Goal: Task Accomplishment & Management: Manage account settings

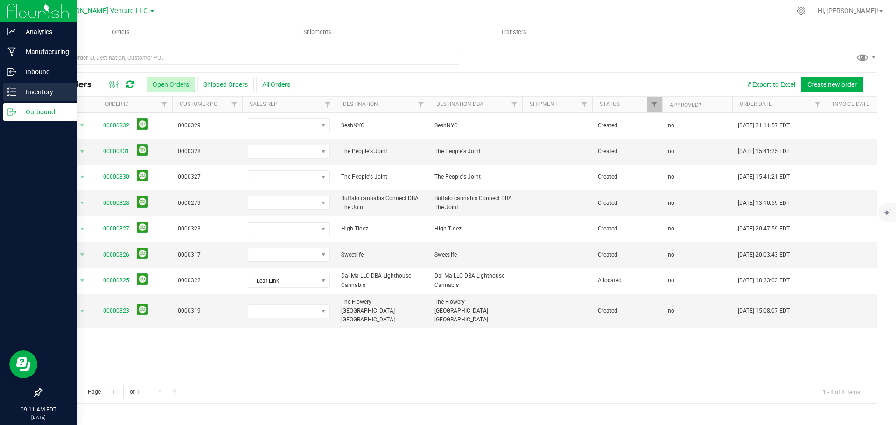
click at [39, 88] on p "Inventory" at bounding box center [44, 91] width 56 height 11
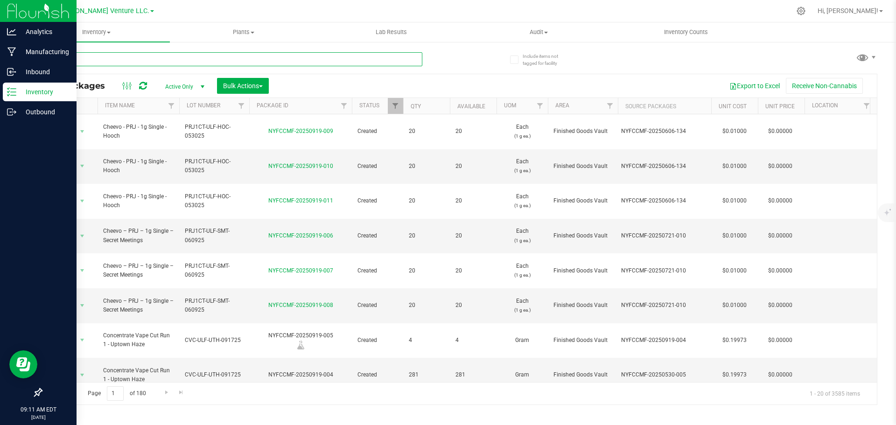
click at [119, 59] on input "text" at bounding box center [231, 59] width 381 height 14
paste input "NYFCCMF-20250917-002"
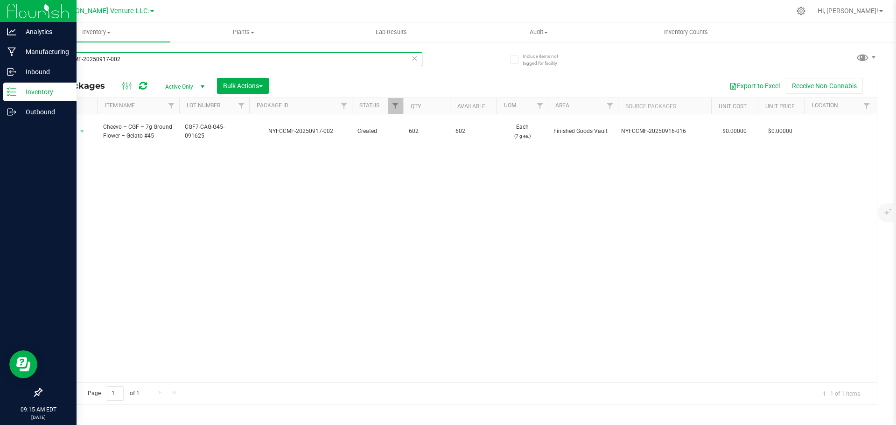
drag, startPoint x: 148, startPoint y: 58, endPoint x: 45, endPoint y: 55, distance: 102.8
click at [45, 55] on input "NYFCCMF-20250917-002" at bounding box center [231, 59] width 381 height 14
paste input "2-391"
drag, startPoint x: 124, startPoint y: 61, endPoint x: 8, endPoint y: 62, distance: 115.8
click at [6, 61] on div "Analytics Manufacturing Inbound Inventory Outbound 09:15 AM EDT [DATE] 09/19 Gr…" at bounding box center [448, 212] width 896 height 425
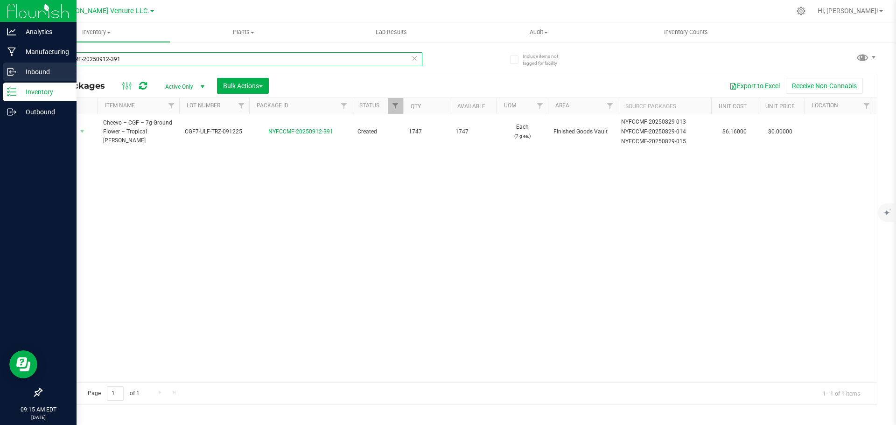
paste input "7-002"
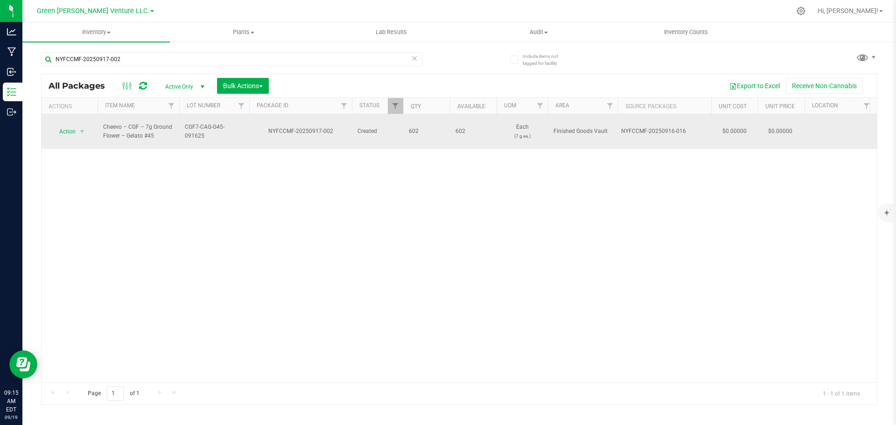
drag, startPoint x: 185, startPoint y: 127, endPoint x: 245, endPoint y: 129, distance: 60.3
click at [245, 129] on td "CGF7-CAG-G45-091625" at bounding box center [214, 131] width 70 height 35
drag, startPoint x: 183, startPoint y: 127, endPoint x: 259, endPoint y: 128, distance: 75.6
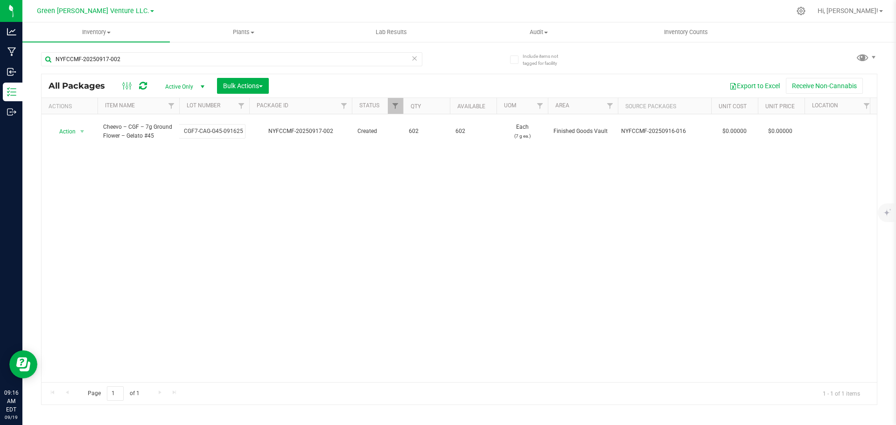
click at [257, 171] on div "Action Action Adjust qty Create package Edit attributes Global inventory Locate…" at bounding box center [460, 248] width 836 height 268
drag, startPoint x: 134, startPoint y: 61, endPoint x: 39, endPoint y: 62, distance: 94.8
click at [39, 62] on div "Include items not tagged for facility NYFCCMF-20250917-002 All Packages Active …" at bounding box center [459, 183] width 874 height 285
paste input "2-391"
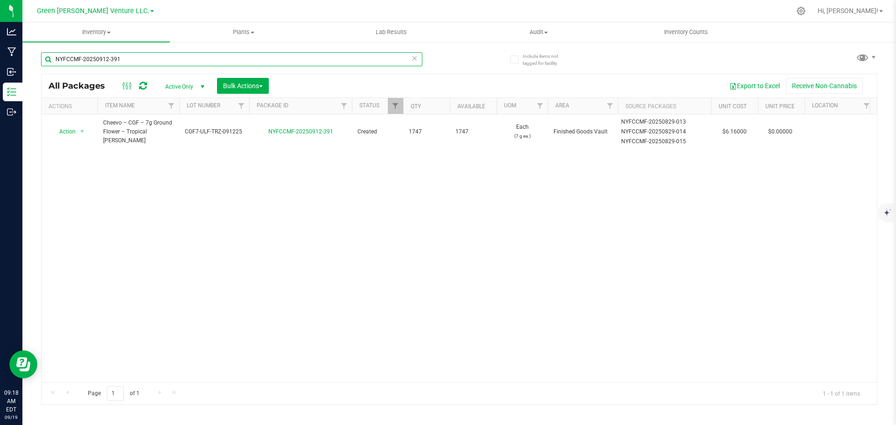
drag, startPoint x: 130, startPoint y: 61, endPoint x: 42, endPoint y: 60, distance: 88.2
click at [42, 60] on input "NYFCCMF-20250912-391" at bounding box center [231, 59] width 381 height 14
paste input "1-002"
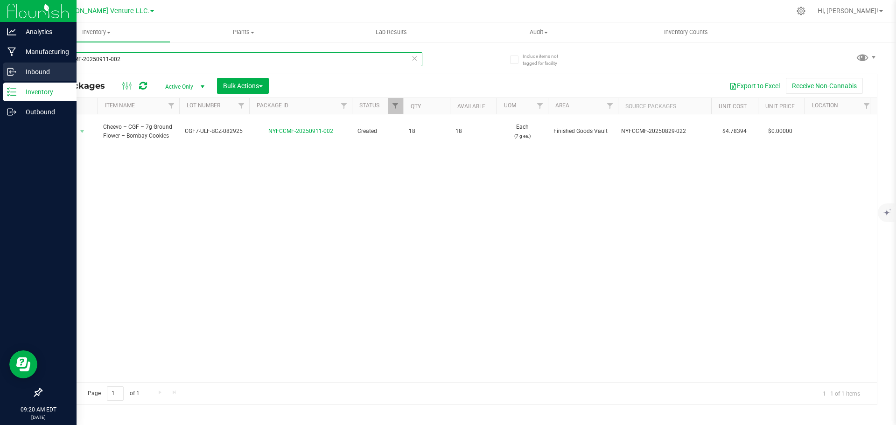
drag, startPoint x: 121, startPoint y: 61, endPoint x: 27, endPoint y: 67, distance: 95.0
click at [21, 67] on div "Analytics Manufacturing Inbound Inventory Outbound 09:20 AM EDT [DATE] 09/19 Gr…" at bounding box center [448, 212] width 896 height 425
paste input "815-104"
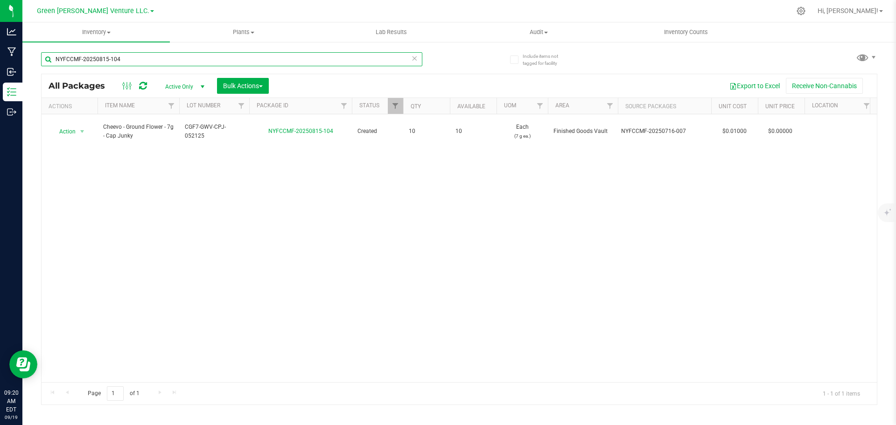
type input "NYFCCMF-20250815-104"
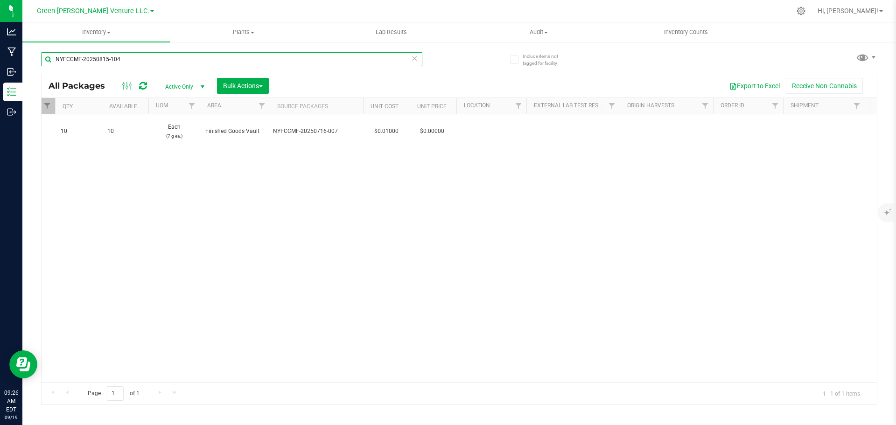
scroll to position [0, 71]
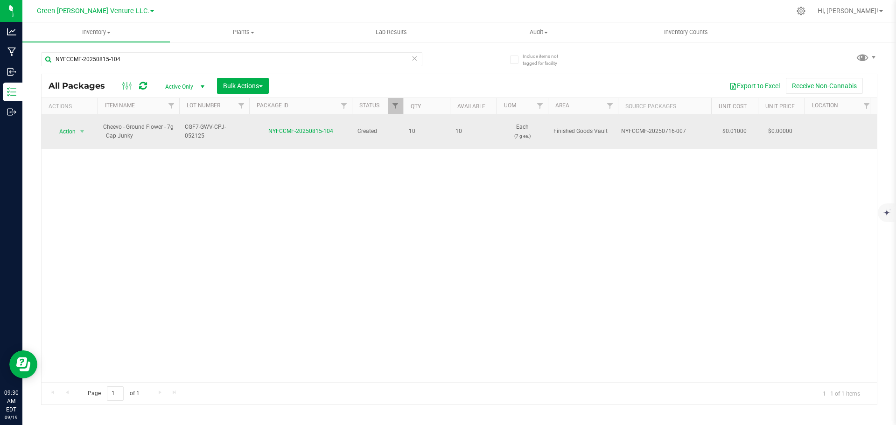
click at [193, 135] on span "CGF7-GWV-CPJ-052125" at bounding box center [214, 132] width 59 height 18
drag, startPoint x: 183, startPoint y: 126, endPoint x: 276, endPoint y: 129, distance: 93.4
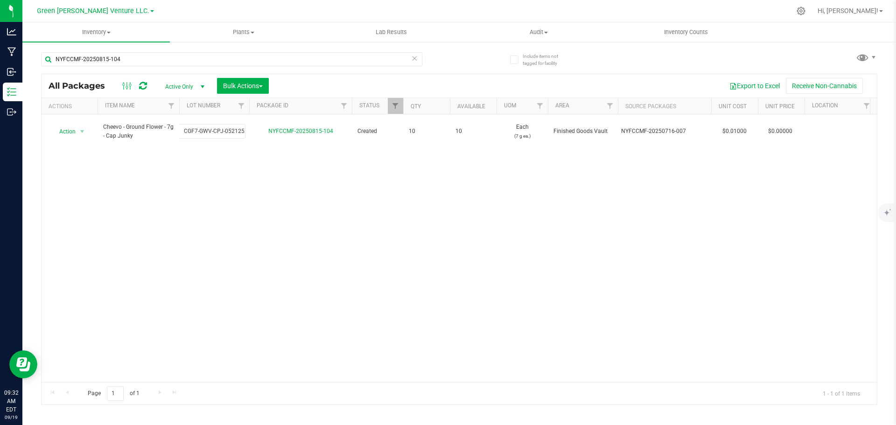
click at [103, 167] on div "Action Action Adjust qty Create package Edit attributes Global inventory Locate…" at bounding box center [460, 248] width 836 height 268
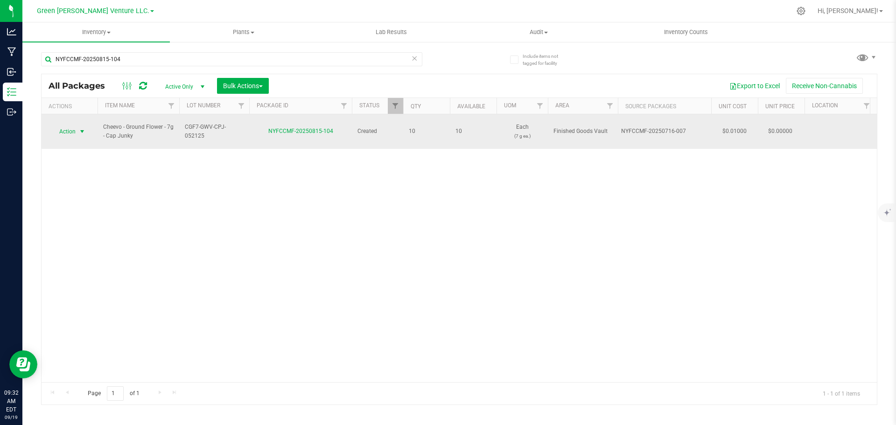
click at [74, 127] on span "Action" at bounding box center [63, 131] width 25 height 13
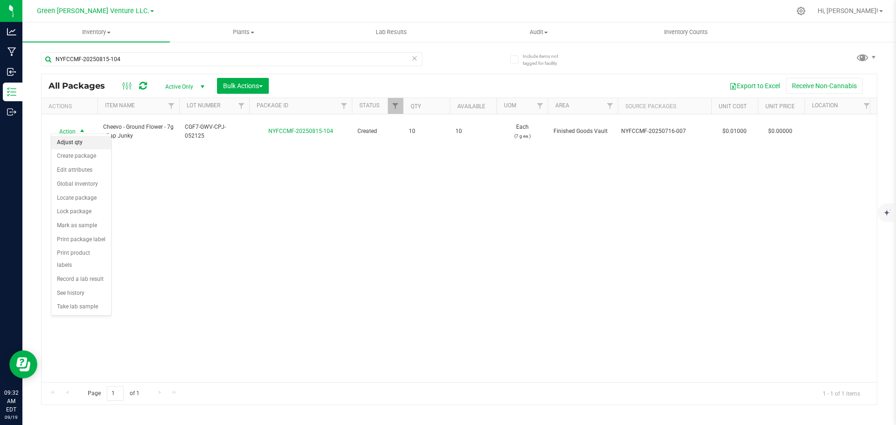
click at [80, 142] on li "Adjust qty" at bounding box center [81, 143] width 60 height 14
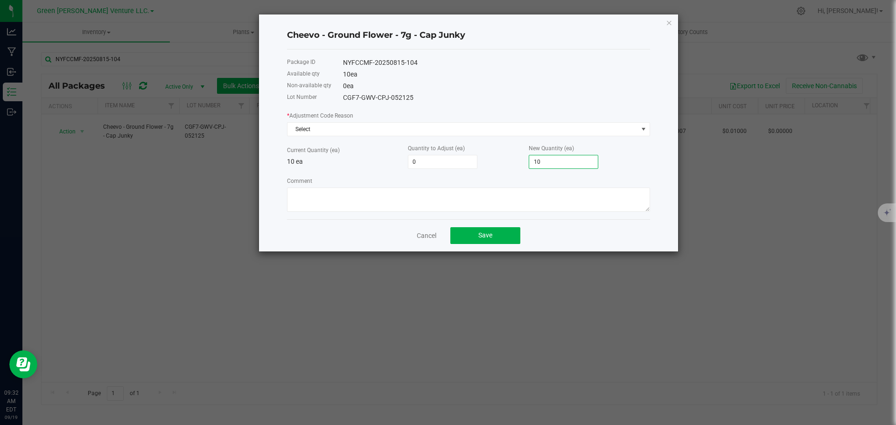
type input "-10"
type input "0"
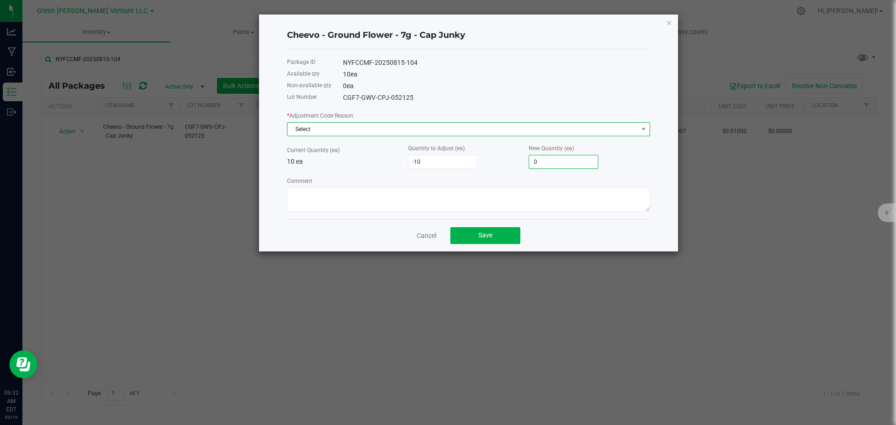
click at [325, 133] on span "Select" at bounding box center [463, 129] width 351 height 13
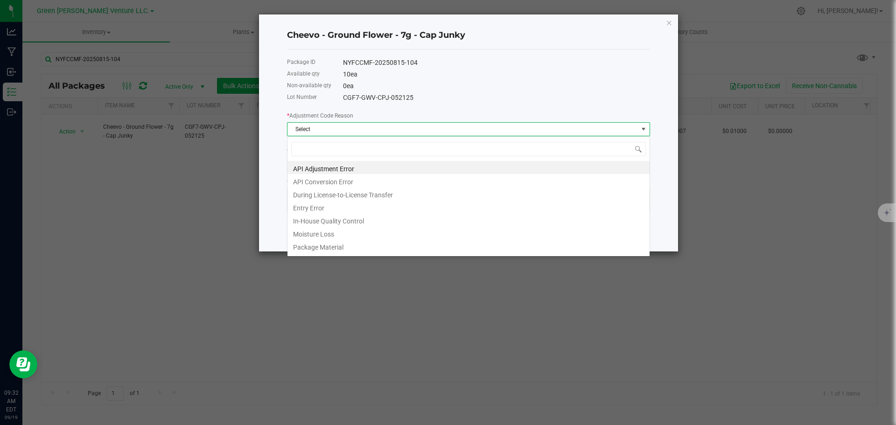
scroll to position [14, 363]
click at [328, 205] on li "Entry Error" at bounding box center [469, 206] width 362 height 13
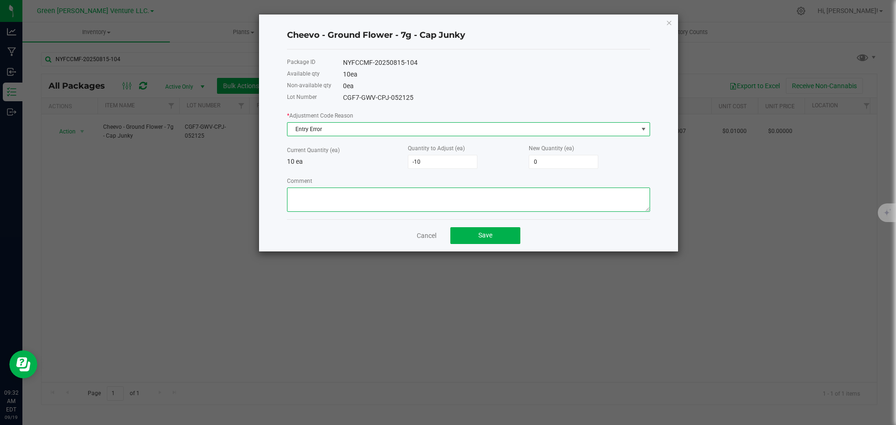
click at [308, 190] on textarea "Comment" at bounding box center [468, 200] width 363 height 24
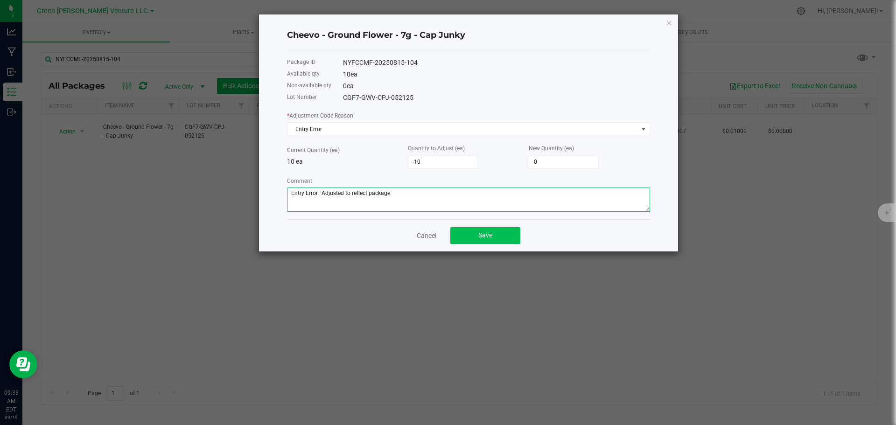
type textarea "Entry Error. Adjusted to reflect package"
click at [465, 237] on button "Save" at bounding box center [486, 235] width 70 height 17
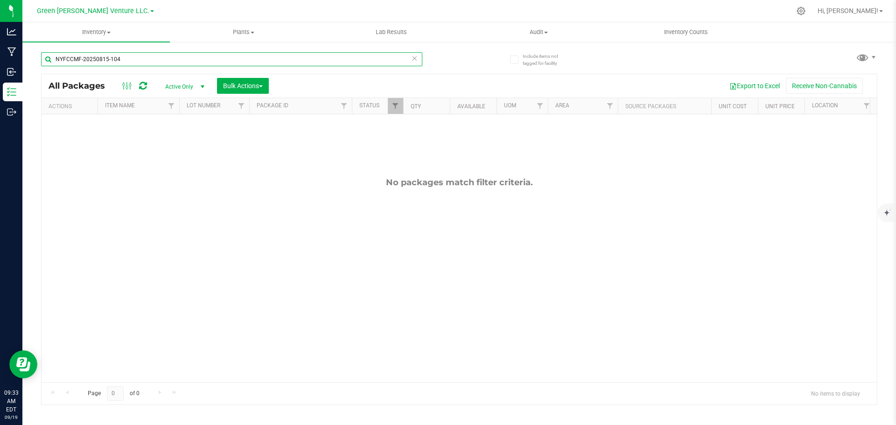
drag, startPoint x: 104, startPoint y: 58, endPoint x: 30, endPoint y: 55, distance: 73.4
click at [30, 55] on div "Include items not tagged for facility NYFCCMF-20250815-104 All Packages Active …" at bounding box center [459, 183] width 874 height 285
paste input "2"
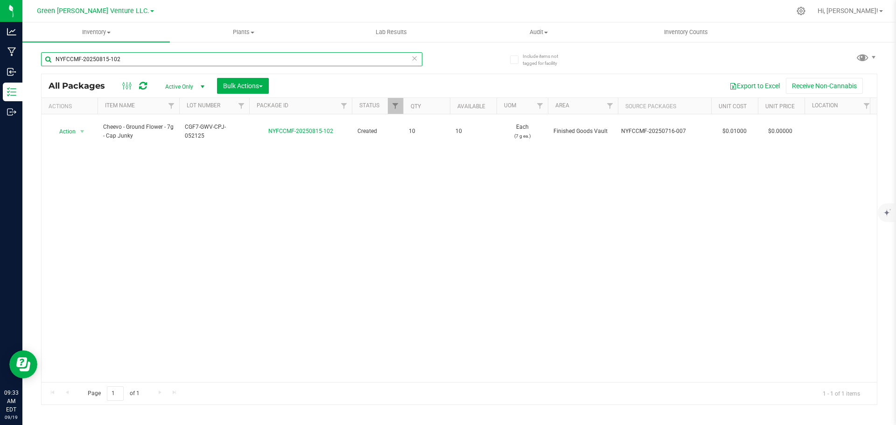
type input "NYFCCMF-20250815-102"
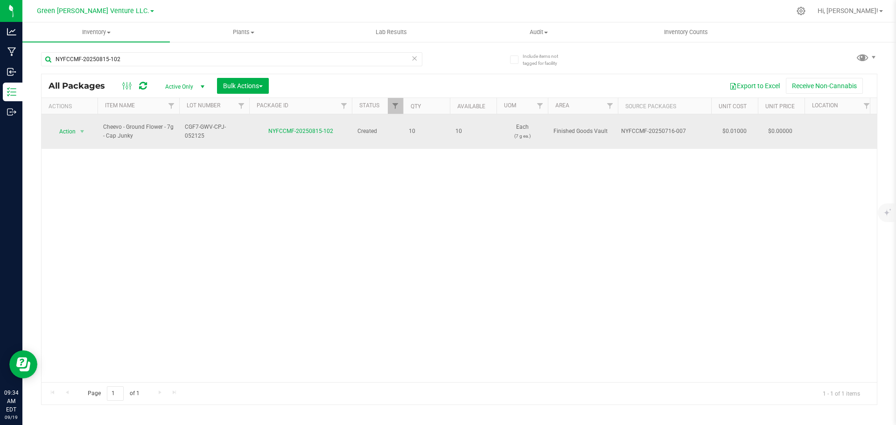
click at [185, 123] on span "CGF7-GWV-CPJ-052125" at bounding box center [214, 132] width 59 height 18
drag, startPoint x: 183, startPoint y: 126, endPoint x: 262, endPoint y: 126, distance: 78.9
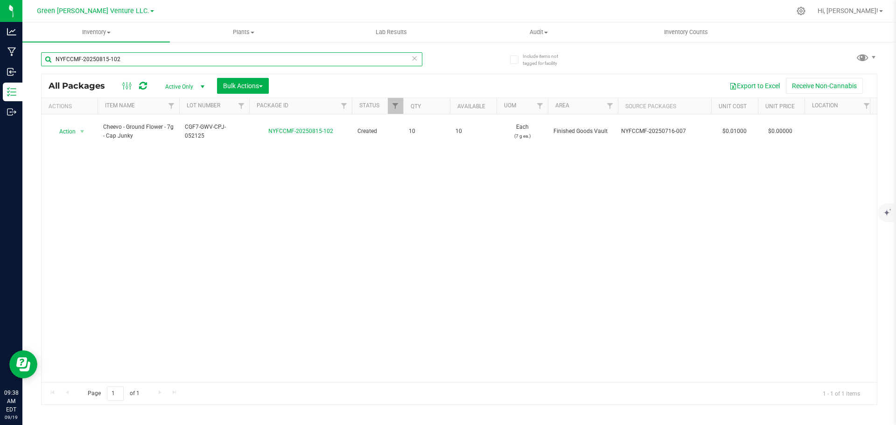
drag, startPoint x: 137, startPoint y: 57, endPoint x: 35, endPoint y: 57, distance: 101.3
click at [35, 58] on div "Include items not tagged for facility NYFCCMF-20250815-102 All Packages Active …" at bounding box center [459, 183] width 874 height 285
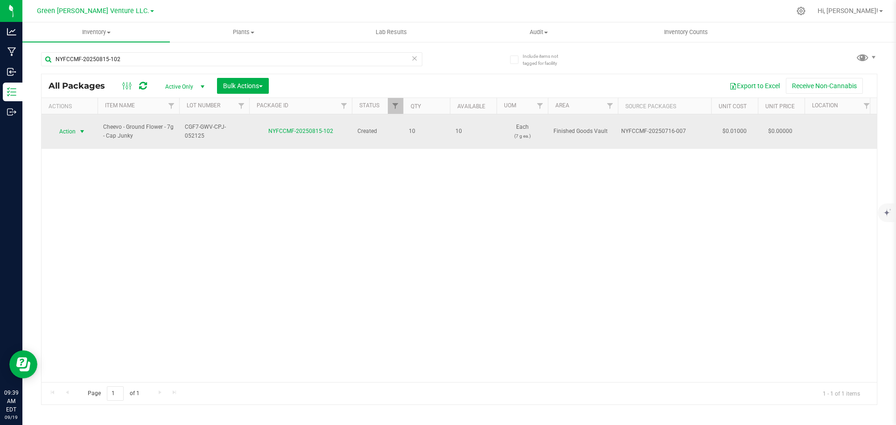
click at [79, 128] on span "select" at bounding box center [81, 131] width 7 height 7
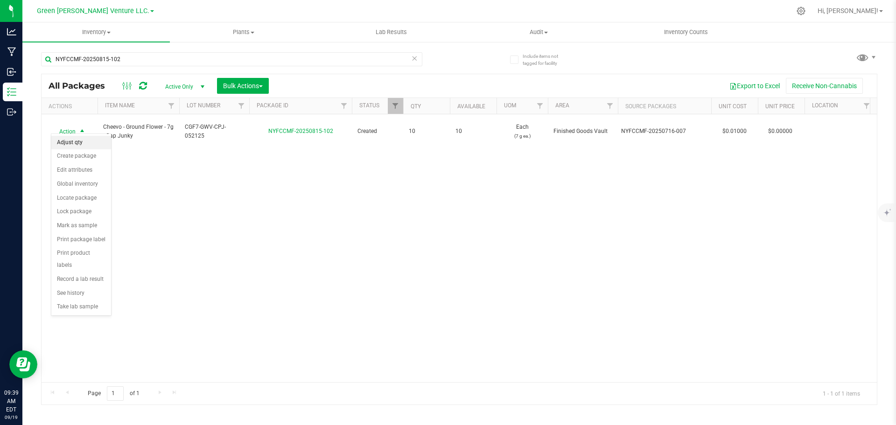
click at [85, 142] on li "Adjust qty" at bounding box center [81, 143] width 60 height 14
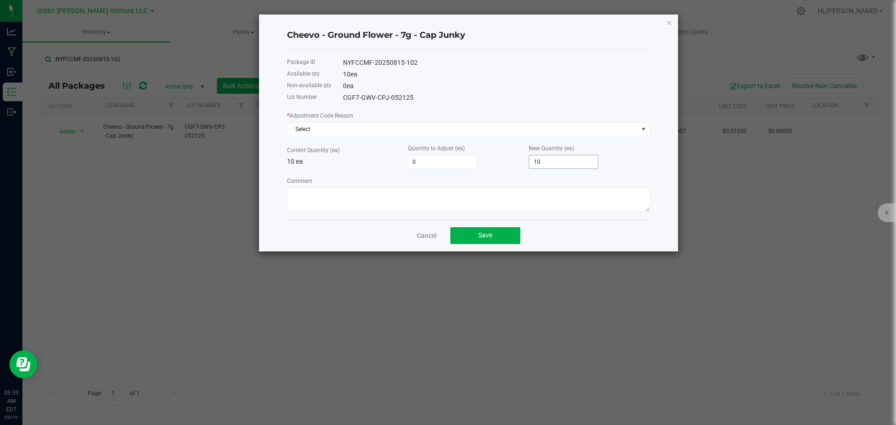
click at [543, 162] on input "10" at bounding box center [563, 161] width 69 height 13
type input "-10"
type input "0"
drag, startPoint x: 466, startPoint y: 197, endPoint x: 396, endPoint y: 162, distance: 78.7
click at [466, 196] on textarea "Comment" at bounding box center [468, 200] width 363 height 24
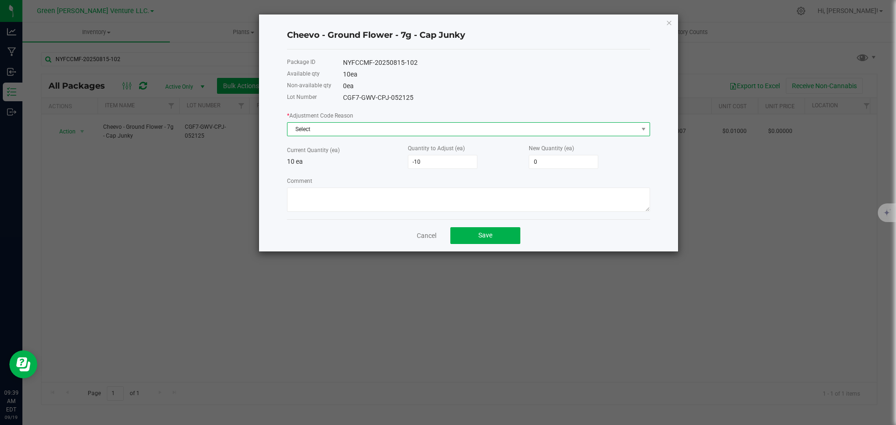
click at [328, 128] on span "Select" at bounding box center [463, 129] width 351 height 13
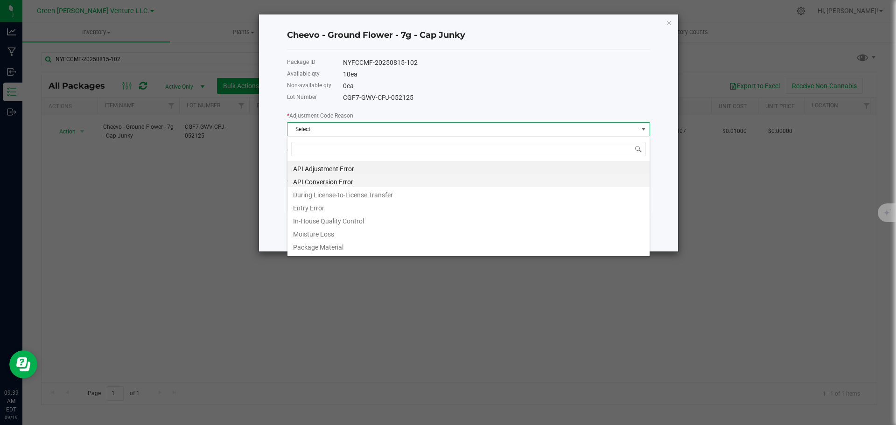
scroll to position [14, 363]
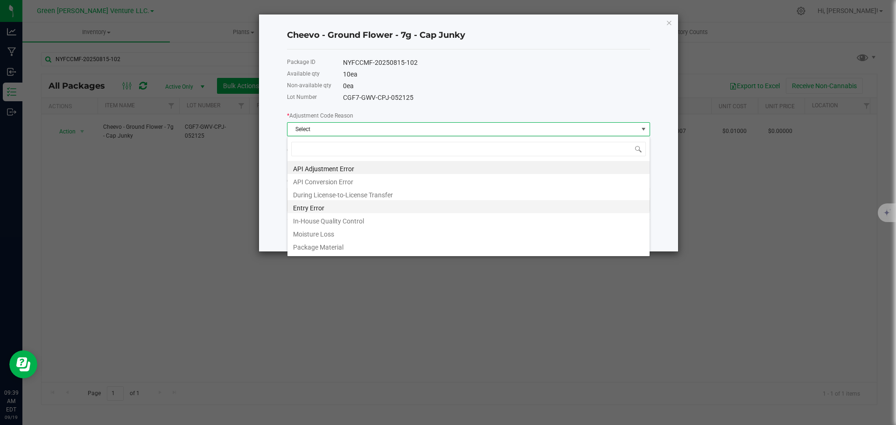
click at [320, 204] on li "Entry Error" at bounding box center [469, 206] width 362 height 13
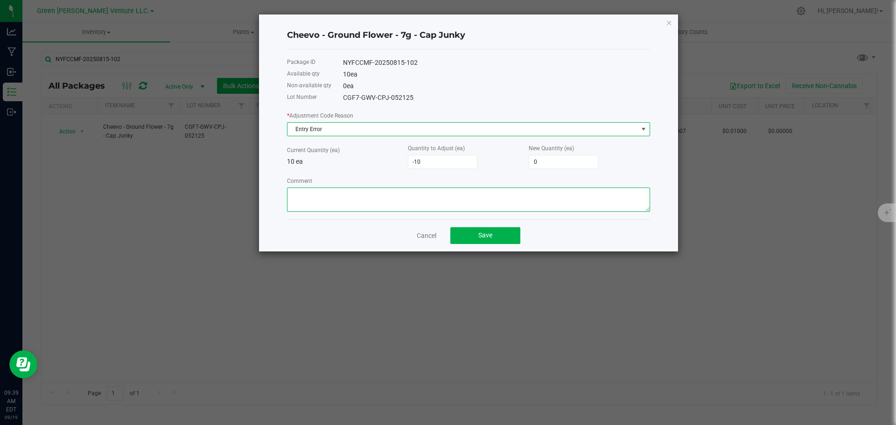
click at [320, 207] on textarea "Comment" at bounding box center [468, 200] width 363 height 24
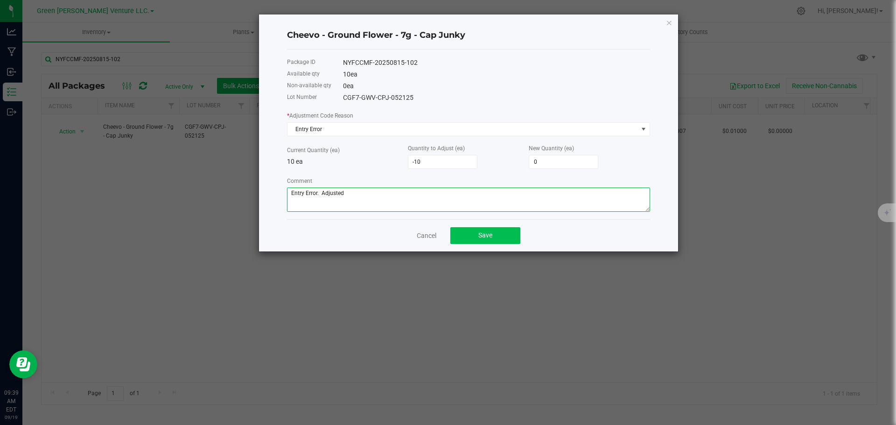
type textarea "Entry Error. Adjusted"
click at [491, 238] on span "Save" at bounding box center [486, 235] width 14 height 7
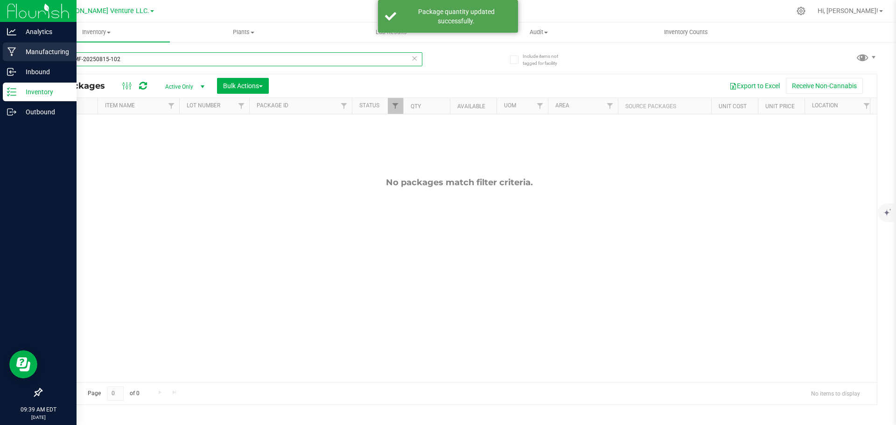
drag, startPoint x: 128, startPoint y: 63, endPoint x: 21, endPoint y: 61, distance: 106.4
click at [21, 61] on div "Analytics Manufacturing Inbound Inventory Outbound 09:39 AM EDT [DATE] 09/19 Gr…" at bounding box center [448, 212] width 896 height 425
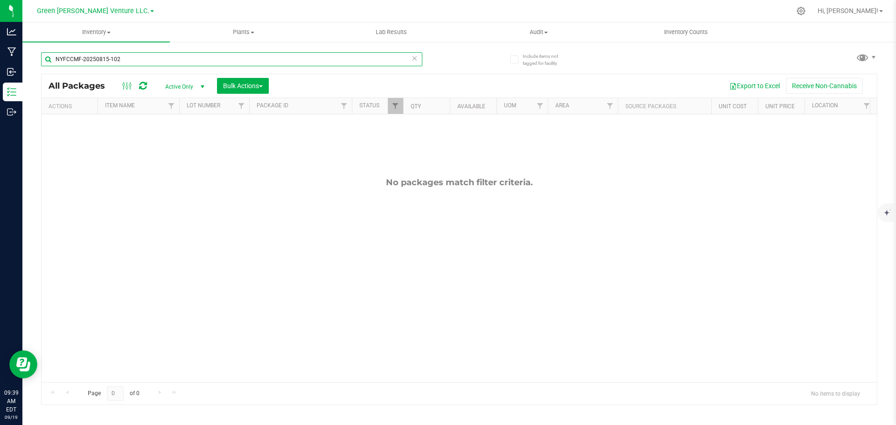
paste input "08-056"
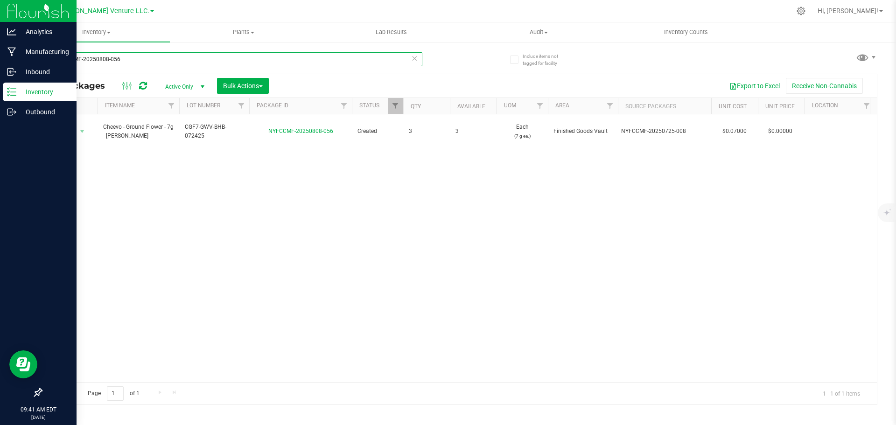
type input "NYFCCMF-20250808-056"
drag, startPoint x: 134, startPoint y: 59, endPoint x: 14, endPoint y: 56, distance: 119.1
click at [8, 55] on div "Analytics Manufacturing Inbound Inventory Outbound 09:42 AM EDT [DATE] 09/19 Gr…" at bounding box center [448, 212] width 896 height 425
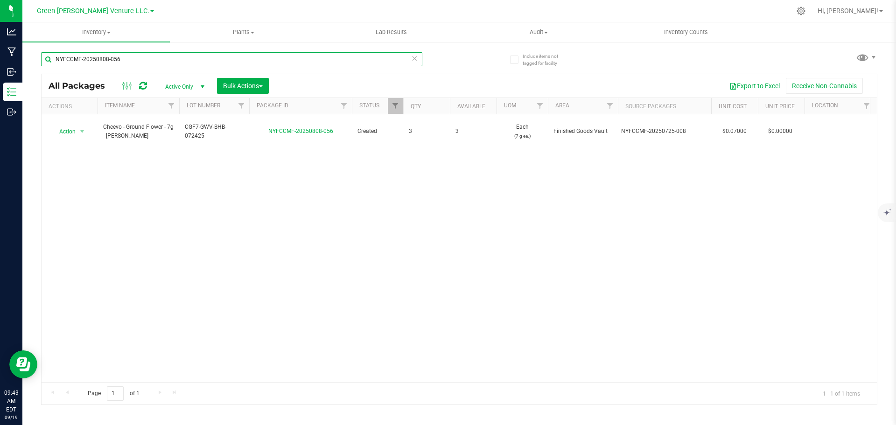
click at [134, 57] on input "NYFCCMF-20250808-056" at bounding box center [231, 59] width 381 height 14
drag, startPoint x: 139, startPoint y: 55, endPoint x: 35, endPoint y: 56, distance: 103.6
click at [35, 56] on div "Include items not tagged for facility NYFCCMF-20250808-056 All Packages Active …" at bounding box center [459, 183] width 874 height 285
click at [128, 57] on input "NYFCCMF-20250808-056" at bounding box center [231, 59] width 381 height 14
drag, startPoint x: 56, startPoint y: 61, endPoint x: 155, endPoint y: 58, distance: 98.5
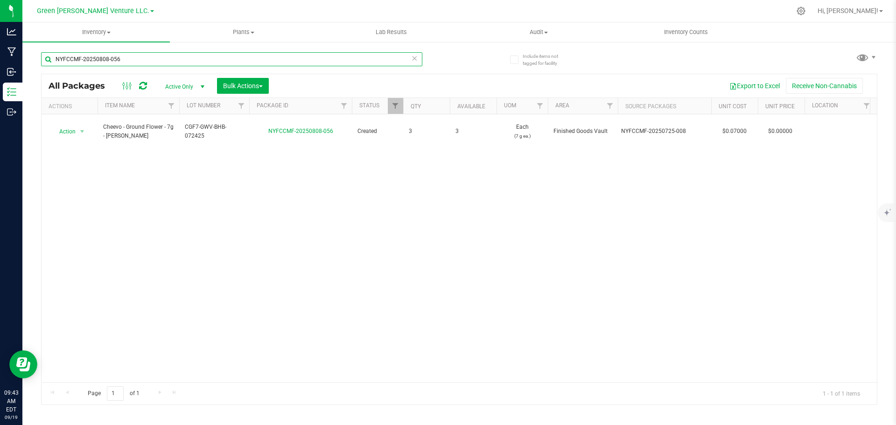
click at [154, 58] on input "NYFCCMF-20250808-056" at bounding box center [231, 59] width 381 height 14
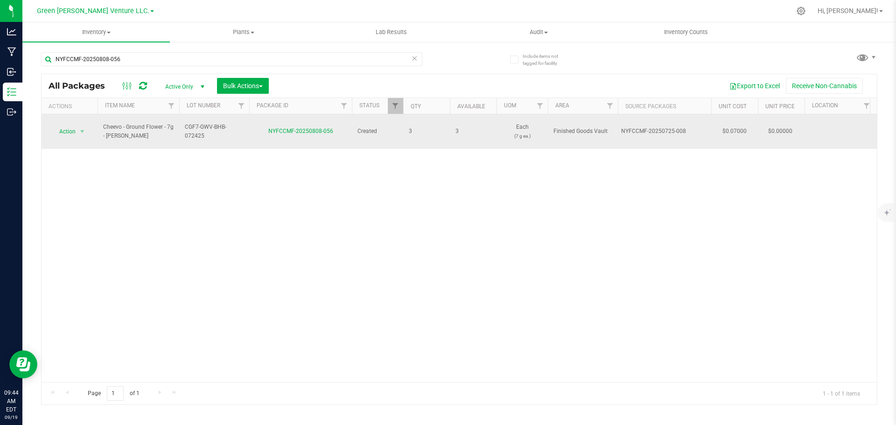
click at [204, 133] on span "CGF7-GWV-BHB-072425" at bounding box center [214, 132] width 59 height 18
drag, startPoint x: 184, startPoint y: 127, endPoint x: 280, endPoint y: 125, distance: 95.3
click at [69, 130] on span "Action" at bounding box center [63, 131] width 25 height 13
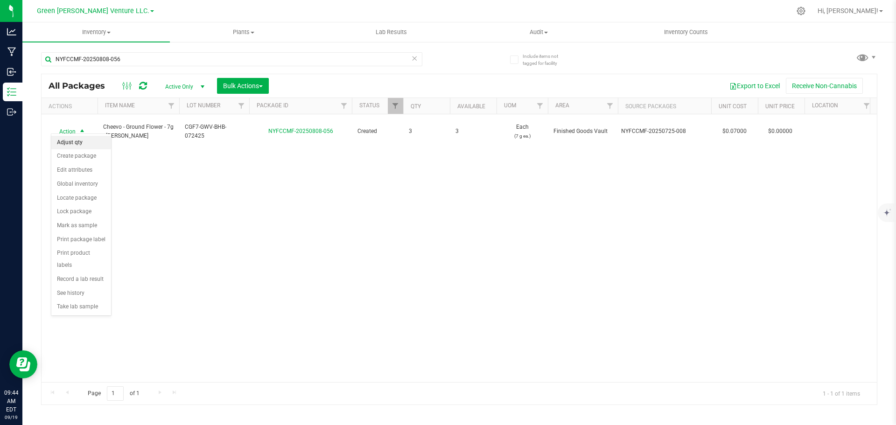
click at [75, 144] on li "Adjust qty" at bounding box center [81, 143] width 60 height 14
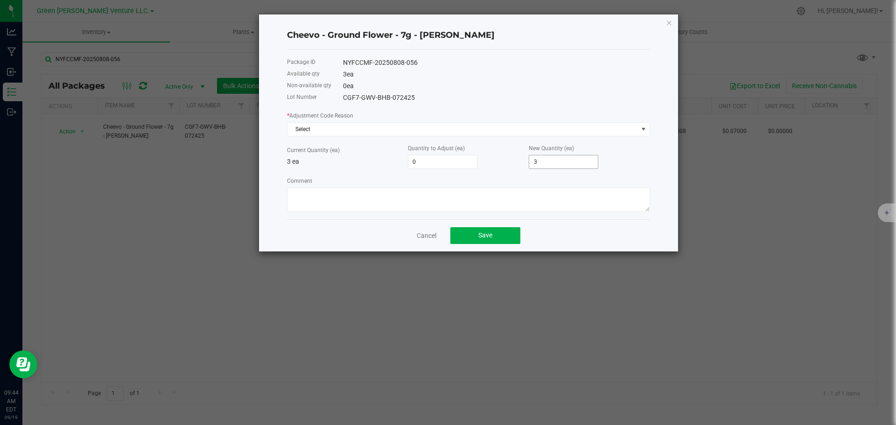
click at [556, 160] on input "3" at bounding box center [563, 161] width 69 height 13
type input "-3"
type input "0"
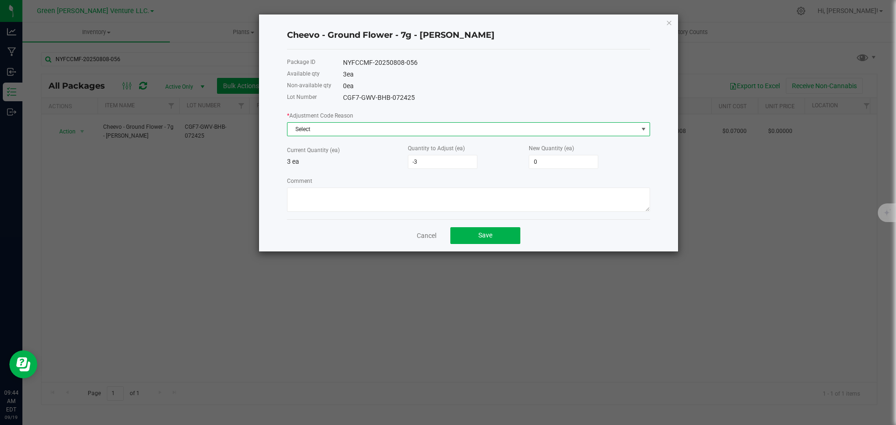
click at [373, 134] on span "Select" at bounding box center [463, 129] width 351 height 13
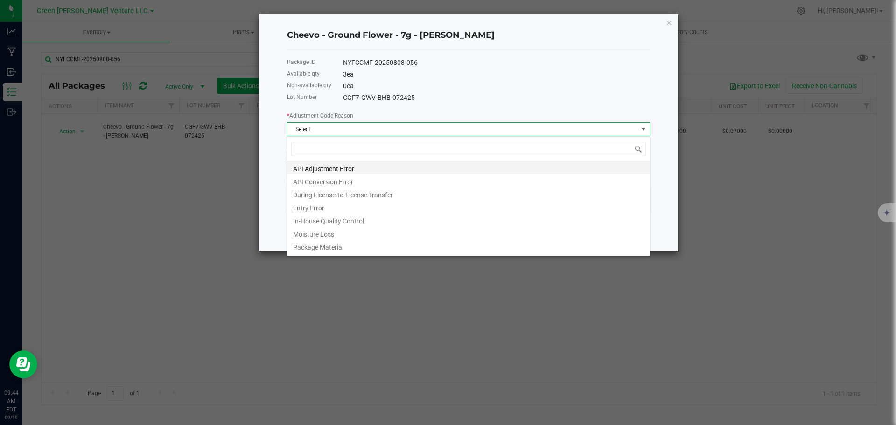
scroll to position [14, 363]
click at [331, 208] on li "Entry Error" at bounding box center [469, 206] width 362 height 13
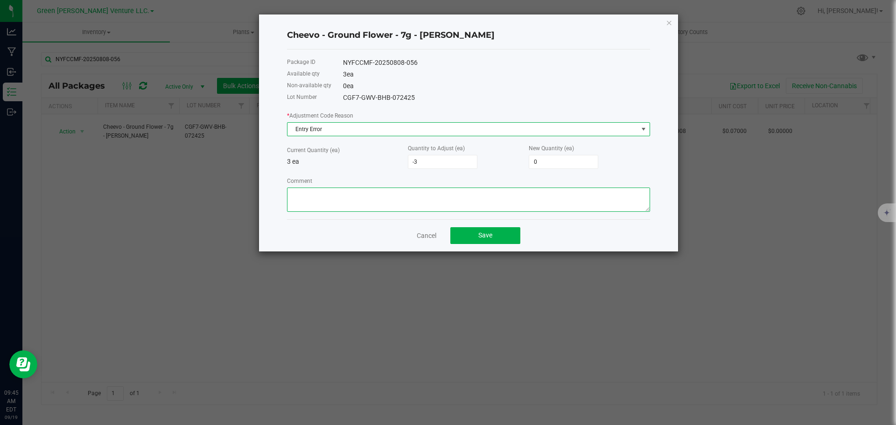
click at [326, 202] on textarea "Comment" at bounding box center [468, 200] width 363 height 24
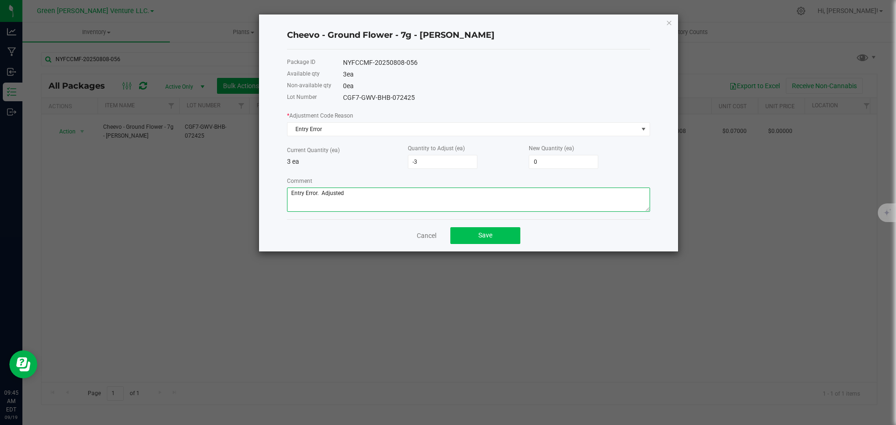
type textarea "Entry Error. Adjusted"
click at [467, 239] on button "Save" at bounding box center [486, 235] width 70 height 17
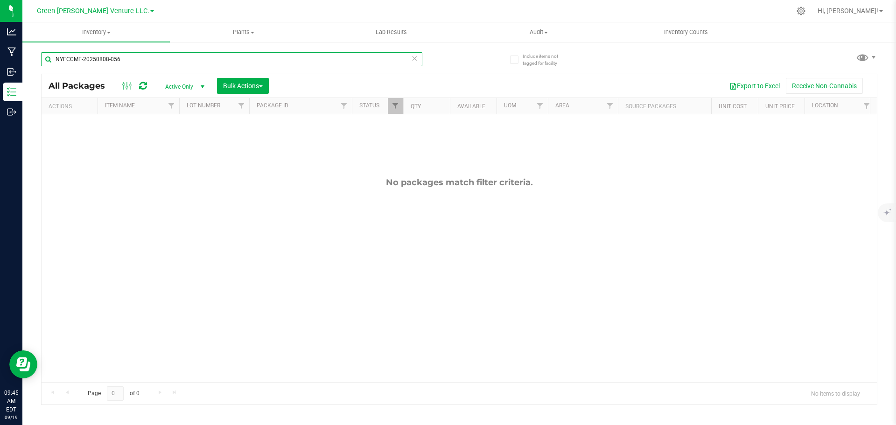
drag, startPoint x: 138, startPoint y: 61, endPoint x: 47, endPoint y: 63, distance: 91.1
click at [47, 63] on input "NYFCCMF-20250808-056" at bounding box center [231, 59] width 381 height 14
paste input "912-047"
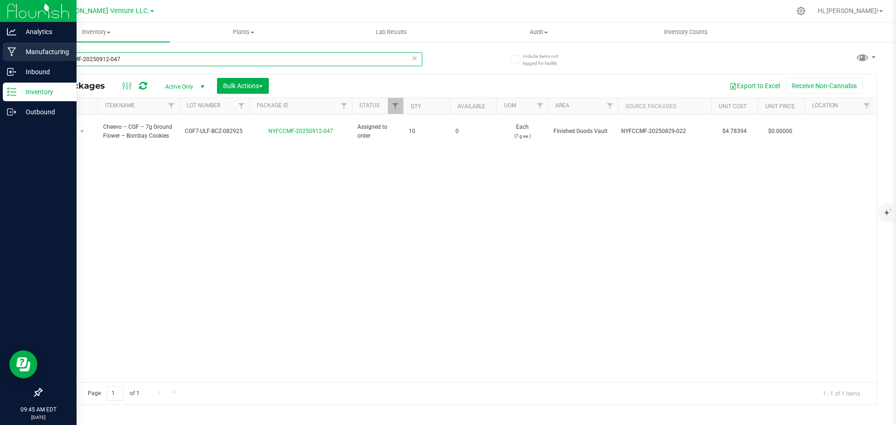
drag, startPoint x: 163, startPoint y: 56, endPoint x: 14, endPoint y: 62, distance: 149.5
click at [14, 62] on div "Analytics Manufacturing Inbound Inventory Outbound 09:45 AM EDT [DATE] 09/19 Gr…" at bounding box center [448, 212] width 896 height 425
paste input "623-216"
drag, startPoint x: 125, startPoint y: 58, endPoint x: 13, endPoint y: 58, distance: 111.6
click at [13, 58] on div "Analytics Manufacturing Inbound Inventory Outbound 09:46 AM EDT [DATE] 09/19 Gr…" at bounding box center [448, 212] width 896 height 425
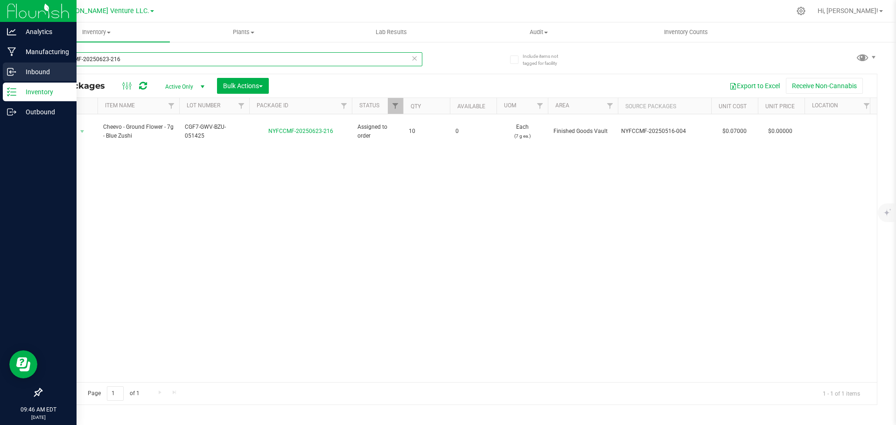
paste input "801-015"
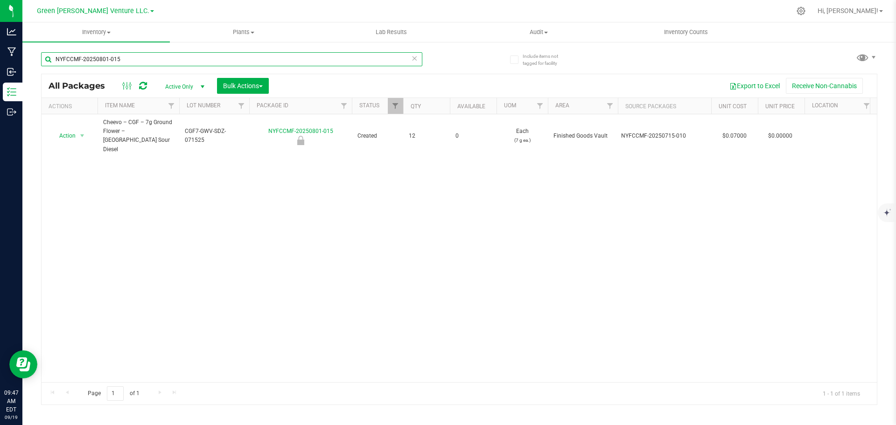
drag, startPoint x: 125, startPoint y: 56, endPoint x: 41, endPoint y: 65, distance: 84.5
click at [41, 65] on input "NYFCCMF-20250801-015" at bounding box center [231, 59] width 381 height 14
paste input "2"
drag, startPoint x: 134, startPoint y: 60, endPoint x: 52, endPoint y: 58, distance: 82.2
click at [52, 58] on input "NYFCCMF-20250801-012" at bounding box center [231, 59] width 381 height 14
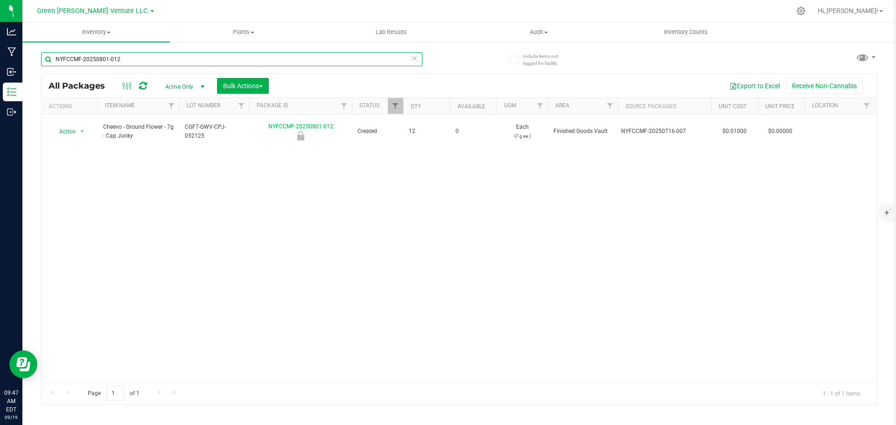
paste input "725-018"
drag, startPoint x: 120, startPoint y: 61, endPoint x: 45, endPoint y: 58, distance: 75.2
click at [43, 59] on input "NYFCCMF-20250725-018" at bounding box center [231, 59] width 381 height 14
paste input "7"
drag, startPoint x: 132, startPoint y: 60, endPoint x: 40, endPoint y: 62, distance: 92.0
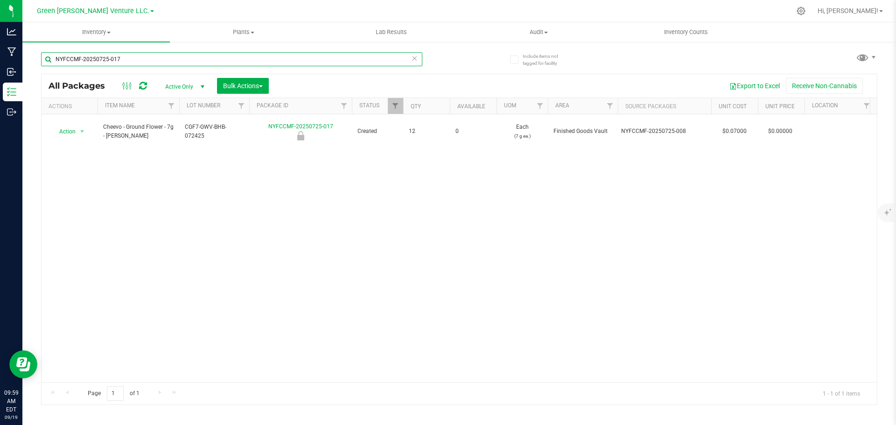
click at [40, 62] on div "Include items not tagged for facility NYFCCMF-20250725-017 All Packages Active …" at bounding box center [459, 183] width 874 height 285
paste input "912-391"
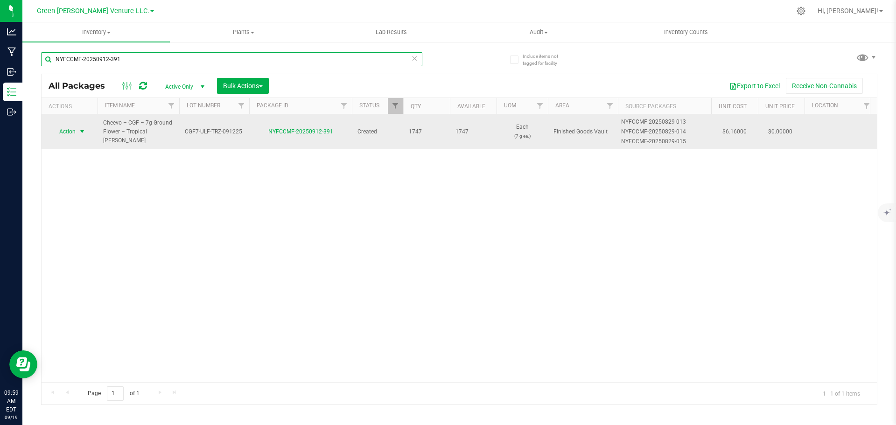
type input "NYFCCMF-20250912-391"
click at [74, 131] on span "Action" at bounding box center [63, 131] width 25 height 13
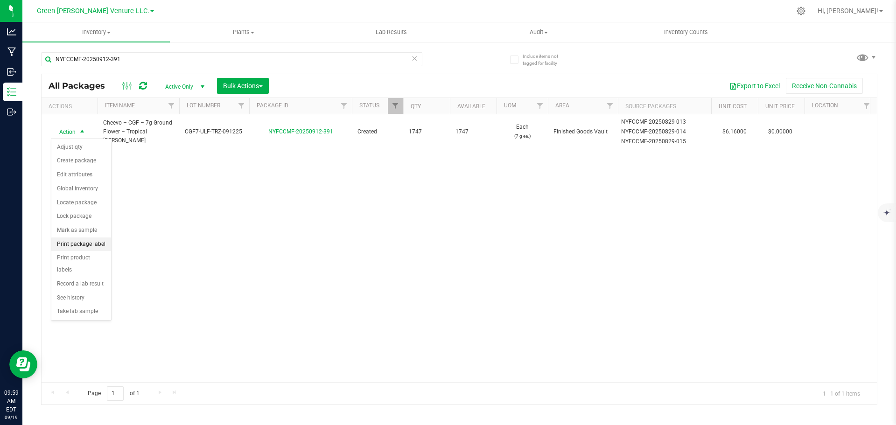
click at [78, 245] on li "Print package label" at bounding box center [81, 245] width 60 height 14
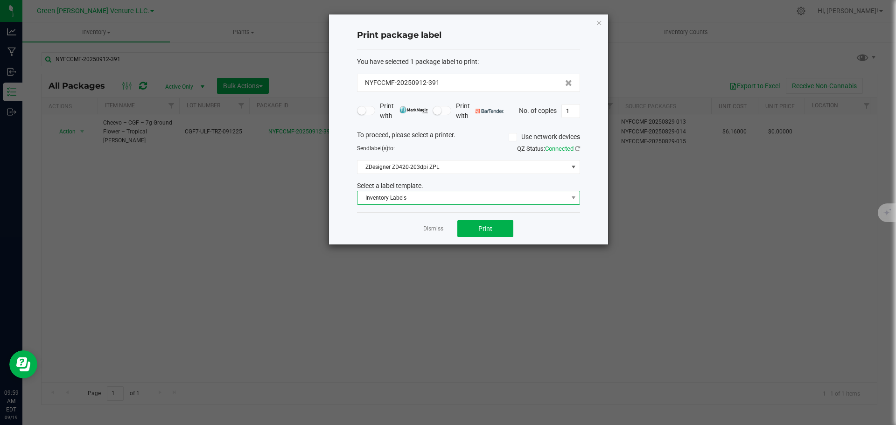
click at [455, 199] on span "Inventory Labels" at bounding box center [463, 197] width 211 height 13
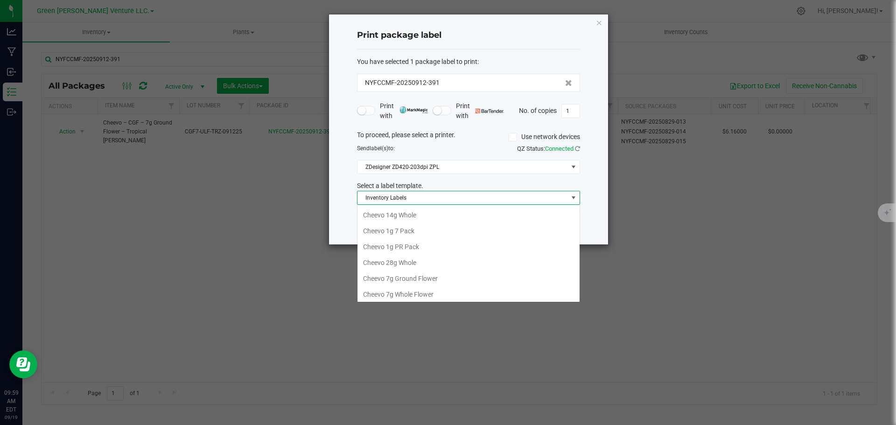
scroll to position [14, 223]
click at [422, 293] on li "Inventory Labels" at bounding box center [469, 293] width 222 height 16
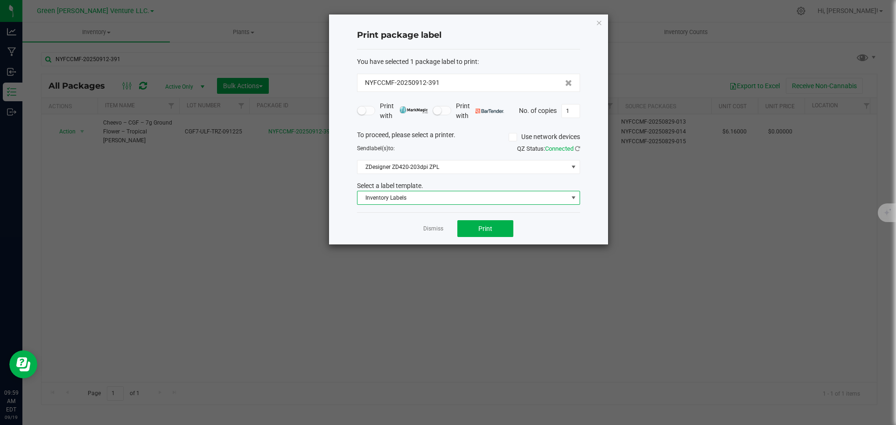
click at [418, 194] on span "Inventory Labels" at bounding box center [463, 197] width 211 height 13
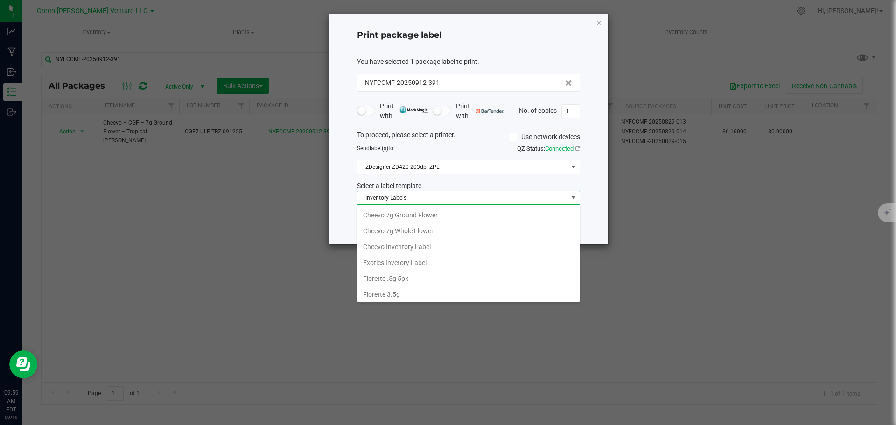
scroll to position [47, 0]
click at [406, 263] on li "Cheevo Inventory Label" at bounding box center [469, 264] width 222 height 16
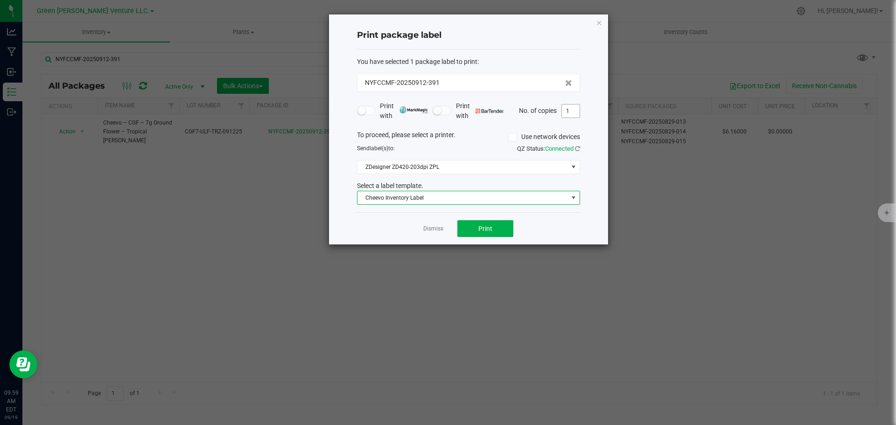
click at [574, 108] on input "1" at bounding box center [571, 111] width 18 height 13
type input "4"
click at [479, 234] on button "Print" at bounding box center [486, 228] width 56 height 17
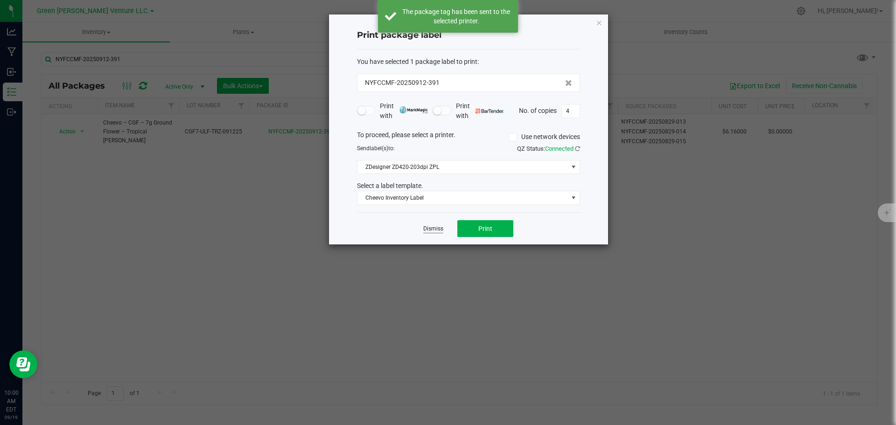
click at [427, 229] on link "Dismiss" at bounding box center [433, 229] width 20 height 8
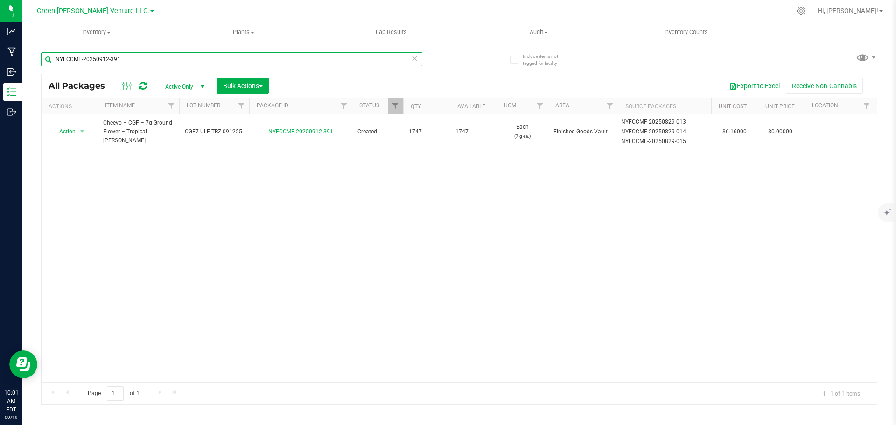
drag, startPoint x: 122, startPoint y: 57, endPoint x: 25, endPoint y: 57, distance: 97.1
click at [24, 57] on div "Include items not tagged for facility NYFCCMF-20250912-391 All Packages Active …" at bounding box center [459, 183] width 874 height 285
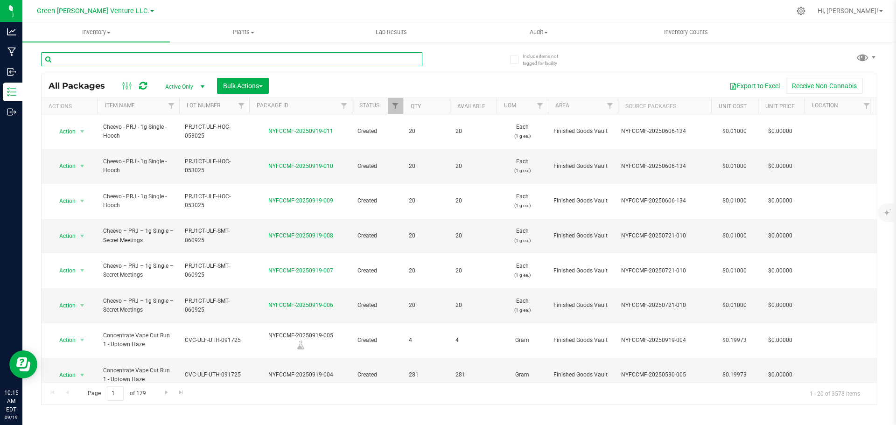
paste input "NYFCCMF-20250917-002"
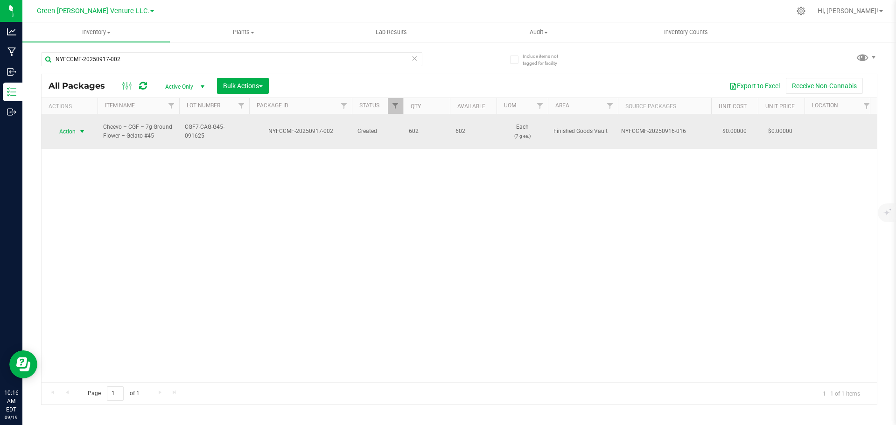
click at [77, 125] on span "select" at bounding box center [83, 131] width 12 height 13
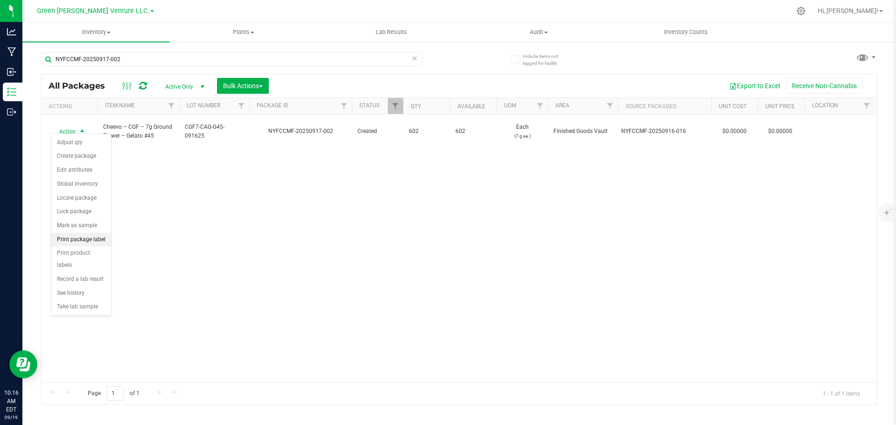
click at [83, 239] on li "Print package label" at bounding box center [81, 240] width 60 height 14
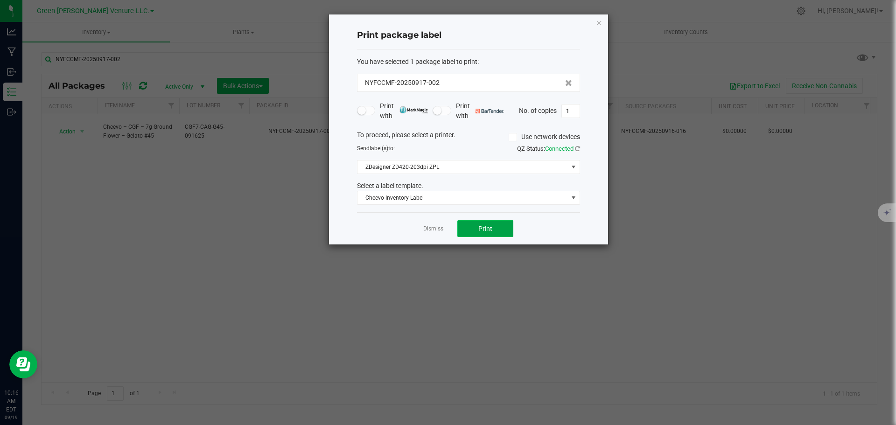
click at [471, 231] on button "Print" at bounding box center [486, 228] width 56 height 17
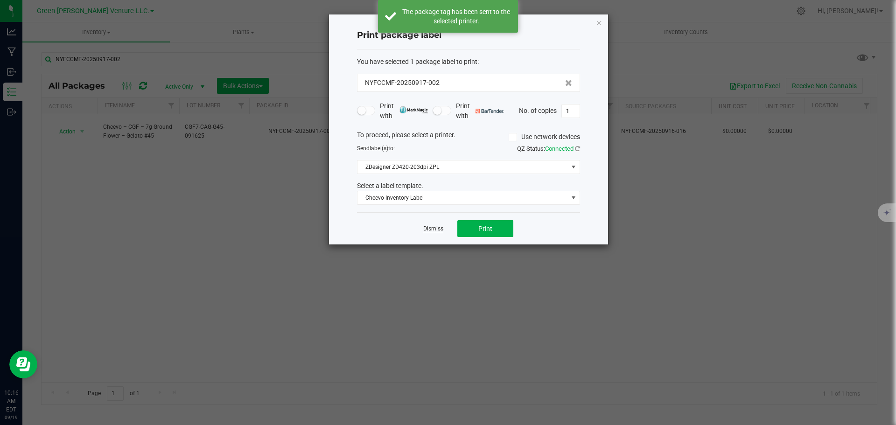
click at [439, 228] on link "Dismiss" at bounding box center [433, 229] width 20 height 8
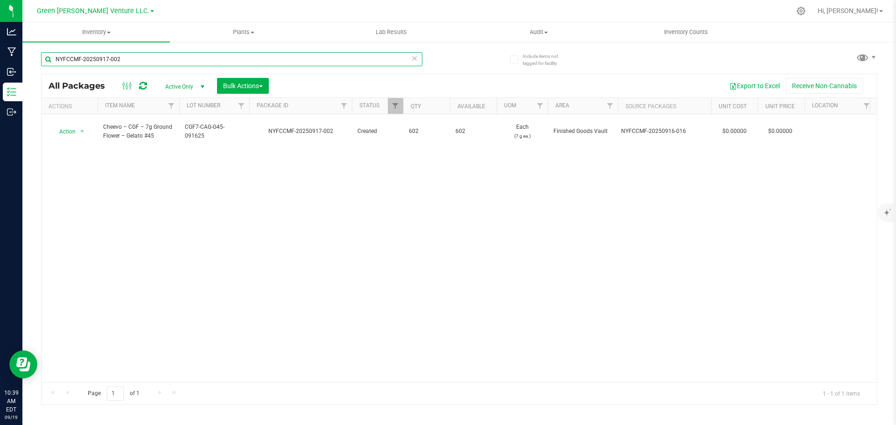
drag, startPoint x: 128, startPoint y: 60, endPoint x: 26, endPoint y: 52, distance: 102.1
click at [26, 52] on div "Include items not tagged for facility NYFCCMF-20250917-002 All Packages Active …" at bounding box center [459, 183] width 874 height 285
paste input "2-27"
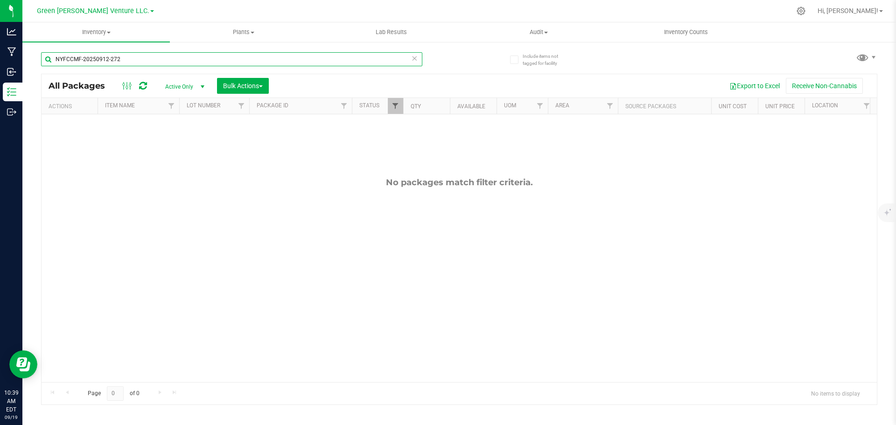
type input "NYFCCMF-20250912-272"
click at [394, 108] on span "Filter" at bounding box center [395, 105] width 7 height 7
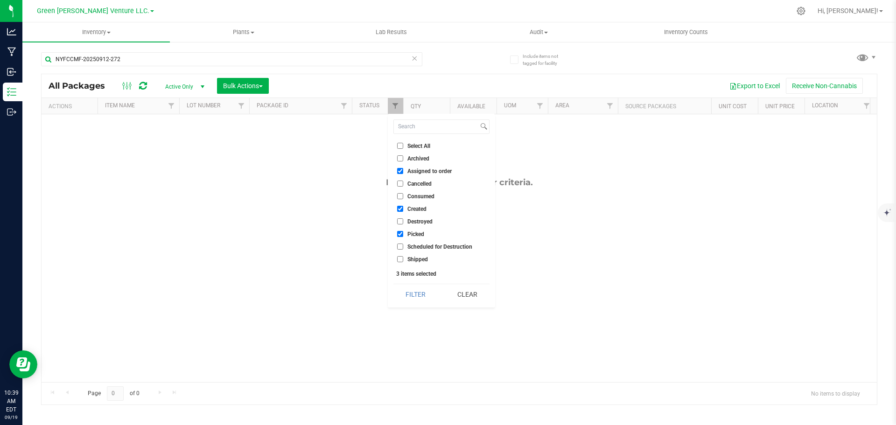
click at [401, 145] on input "Select All" at bounding box center [400, 146] width 6 height 6
checkbox input "true"
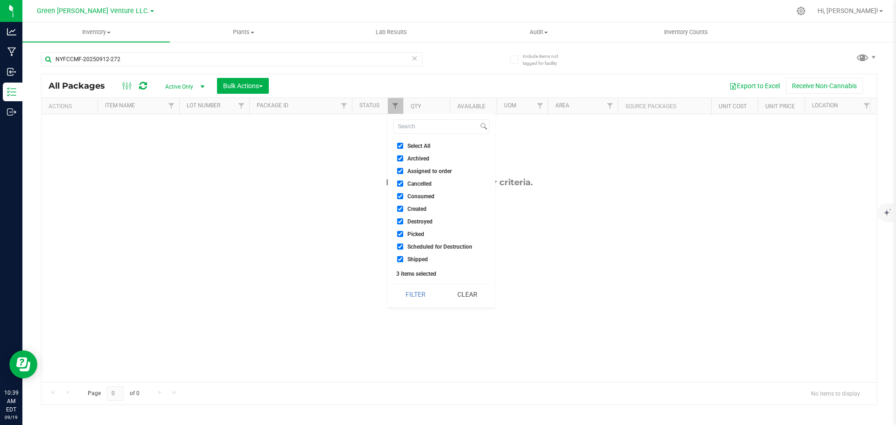
checkbox input "true"
click at [418, 296] on button "Filter" at bounding box center [416, 294] width 45 height 21
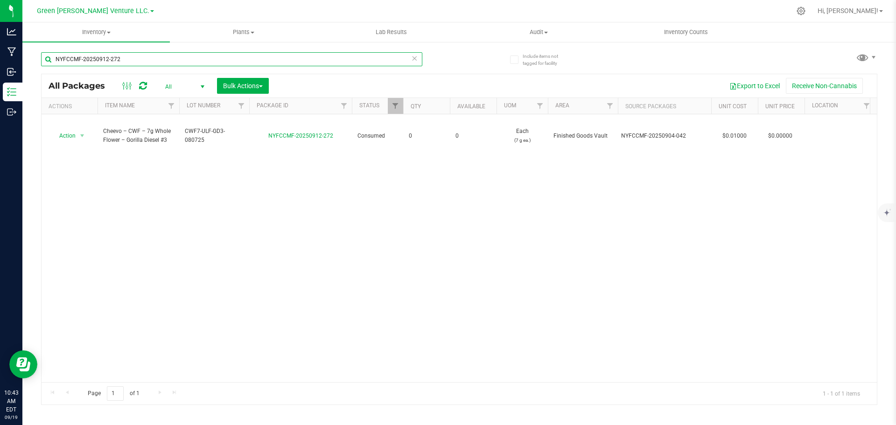
click at [130, 59] on input "NYFCCMF-20250912-272" at bounding box center [231, 59] width 381 height 14
paste input "7-001"
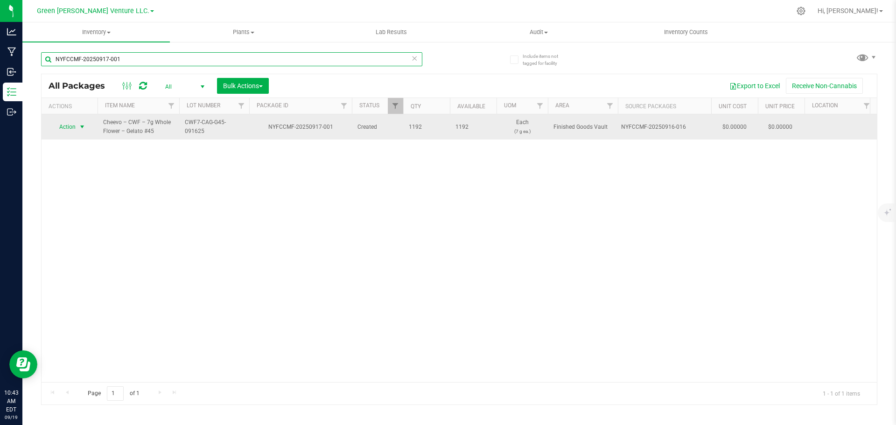
type input "NYFCCMF-20250917-001"
click at [78, 126] on span "select" at bounding box center [83, 126] width 12 height 13
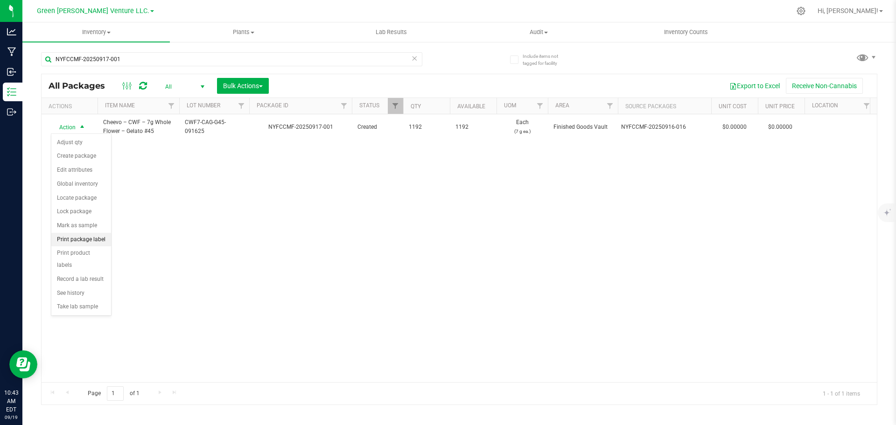
click at [86, 239] on li "Print package label" at bounding box center [81, 240] width 60 height 14
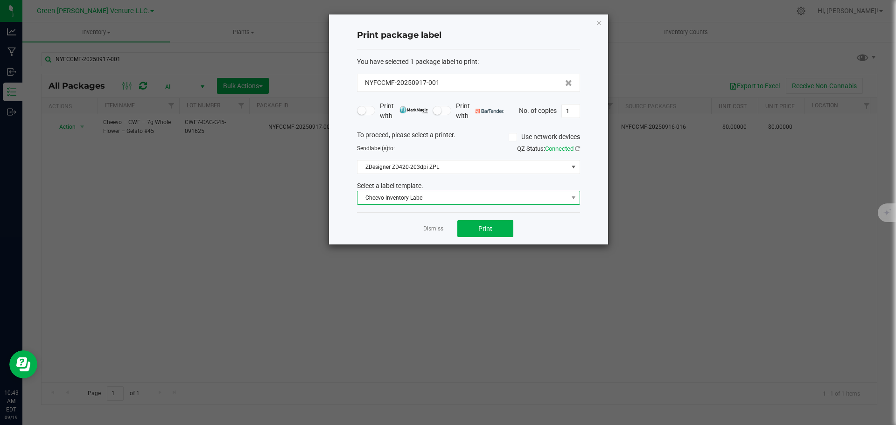
click at [436, 201] on span "Cheevo Inventory Label" at bounding box center [463, 197] width 211 height 13
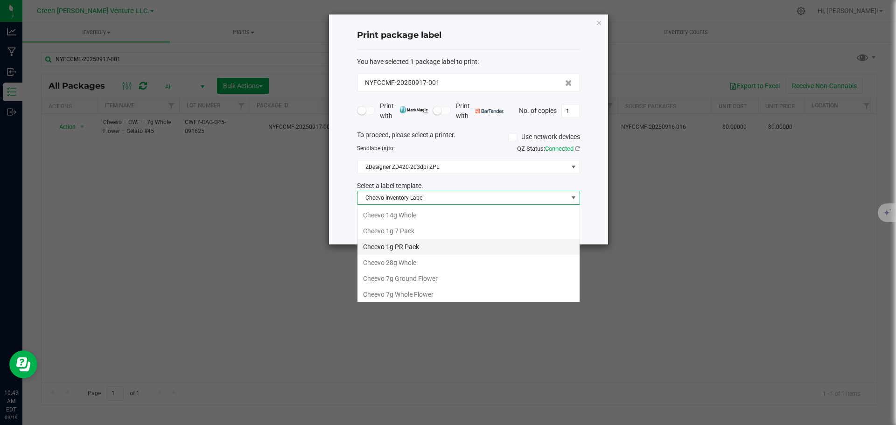
scroll to position [18, 0]
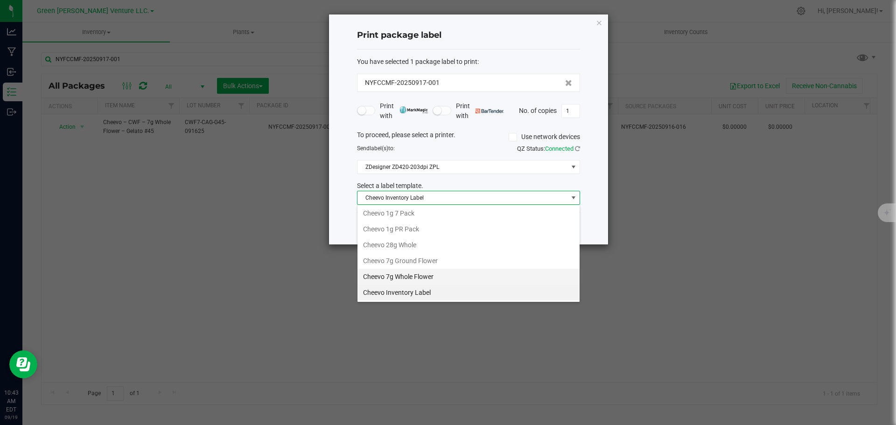
click at [417, 275] on li "Cheevo 7g Whole Flower" at bounding box center [469, 277] width 222 height 16
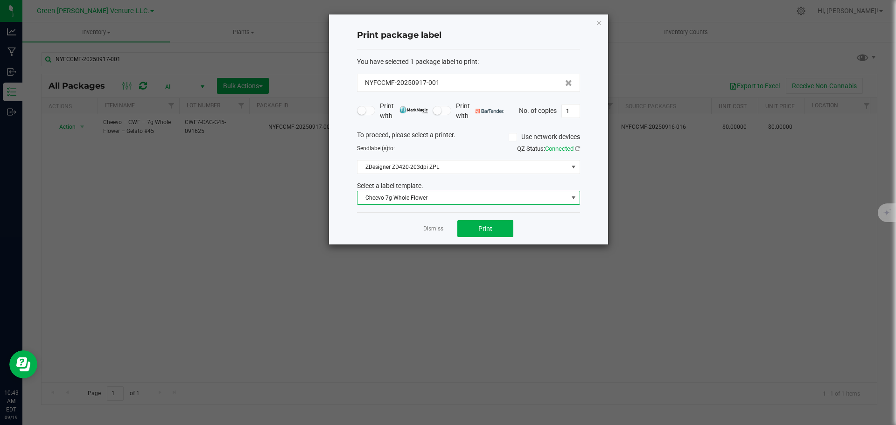
click at [442, 204] on span "Cheevo 7g Whole Flower" at bounding box center [463, 197] width 211 height 13
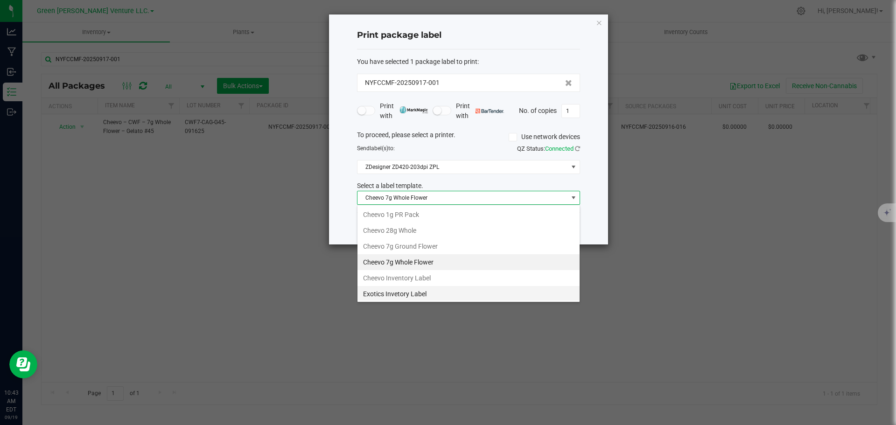
scroll to position [49, 0]
click at [413, 258] on li "Cheevo Inventory Label" at bounding box center [469, 262] width 222 height 16
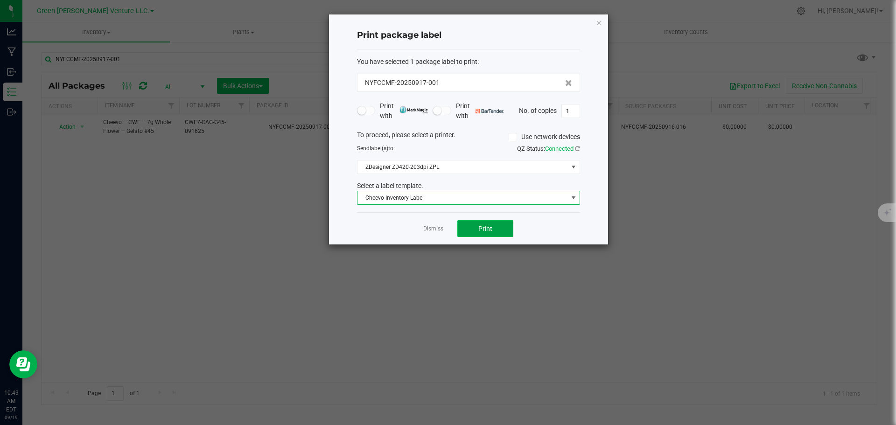
click at [482, 226] on span "Print" at bounding box center [486, 228] width 14 height 7
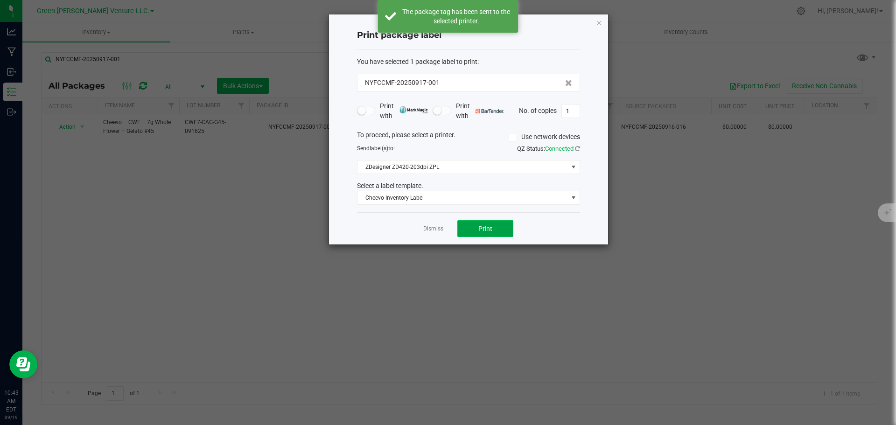
click at [472, 228] on button "Print" at bounding box center [486, 228] width 56 height 17
click at [430, 234] on div "Dismiss Print" at bounding box center [468, 228] width 223 height 32
click at [430, 231] on link "Dismiss" at bounding box center [433, 229] width 20 height 8
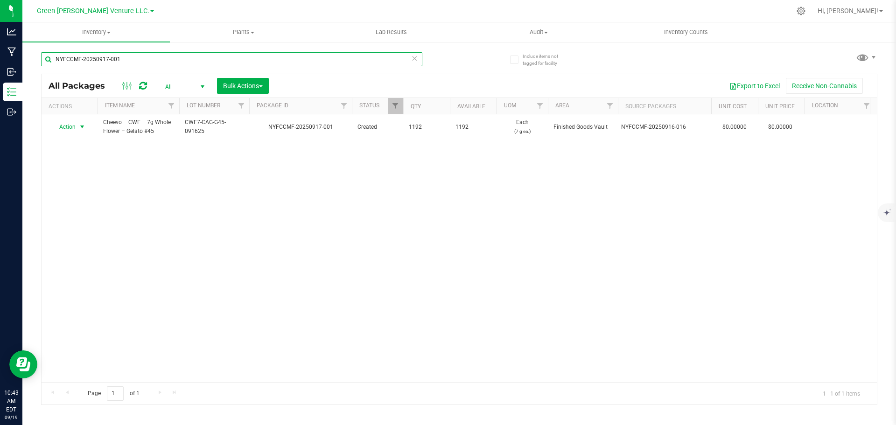
click at [127, 57] on input "NYFCCMF-20250917-001" at bounding box center [231, 59] width 381 height 14
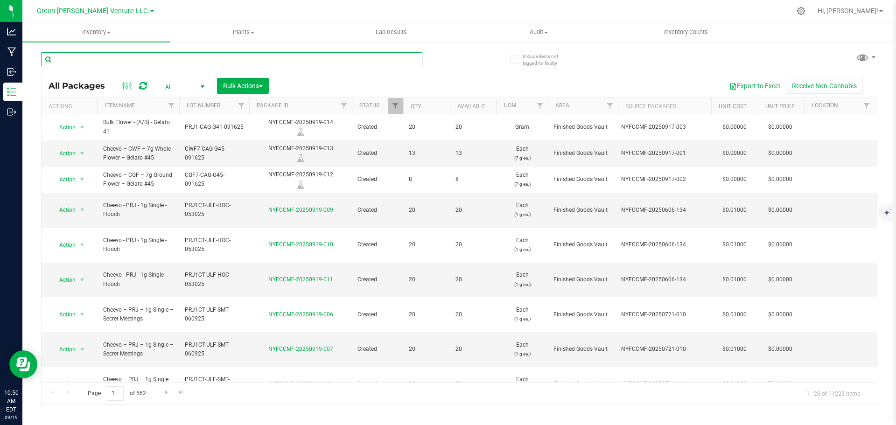
click at [98, 62] on input "text" at bounding box center [231, 59] width 381 height 14
paste input "NYFCCMF-20250912-272"
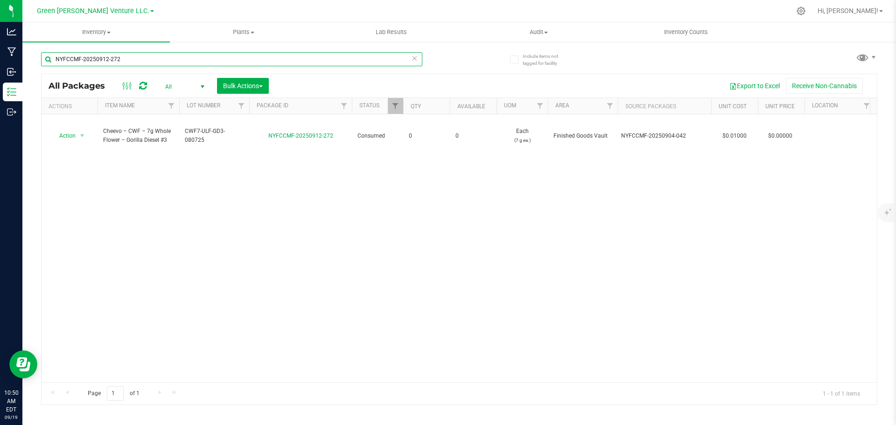
drag, startPoint x: 125, startPoint y: 61, endPoint x: 40, endPoint y: 62, distance: 84.5
click at [40, 62] on div "Include items not tagged for facility NYFCCMF-20250912-272 All Packages All Act…" at bounding box center [459, 183] width 874 height 285
paste input "68"
drag, startPoint x: 126, startPoint y: 58, endPoint x: 46, endPoint y: 63, distance: 79.5
click at [47, 63] on input "NYFCCMF-20250912-268" at bounding box center [231, 59] width 381 height 14
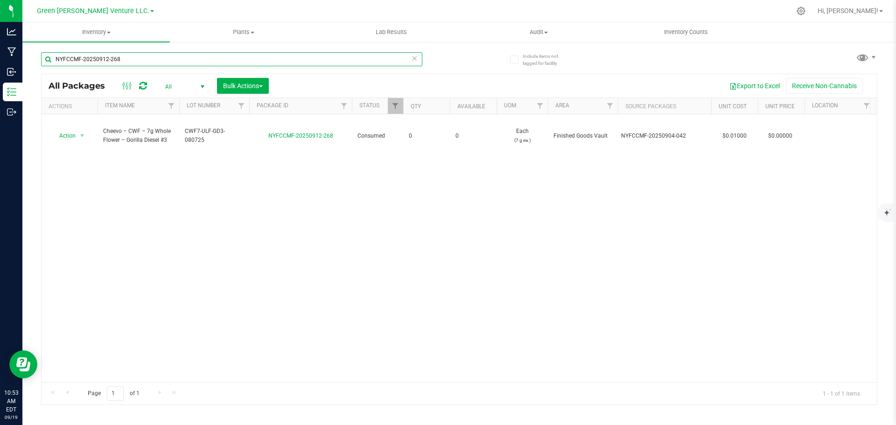
paste input "04-042"
drag, startPoint x: 133, startPoint y: 52, endPoint x: 48, endPoint y: 51, distance: 85.4
click at [51, 51] on div "NYFCCMF-20250904-042" at bounding box center [250, 59] width 418 height 30
paste input "825-051"
drag, startPoint x: 143, startPoint y: 56, endPoint x: 48, endPoint y: 56, distance: 95.2
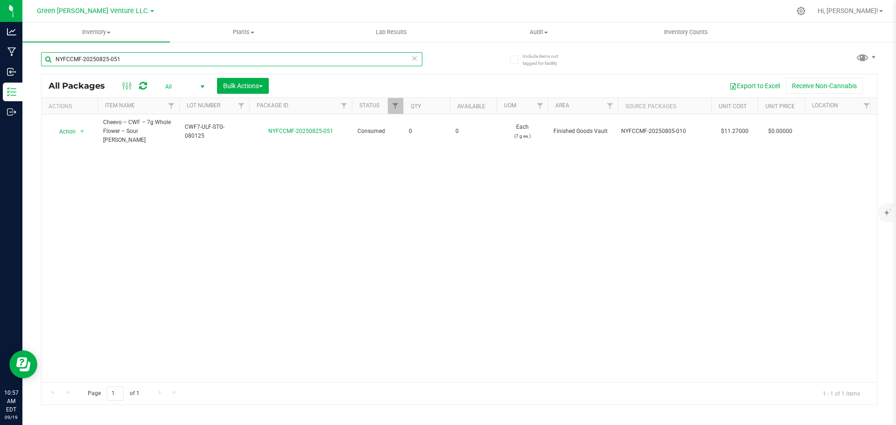
click at [48, 56] on input "NYFCCMF-20250825-051" at bounding box center [231, 59] width 381 height 14
paste input "15-147"
drag, startPoint x: 153, startPoint y: 60, endPoint x: 37, endPoint y: 67, distance: 116.0
click at [37, 67] on div "Include items not tagged for facility NYFCCMF-20250815-147 All Packages All Act…" at bounding box center [459, 183] width 874 height 285
paste input "6"
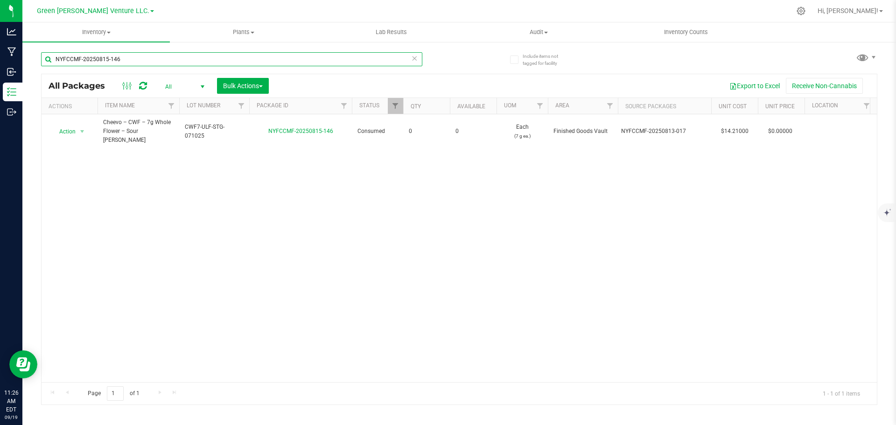
drag, startPoint x: 130, startPoint y: 57, endPoint x: 39, endPoint y: 59, distance: 91.1
click at [39, 59] on div "Include items not tagged for facility NYFCCMF-20250815-146 All Packages All Act…" at bounding box center [459, 183] width 874 height 285
paste input "27-030"
drag, startPoint x: 136, startPoint y: 59, endPoint x: 45, endPoint y: 57, distance: 91.0
click at [45, 57] on input "NYFCCMF-20250827-030" at bounding box center [231, 59] width 381 height 14
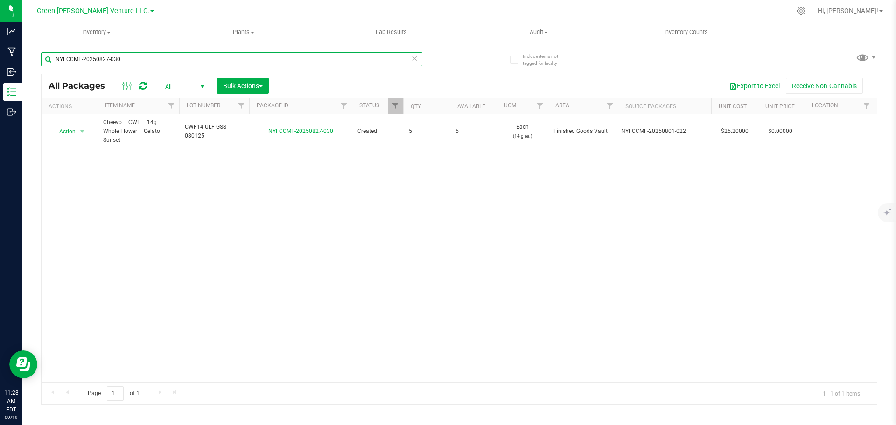
paste input "626-029"
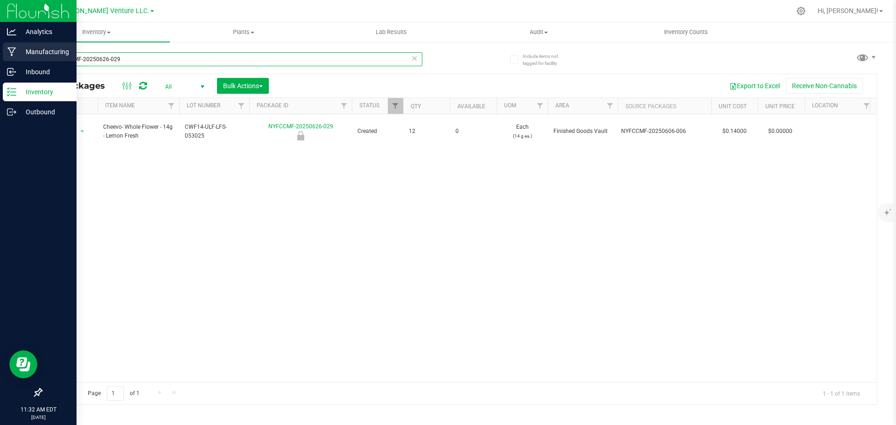
drag, startPoint x: 130, startPoint y: 55, endPoint x: 21, endPoint y: 60, distance: 108.9
click at [20, 60] on div "Analytics Manufacturing Inbound Inventory Outbound 11:32 AM EDT [DATE] 09/19 Gr…" at bounding box center [448, 212] width 896 height 425
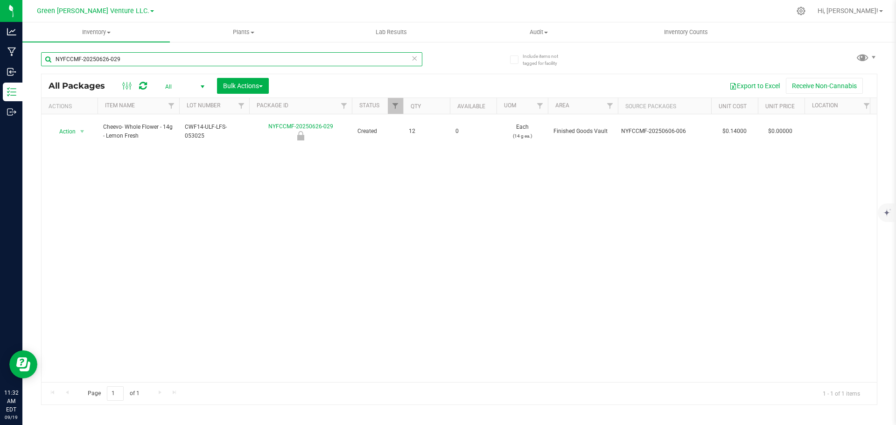
drag, startPoint x: 141, startPoint y: 57, endPoint x: 36, endPoint y: 57, distance: 105.0
click at [33, 58] on div "Include items not tagged for facility NYFCCMF-20250626-029 All Packages All Act…" at bounding box center [459, 183] width 874 height 285
paste input "Retrieving data. Wait a few seconds and try to cut or copy again."
type input "Retrieving data. Wait a few seconds and try to cut or copy again."
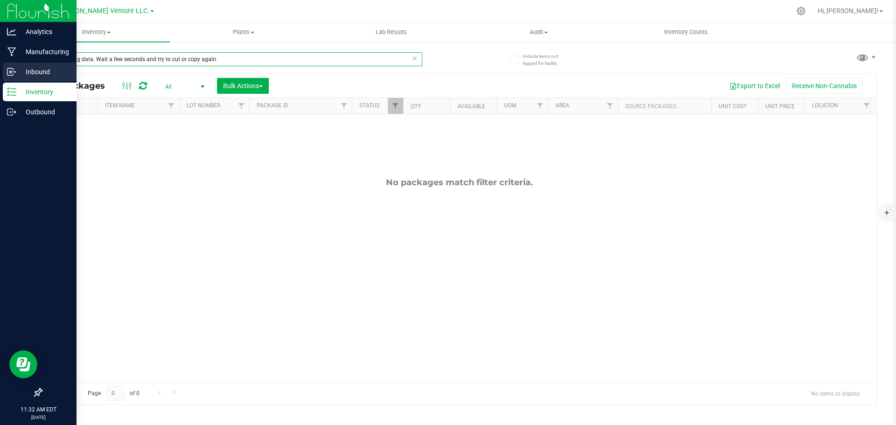
drag, startPoint x: 227, startPoint y: 56, endPoint x: 18, endPoint y: 66, distance: 209.4
click at [25, 64] on div "Include items not tagged for facility Retrieving data. Wait a few seconds and t…" at bounding box center [459, 183] width 874 height 285
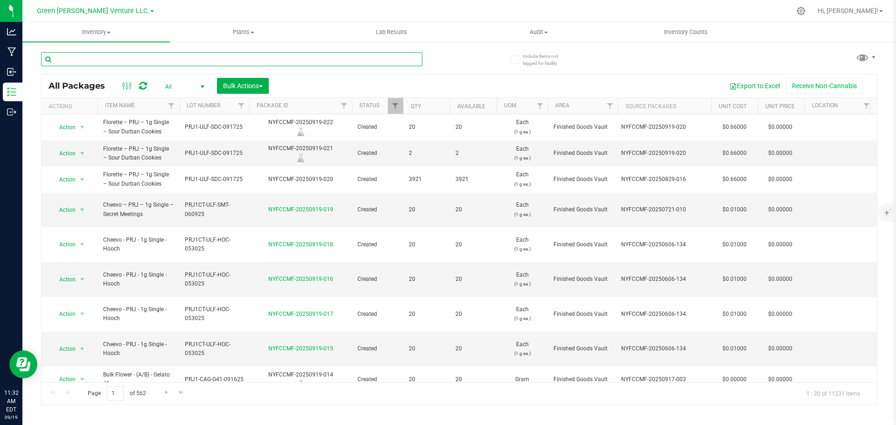
click at [90, 62] on input "text" at bounding box center [231, 59] width 381 height 14
paste input "Retrieving data. Wait a few seconds and try to cut or copy again."
type input "Retrieving data. Wait a few seconds and try to cut or copy again."
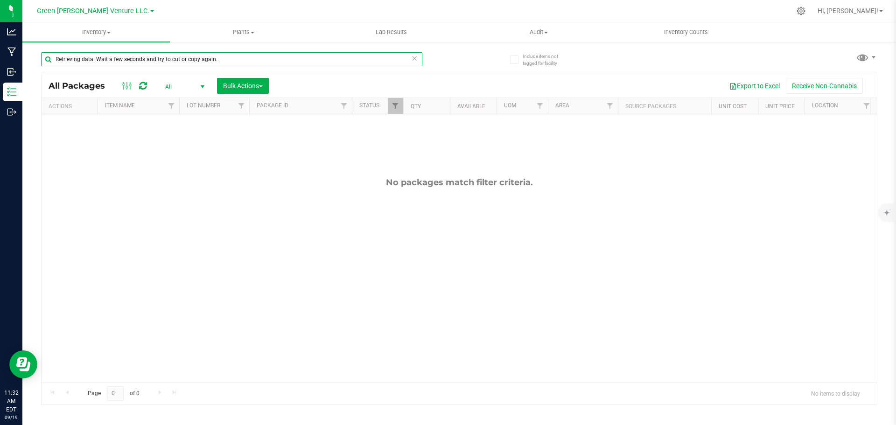
drag, startPoint x: 226, startPoint y: 57, endPoint x: 27, endPoint y: 60, distance: 199.4
click at [28, 60] on div "Include items not tagged for facility Retrieving data. Wait a few seconds and t…" at bounding box center [459, 183] width 874 height 285
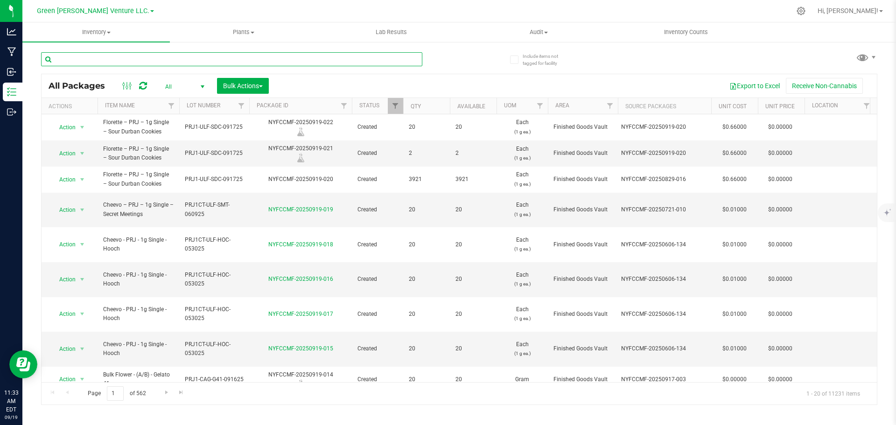
click at [94, 62] on input "text" at bounding box center [231, 59] width 381 height 14
paste input "Retrieving data. Wait a few seconds and try to cut or copy again."
type input "Retrieving data. Wait a few seconds and try to cut or copy again."
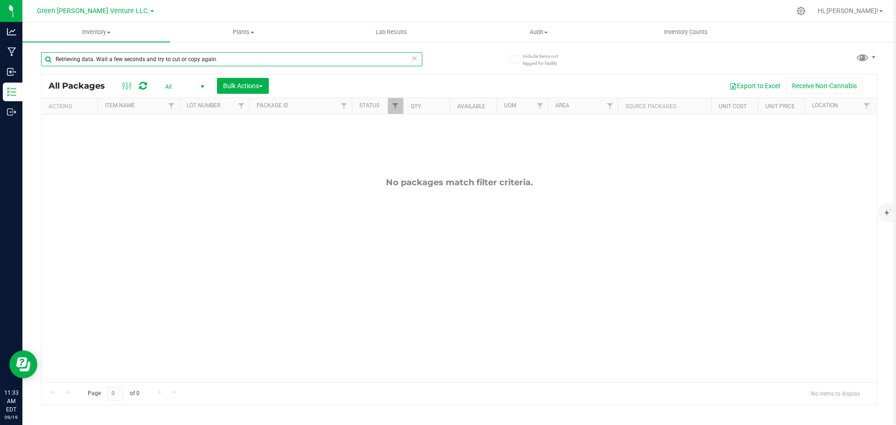
click at [226, 53] on input "Retrieving data. Wait a few seconds and try to cut or copy again." at bounding box center [231, 59] width 381 height 14
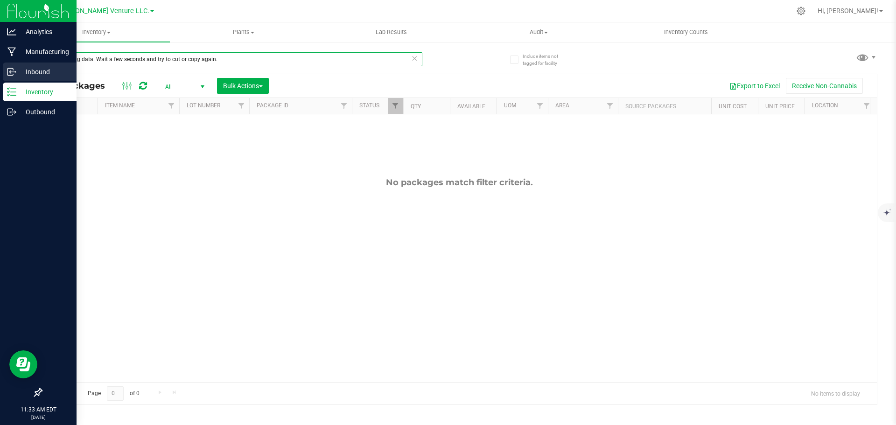
drag, startPoint x: 223, startPoint y: 60, endPoint x: 17, endPoint y: 63, distance: 205.9
click at [17, 63] on div "Analytics Manufacturing Inbound Inventory Outbound 11:33 AM EDT [DATE] 09/19 Gr…" at bounding box center [448, 212] width 896 height 425
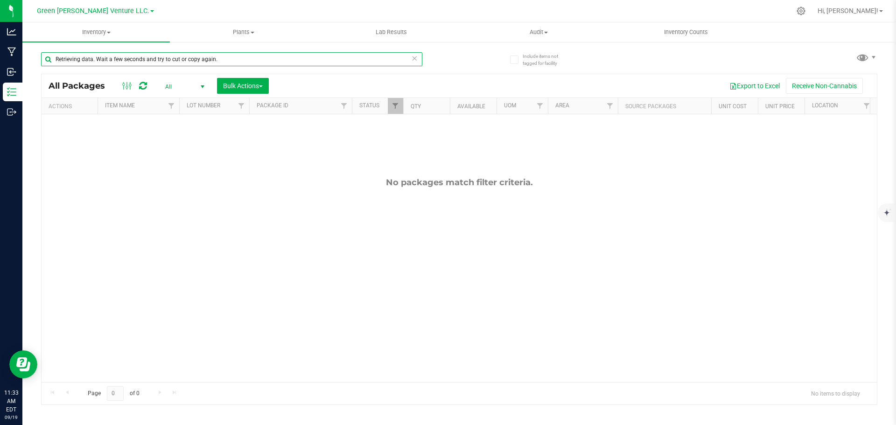
drag, startPoint x: 243, startPoint y: 58, endPoint x: 35, endPoint y: 62, distance: 207.3
click at [35, 62] on div "Include items not tagged for facility Retrieving data. Wait a few seconds and t…" at bounding box center [459, 183] width 874 height 285
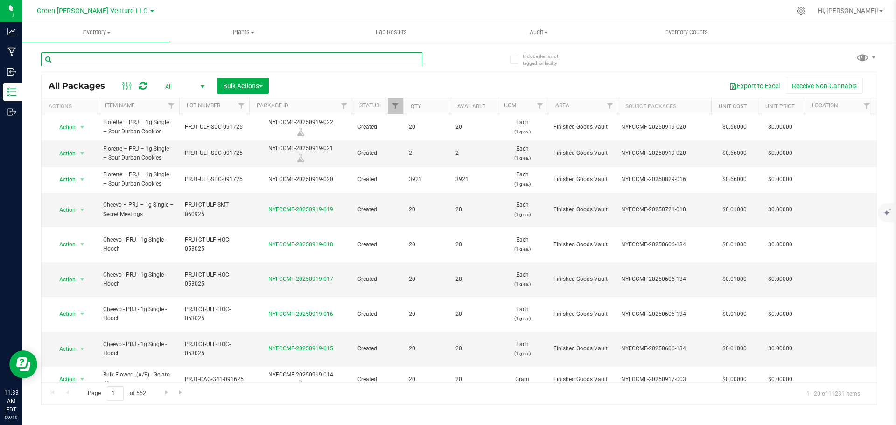
paste input "Retrieving data. Wait a few seconds and try to cut or copy again."
type input "Retrieving data. Wait a few seconds and try to cut or copy again."
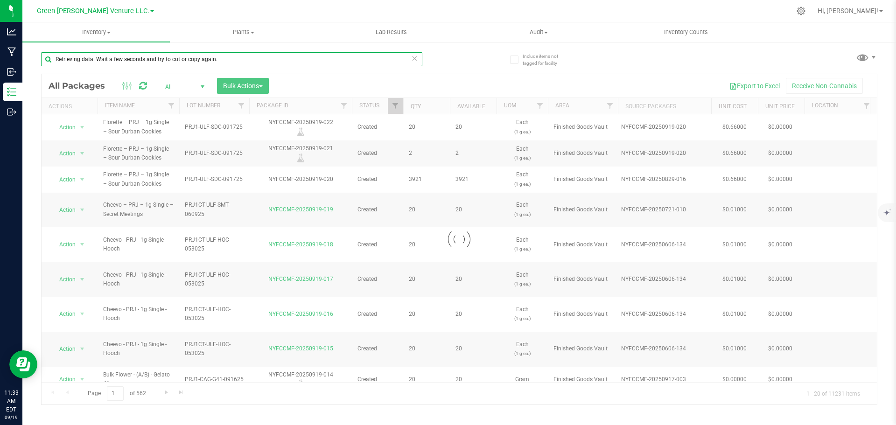
drag, startPoint x: 218, startPoint y: 55, endPoint x: 52, endPoint y: 82, distance: 168.0
click at [17, 64] on div "Analytics Manufacturing Inbound Inventory Outbound 11:33 AM EDT [DATE] 09/19 Gr…" at bounding box center [448, 212] width 896 height 425
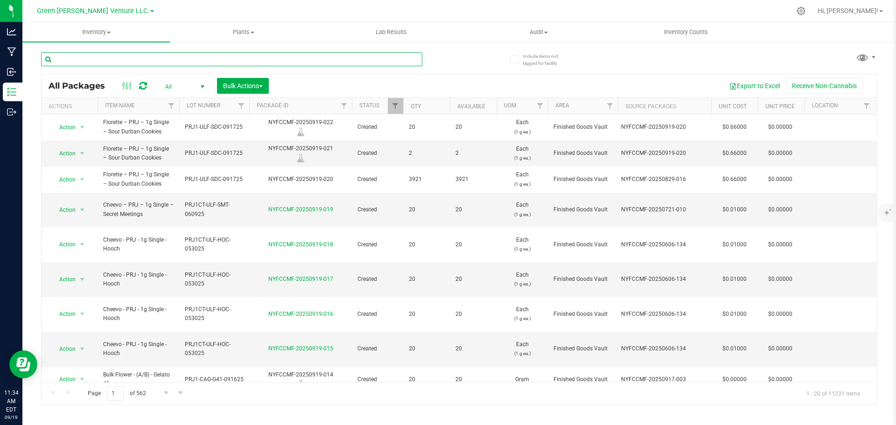
click at [81, 54] on input "text" at bounding box center [231, 59] width 381 height 14
paste input "NYFCCMF-20250626-028"
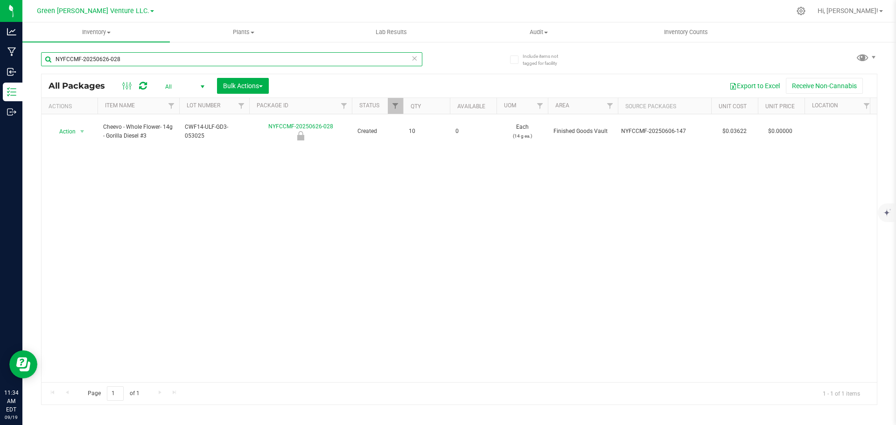
click at [127, 59] on input "NYFCCMF-20250626-028" at bounding box center [231, 59] width 381 height 14
paste input "4"
drag, startPoint x: 126, startPoint y: 57, endPoint x: 40, endPoint y: 62, distance: 86.0
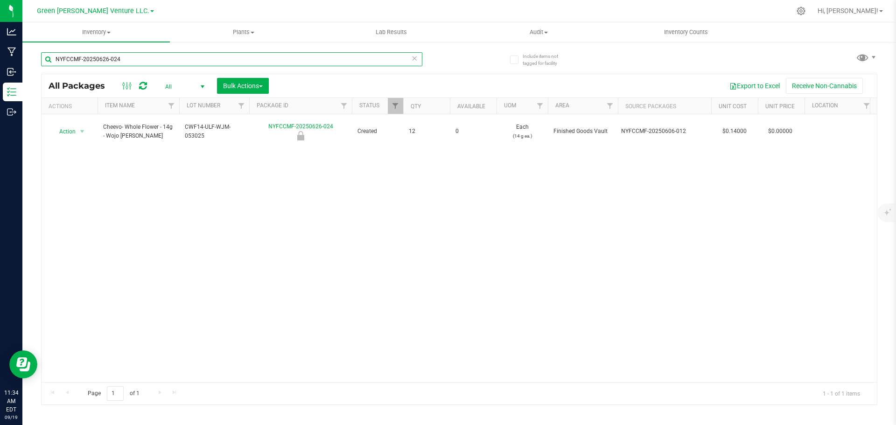
click at [43, 62] on input "NYFCCMF-20250626-024" at bounding box center [231, 59] width 381 height 14
paste input "3"
drag, startPoint x: 128, startPoint y: 60, endPoint x: 25, endPoint y: 61, distance: 103.2
click at [25, 60] on div "Include items not tagged for facility NYFCCMF-20250626-023 All Packages All Act…" at bounding box center [459, 183] width 874 height 285
paste input "827-030"
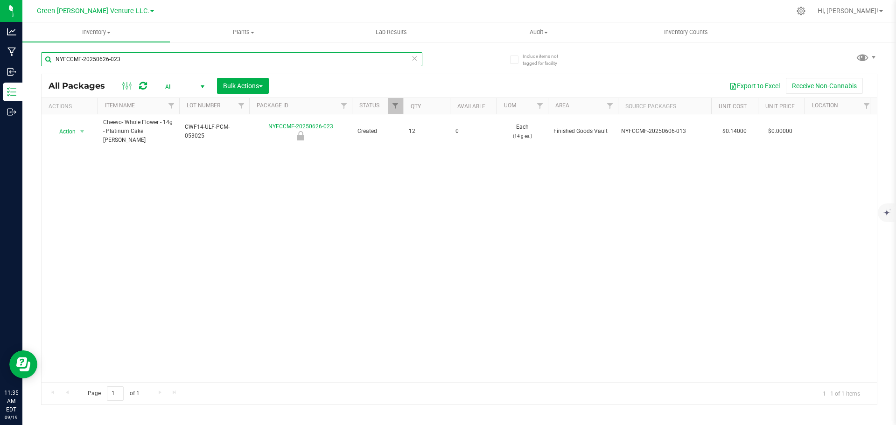
type input "NYFCCMF-20250827-030"
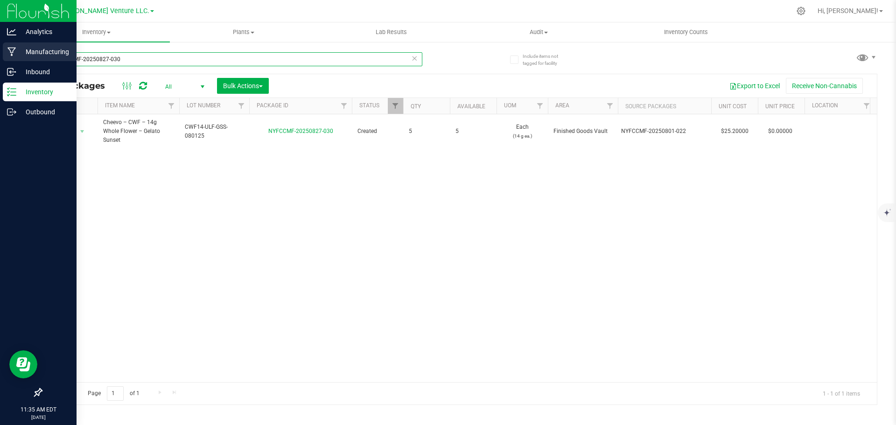
drag, startPoint x: 121, startPoint y: 62, endPoint x: 1, endPoint y: 58, distance: 120.5
click at [2, 58] on div "Analytics Manufacturing Inbound Inventory Outbound 11:35 AM EDT [DATE] 09/19 Gr…" at bounding box center [448, 212] width 896 height 425
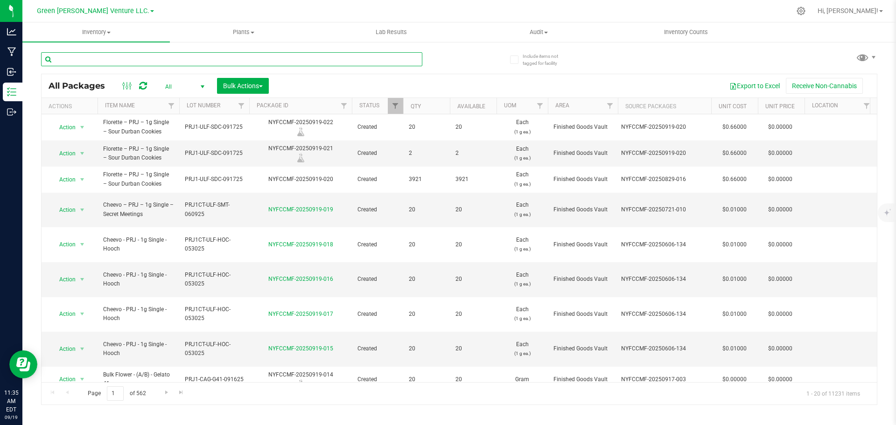
click at [68, 64] on input "text" at bounding box center [231, 59] width 381 height 14
paste input "NYFCCMF-20250626-029"
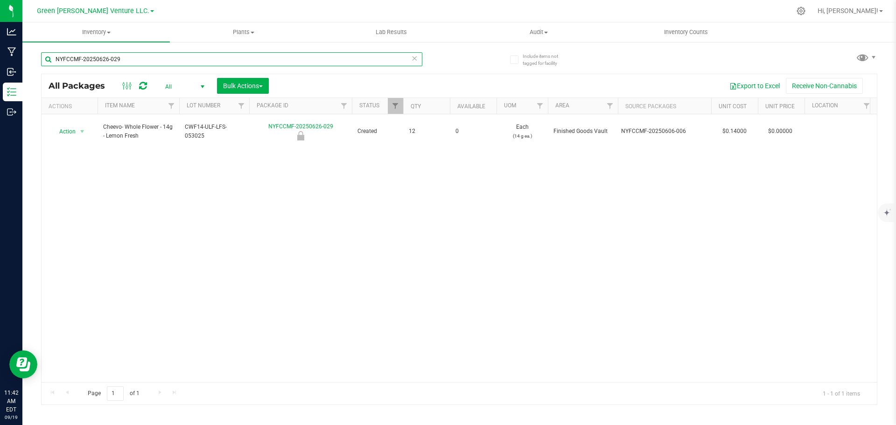
drag, startPoint x: 121, startPoint y: 59, endPoint x: 39, endPoint y: 55, distance: 82.3
click at [37, 55] on div "Include items not tagged for facility NYFCCMF-20250626-029 All Packages All Act…" at bounding box center [459, 183] width 874 height 285
paste input "8"
drag, startPoint x: 127, startPoint y: 58, endPoint x: 37, endPoint y: 56, distance: 89.2
click at [37, 56] on div "Include items not tagged for facility NYFCCMF-20250626-028 All Packages All Act…" at bounding box center [459, 183] width 874 height 285
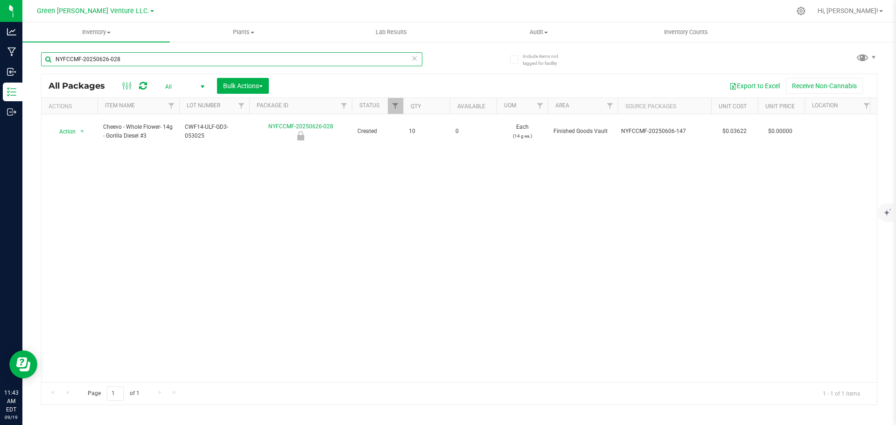
paste input "4"
drag, startPoint x: 135, startPoint y: 57, endPoint x: 28, endPoint y: 60, distance: 107.0
click at [28, 60] on div "Include items not tagged for facility NYFCCMF-20250626-024 All Packages All Act…" at bounding box center [459, 183] width 874 height 285
paste input "9"
drag, startPoint x: 136, startPoint y: 57, endPoint x: 35, endPoint y: 56, distance: 101.8
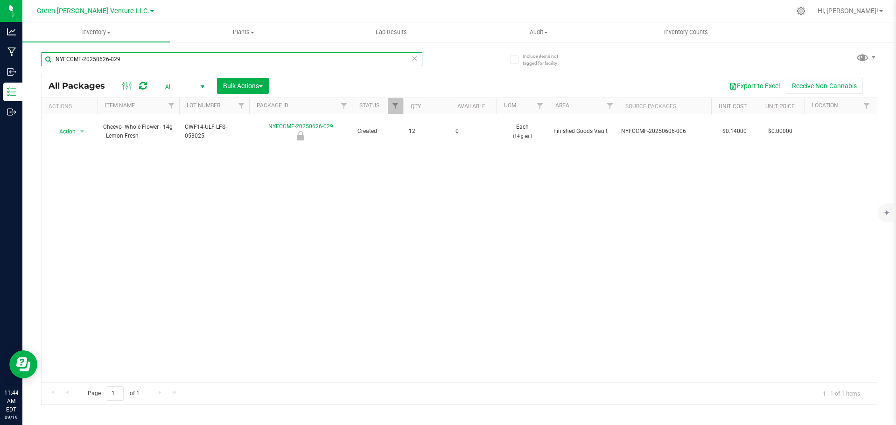
click at [33, 55] on div "Include items not tagged for facility NYFCCMF-20250626-029 All Packages All Act…" at bounding box center [459, 183] width 874 height 285
paste input "3"
type input "NYFCCMF-20250626-023"
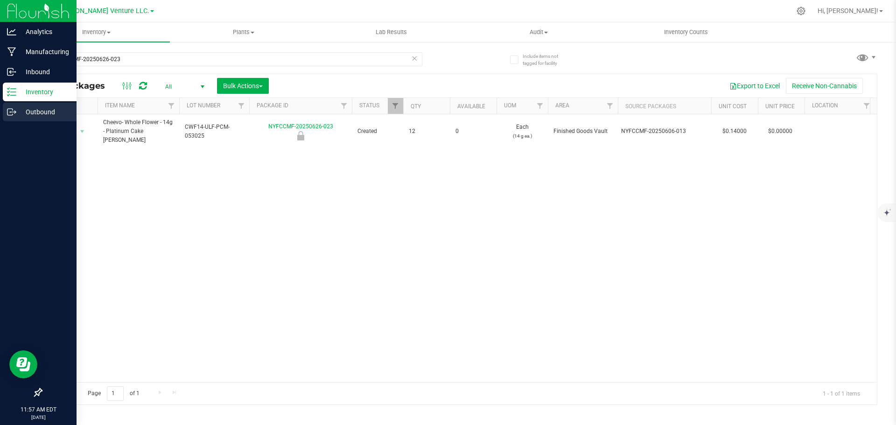
click at [41, 111] on p "Outbound" at bounding box center [44, 111] width 56 height 11
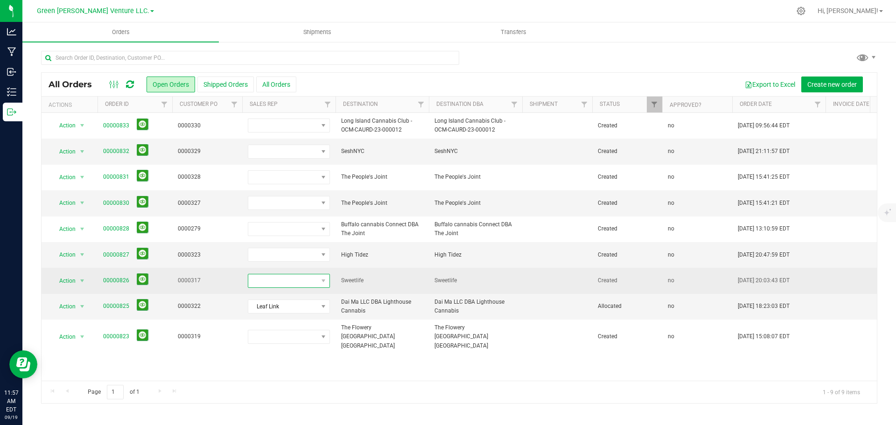
click at [316, 281] on span at bounding box center [283, 281] width 70 height 13
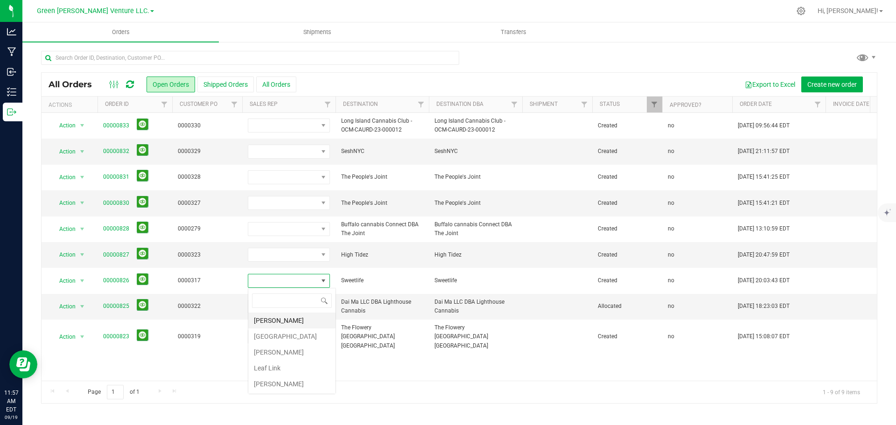
scroll to position [14, 82]
click at [281, 366] on li "Leaf Link" at bounding box center [291, 368] width 87 height 16
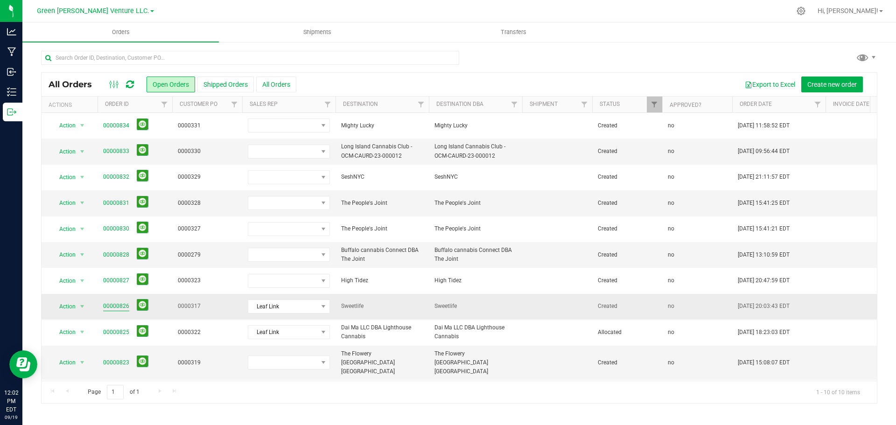
click at [113, 303] on link "00000826" at bounding box center [116, 306] width 26 height 9
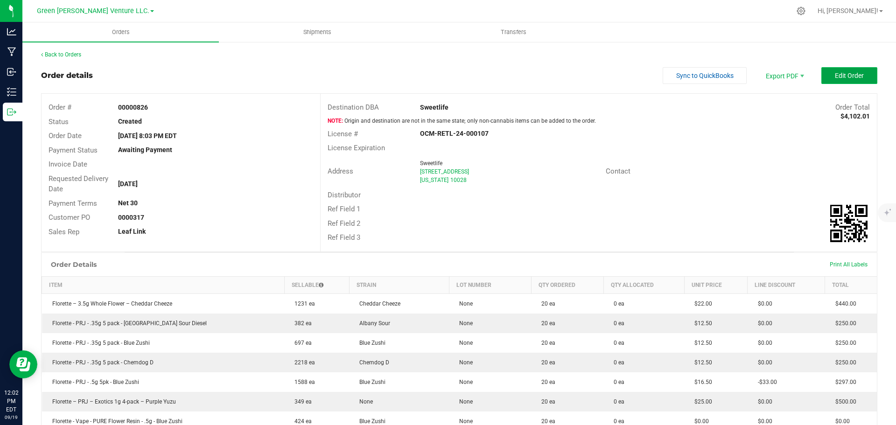
click at [848, 74] on span "Edit Order" at bounding box center [849, 75] width 29 height 7
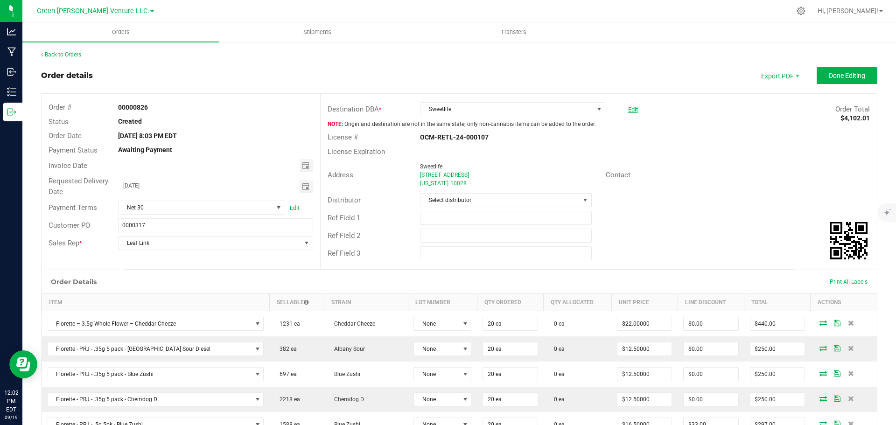
click at [628, 108] on link "Edit" at bounding box center [633, 109] width 10 height 7
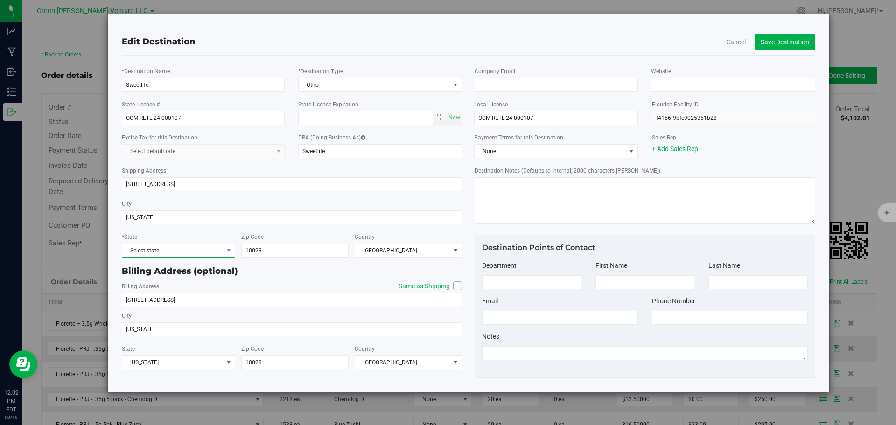
click at [153, 245] on span "Select state" at bounding box center [172, 250] width 101 height 13
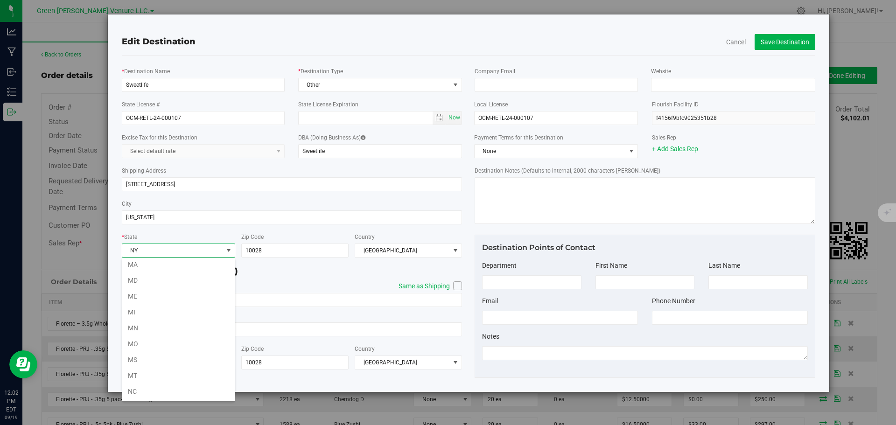
scroll to position [415, 0]
click at [190, 392] on li "NY" at bounding box center [178, 392] width 113 height 16
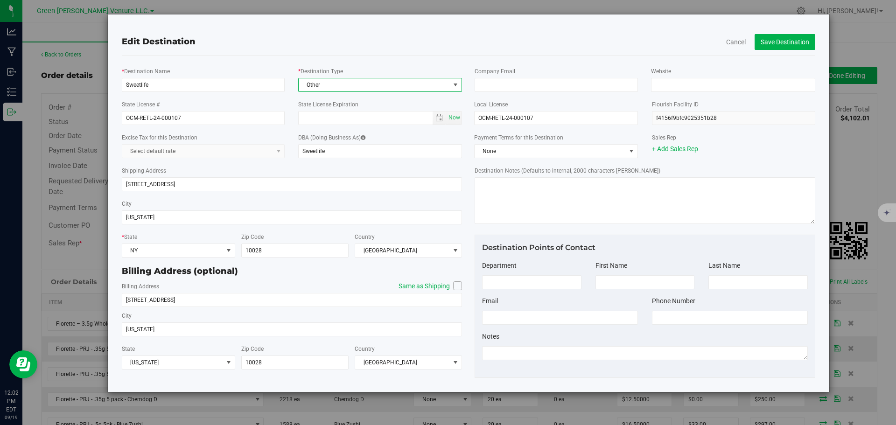
click at [333, 82] on span "Other" at bounding box center [374, 84] width 151 height 13
click at [326, 141] on li "Dispensary" at bounding box center [380, 143] width 163 height 14
click at [798, 42] on button "Save Destination" at bounding box center [785, 42] width 61 height 16
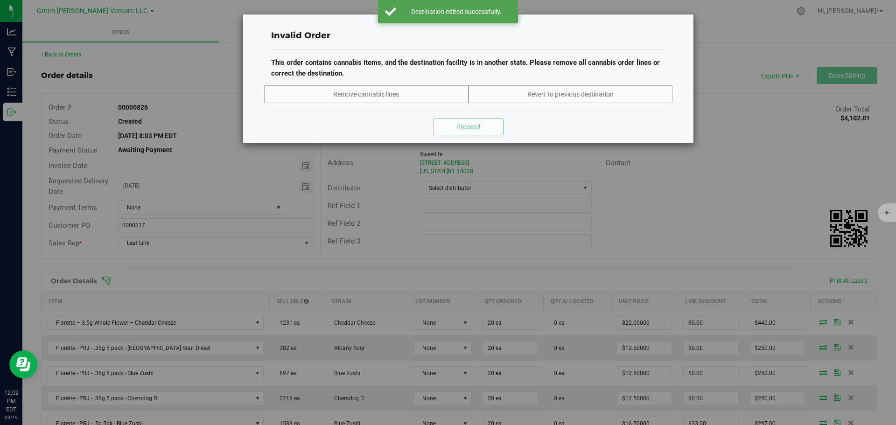
click at [583, 164] on div "Invalid Order This order contains cannabis items, and the destination facility …" at bounding box center [451, 212] width 903 height 425
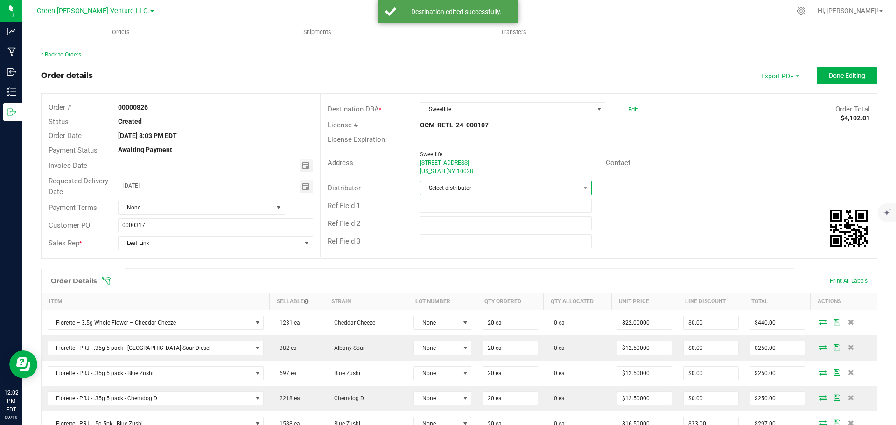
click at [494, 190] on span "Select distributor" at bounding box center [500, 188] width 159 height 13
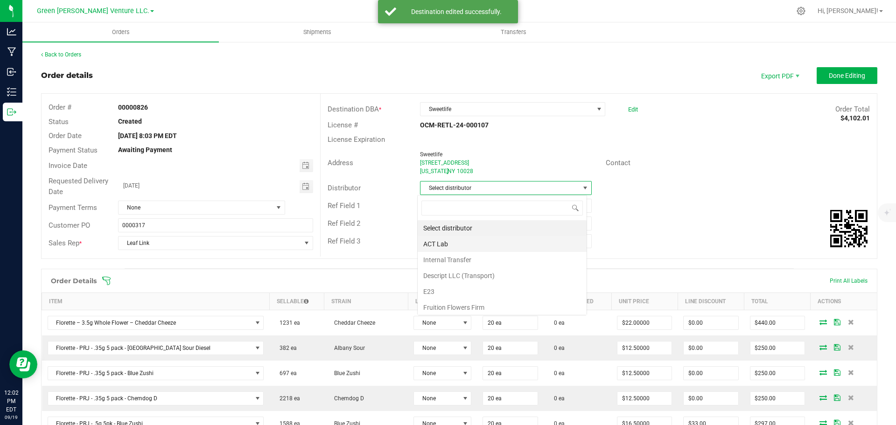
scroll to position [14, 170]
click at [459, 288] on li "E23" at bounding box center [502, 292] width 169 height 16
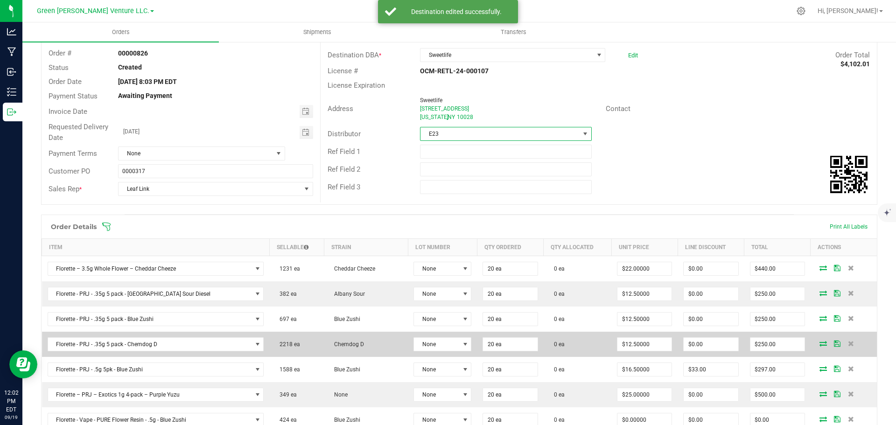
scroll to position [140, 0]
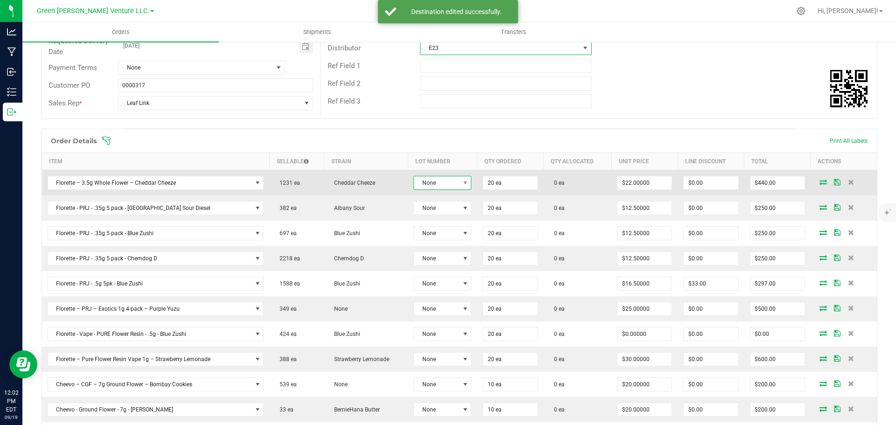
click at [449, 189] on span "None" at bounding box center [436, 182] width 45 height 13
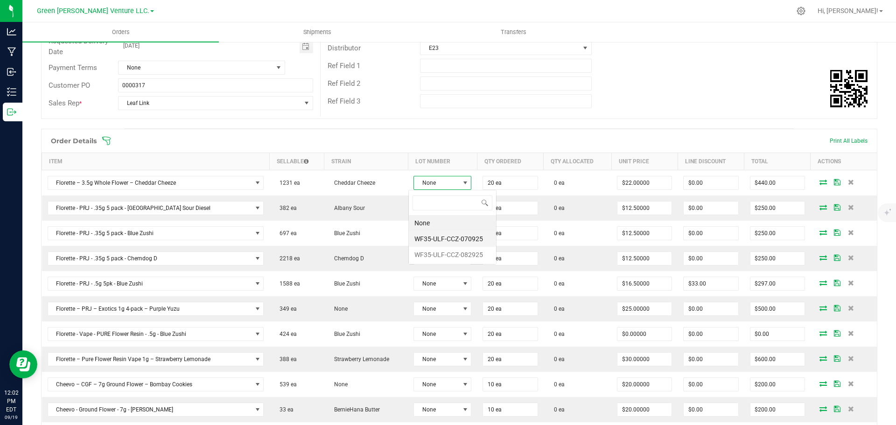
scroll to position [14, 58]
click at [440, 255] on li "WF35-ULF-CCZ-082925" at bounding box center [452, 255] width 87 height 16
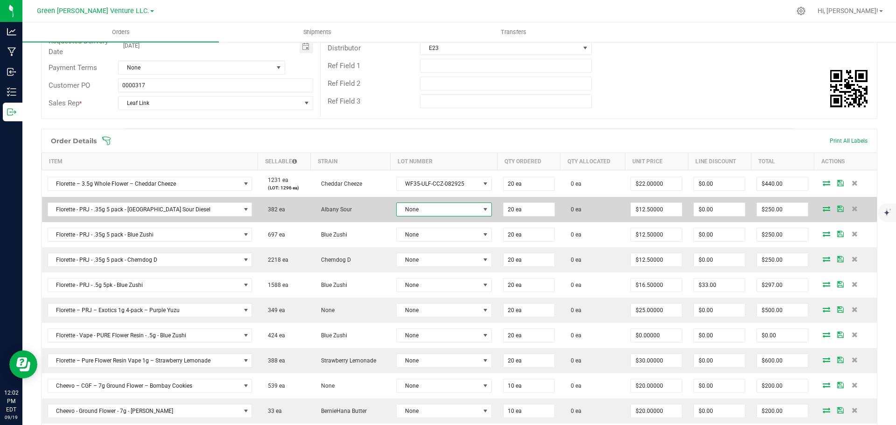
click at [439, 214] on span "None" at bounding box center [438, 209] width 83 height 13
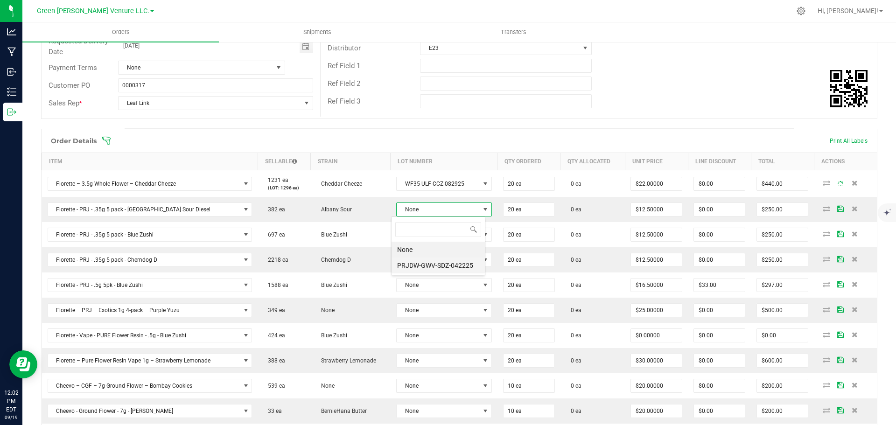
scroll to position [14, 94]
click at [438, 270] on li "PRJDW-GWV-SDZ-042225" at bounding box center [438, 266] width 93 height 16
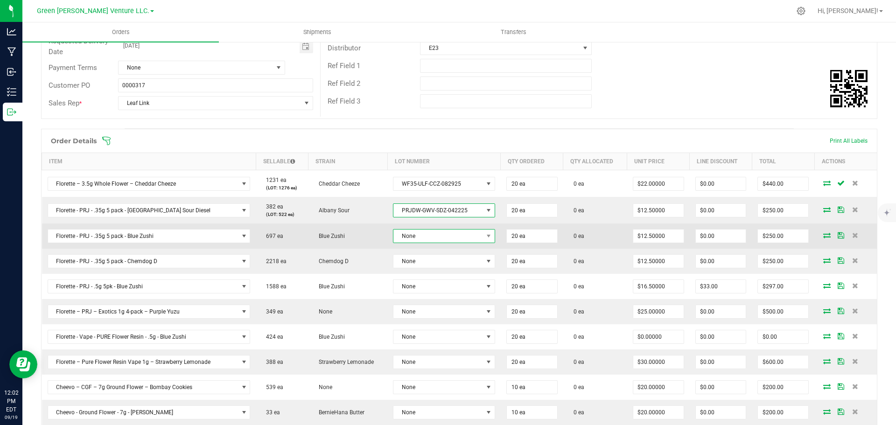
click at [436, 233] on span "None" at bounding box center [439, 236] width 90 height 13
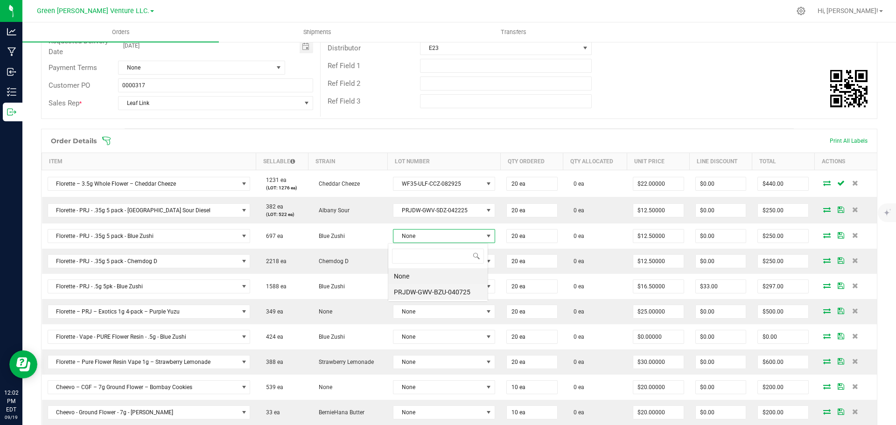
scroll to position [14, 101]
click at [433, 292] on li "PRJDW-GWV-BZU-040725" at bounding box center [437, 292] width 99 height 16
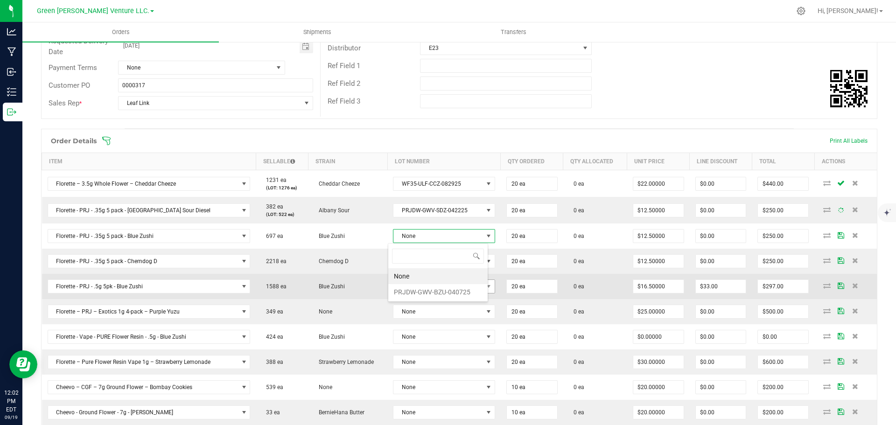
scroll to position [0, 0]
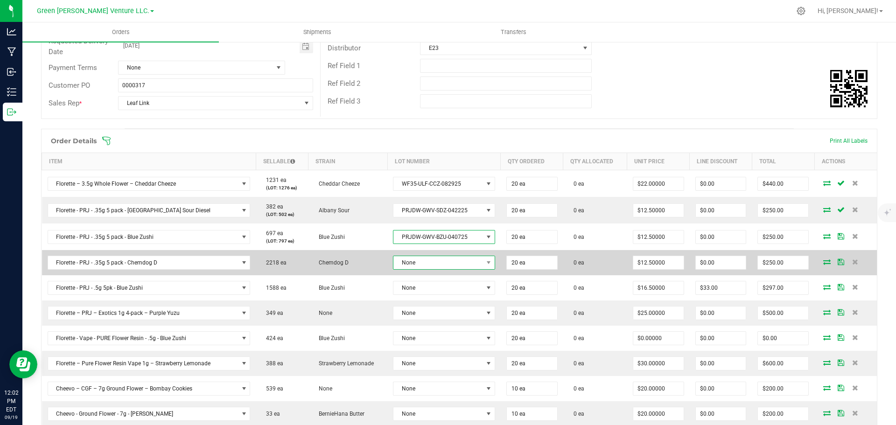
click at [434, 260] on span "None" at bounding box center [439, 262] width 90 height 13
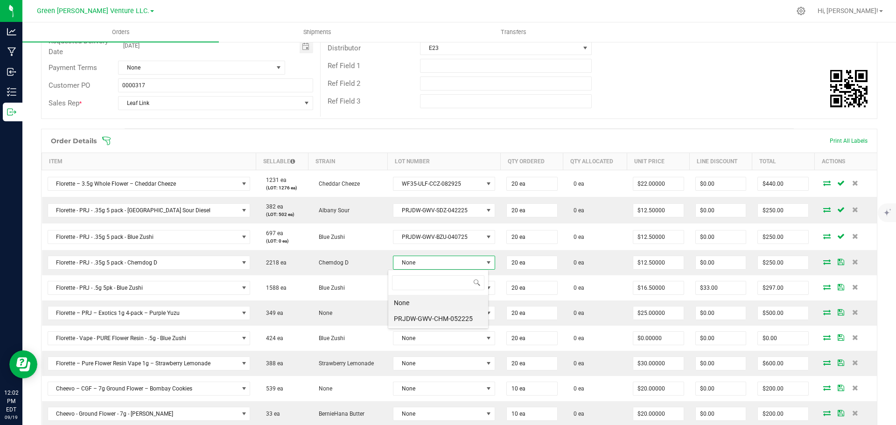
scroll to position [46670, 46583]
click at [433, 318] on li "PRJDW-GWV-CHM-052225" at bounding box center [438, 319] width 100 height 16
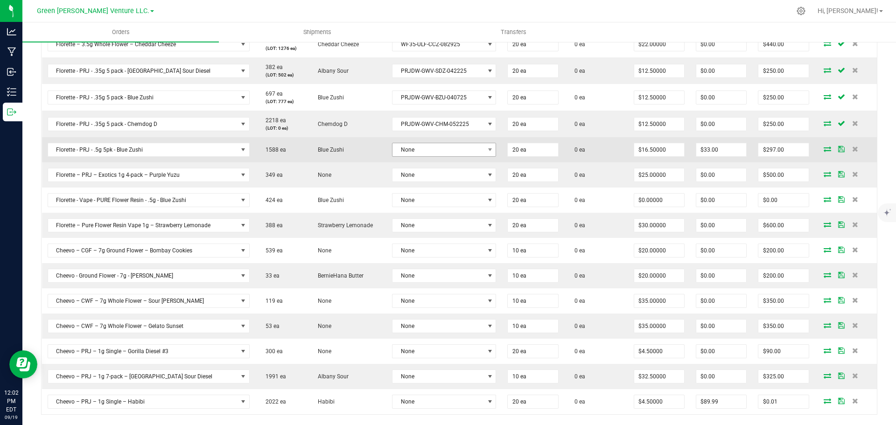
scroll to position [280, 0]
click at [436, 148] on span "None" at bounding box center [439, 149] width 92 height 13
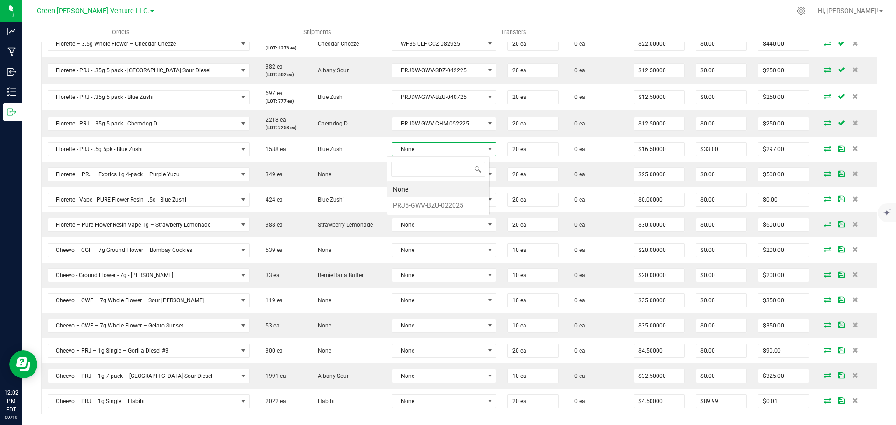
scroll to position [14, 103]
click at [434, 205] on li "PRJ5-GWV-BZU-022025" at bounding box center [438, 205] width 102 height 16
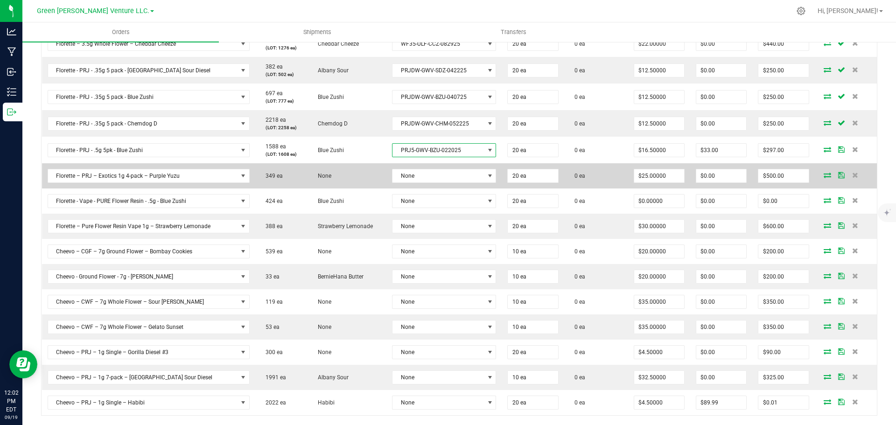
click at [435, 183] on td "None" at bounding box center [444, 175] width 115 height 25
click at [435, 180] on span "None" at bounding box center [439, 175] width 92 height 13
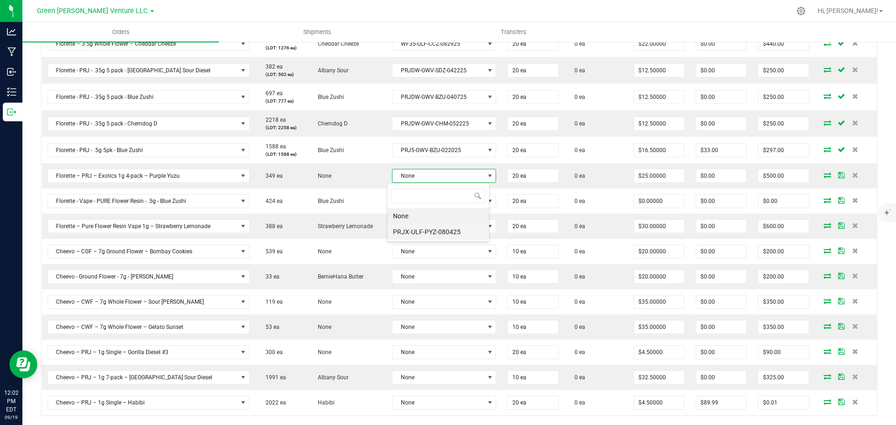
click at [433, 230] on li "PRJX-ULF-PYZ-080425" at bounding box center [438, 232] width 102 height 16
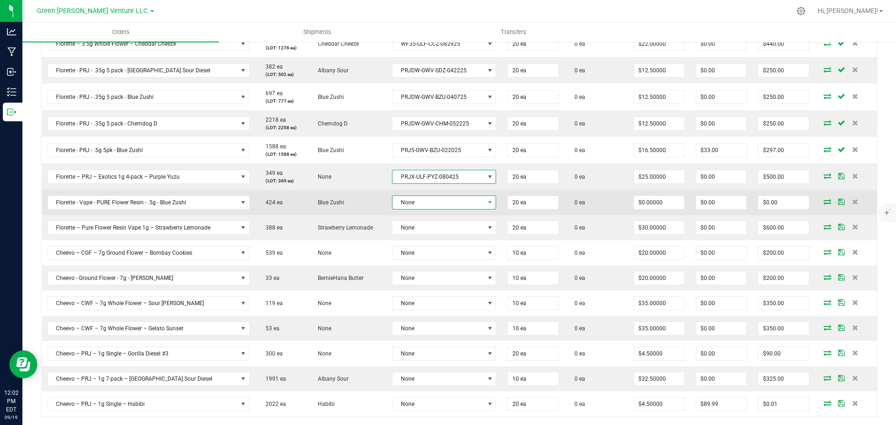
click at [436, 205] on span "None" at bounding box center [439, 202] width 92 height 13
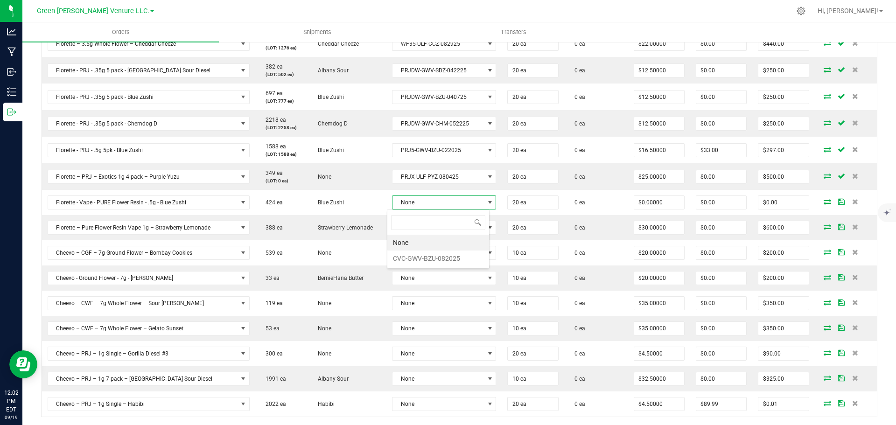
click at [432, 241] on li "None" at bounding box center [438, 243] width 102 height 16
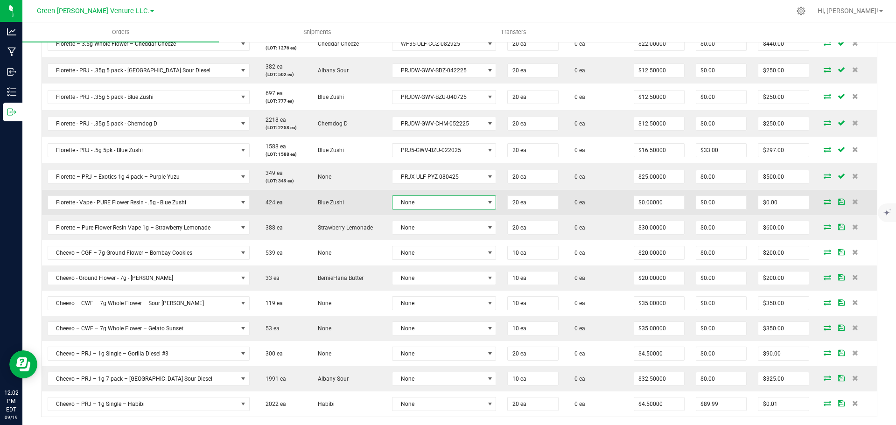
click at [432, 201] on span "None" at bounding box center [439, 202] width 92 height 13
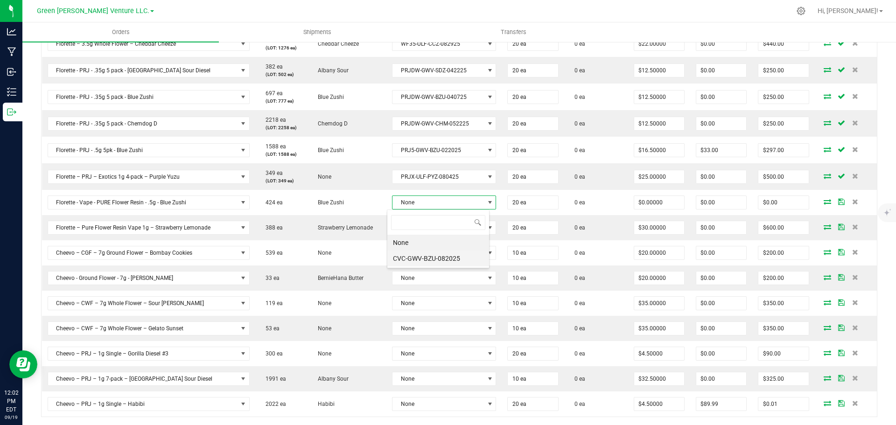
click at [427, 257] on li "CVC-GWV-BZU-082025" at bounding box center [438, 259] width 102 height 16
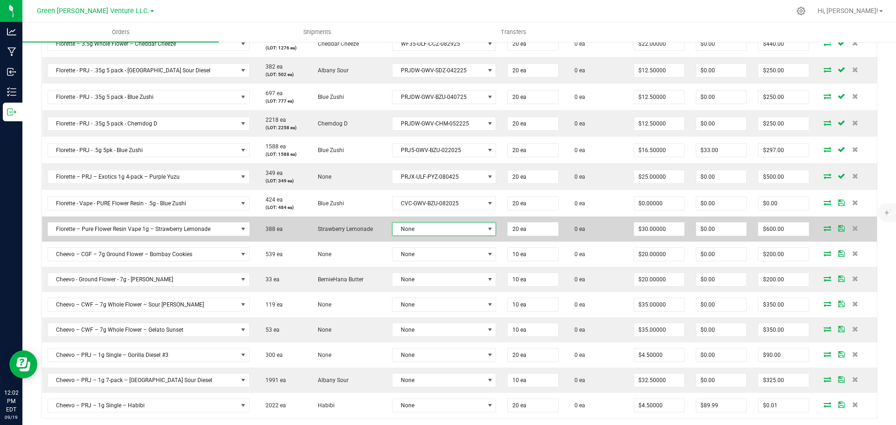
click at [428, 227] on span "None" at bounding box center [439, 229] width 92 height 13
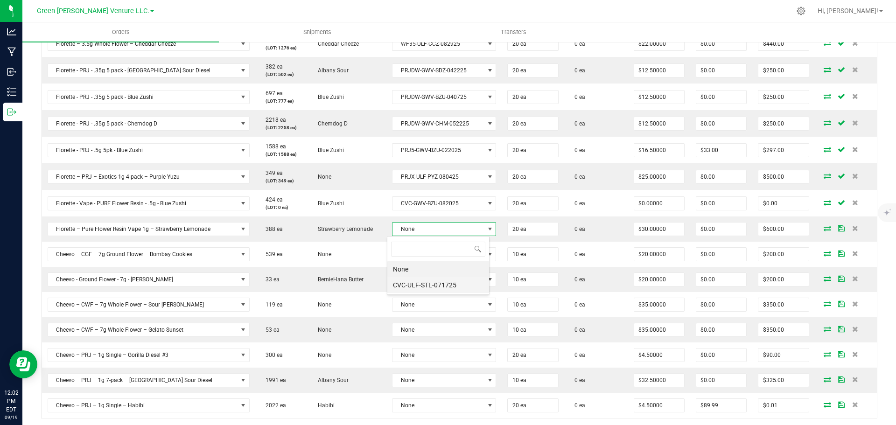
click at [426, 286] on li "CVC-ULF-STL-071725" at bounding box center [438, 285] width 102 height 16
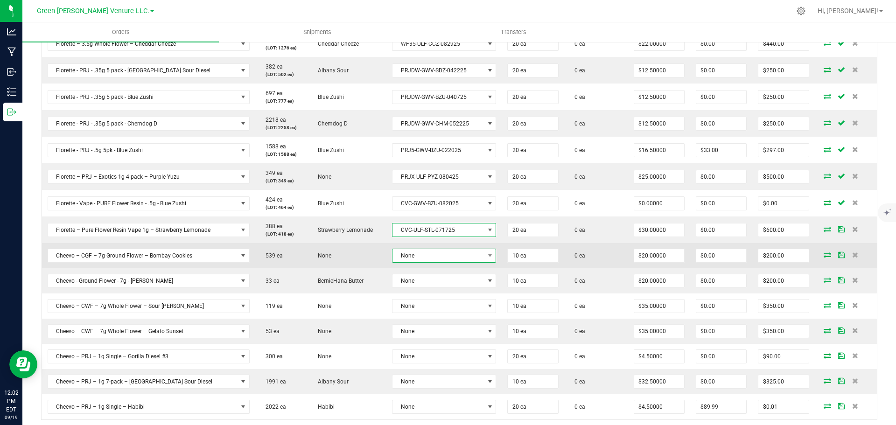
click at [429, 251] on span "None" at bounding box center [439, 255] width 92 height 13
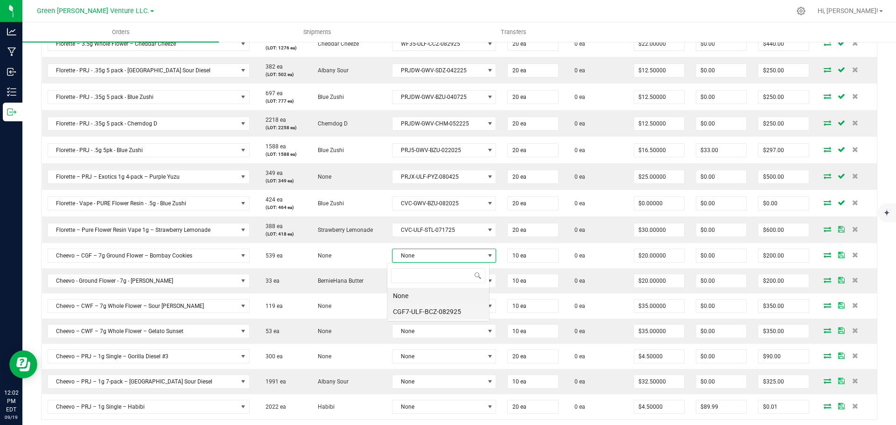
scroll to position [0, 0]
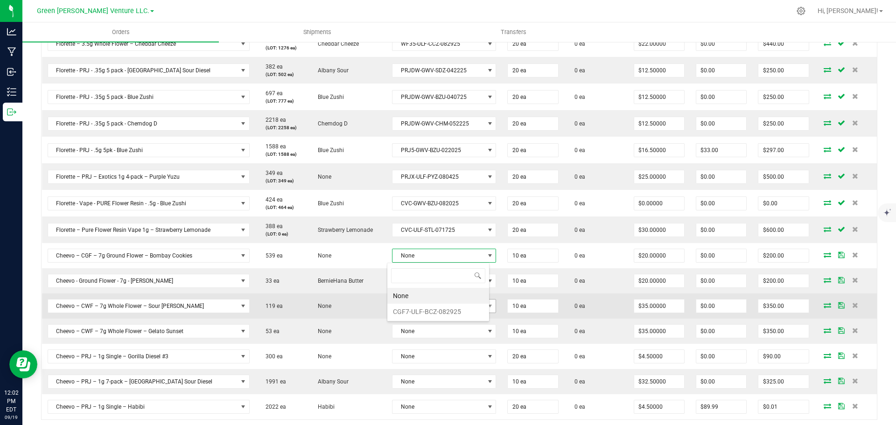
click at [426, 306] on li "CGF7-ULF-BCZ-082925" at bounding box center [438, 312] width 102 height 16
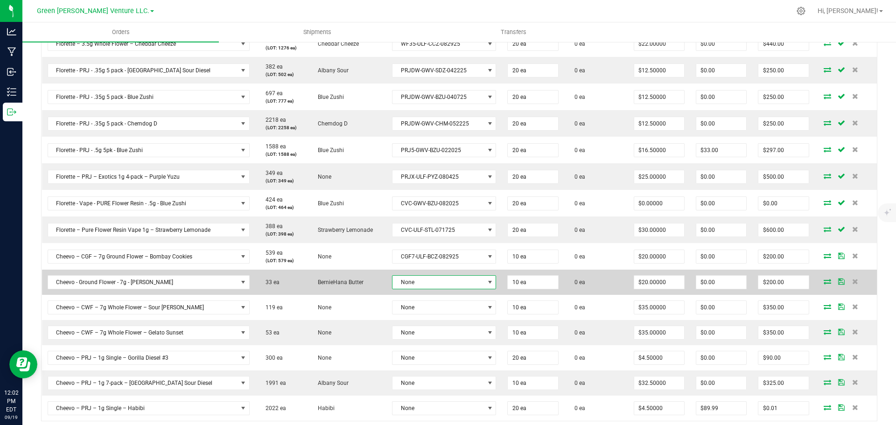
click at [428, 280] on span "None" at bounding box center [439, 282] width 92 height 13
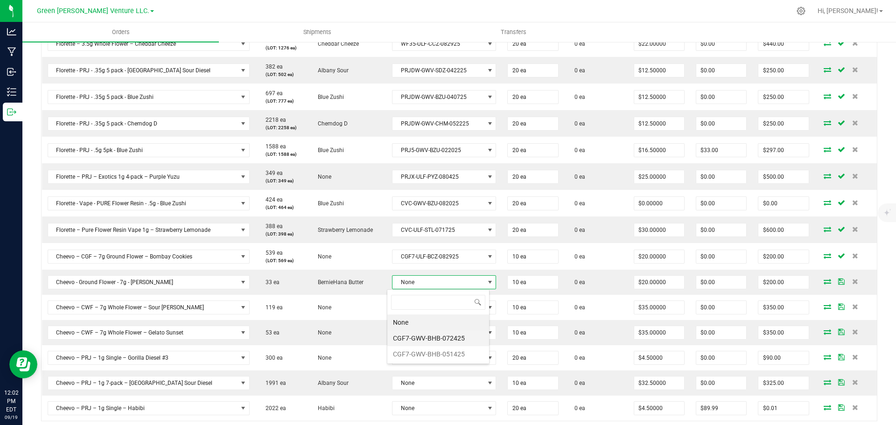
click at [426, 340] on li "CGF7-GWV-BHB-072425" at bounding box center [438, 339] width 102 height 16
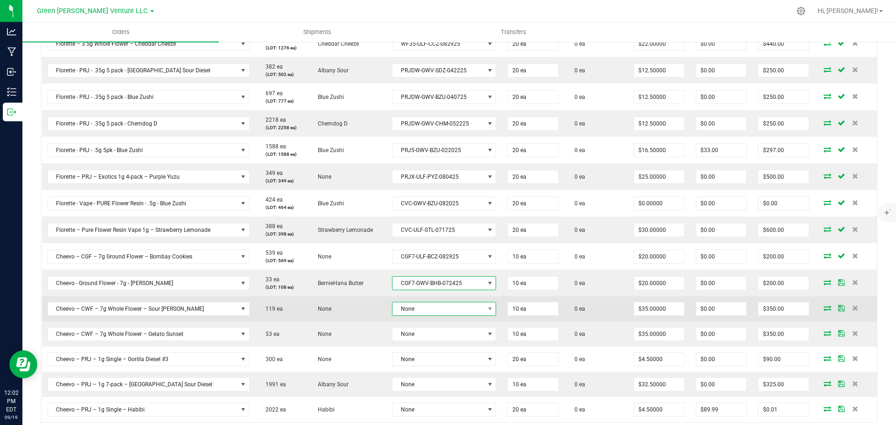
click at [427, 310] on span "None" at bounding box center [439, 309] width 92 height 13
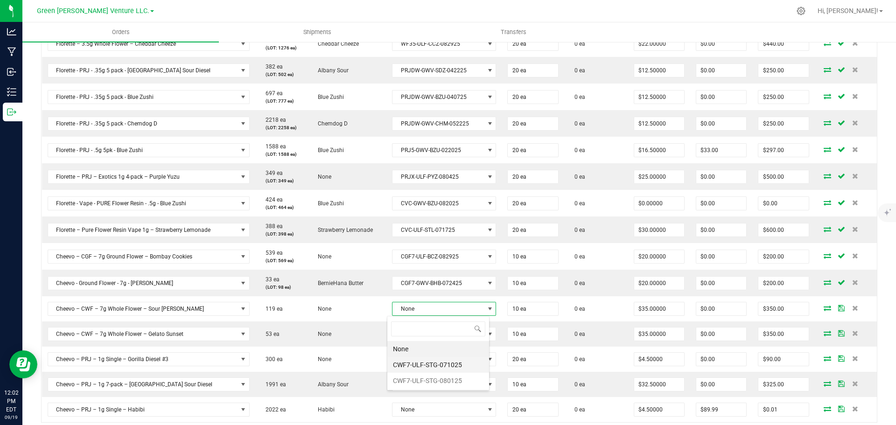
click at [427, 367] on li "CWF7-ULF-STG-071025" at bounding box center [438, 365] width 102 height 16
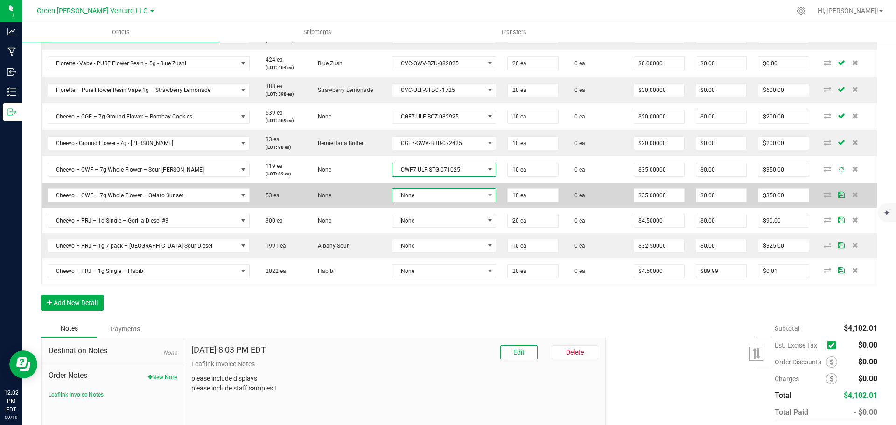
click at [435, 194] on span "None" at bounding box center [439, 195] width 92 height 13
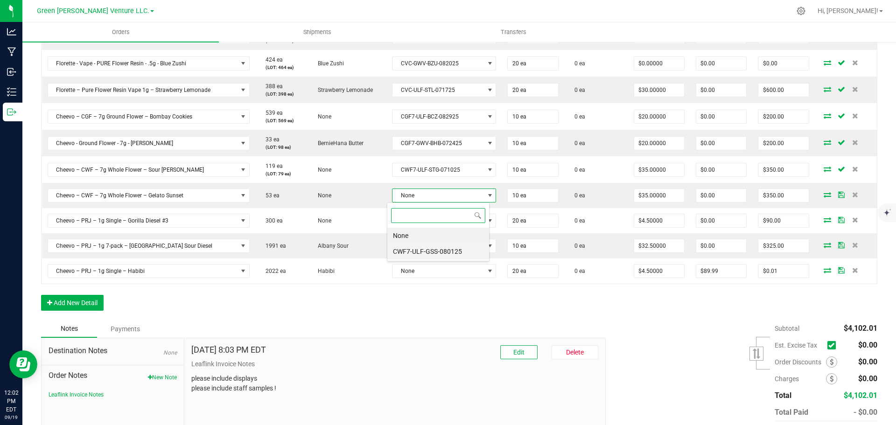
click at [432, 250] on li "CWF7-ULF-GSS-080125" at bounding box center [438, 252] width 102 height 16
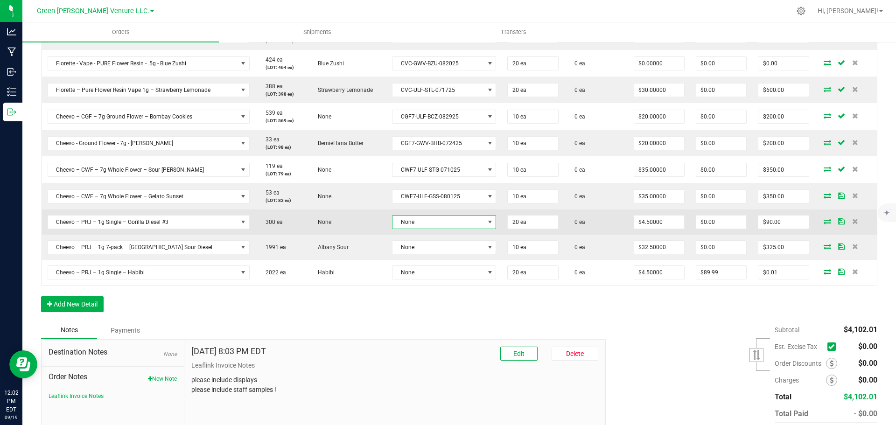
click at [429, 226] on span "None" at bounding box center [439, 222] width 92 height 13
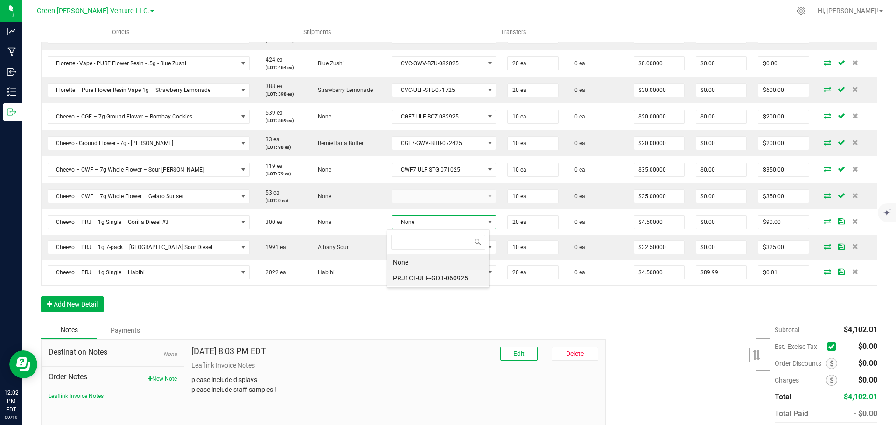
click at [428, 273] on li "PRJ1CT-ULF-GD3-060925" at bounding box center [438, 278] width 102 height 16
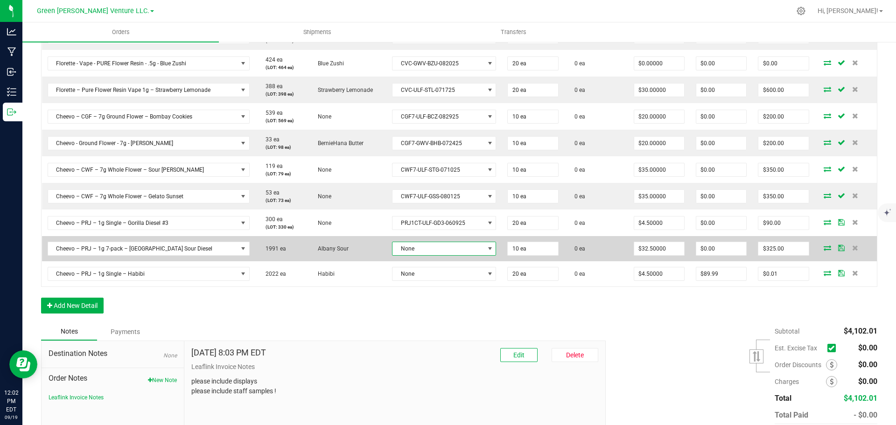
click at [430, 247] on span "None" at bounding box center [439, 248] width 92 height 13
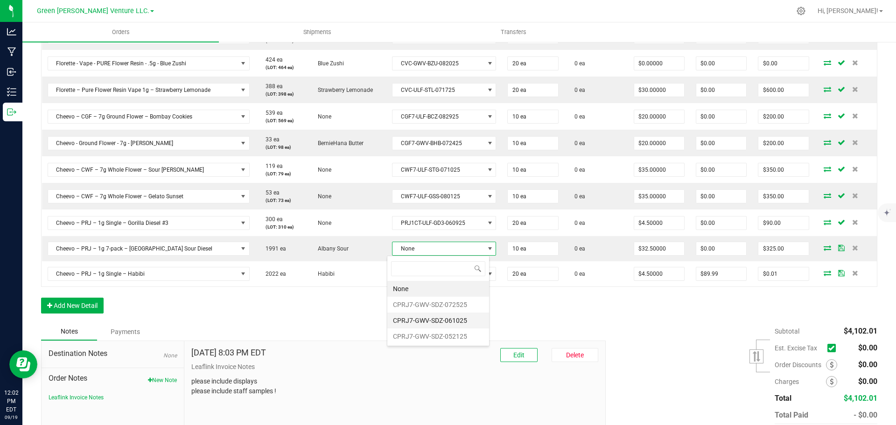
click at [429, 317] on li "CPRJ7-GWV-SDZ-061025" at bounding box center [438, 321] width 102 height 16
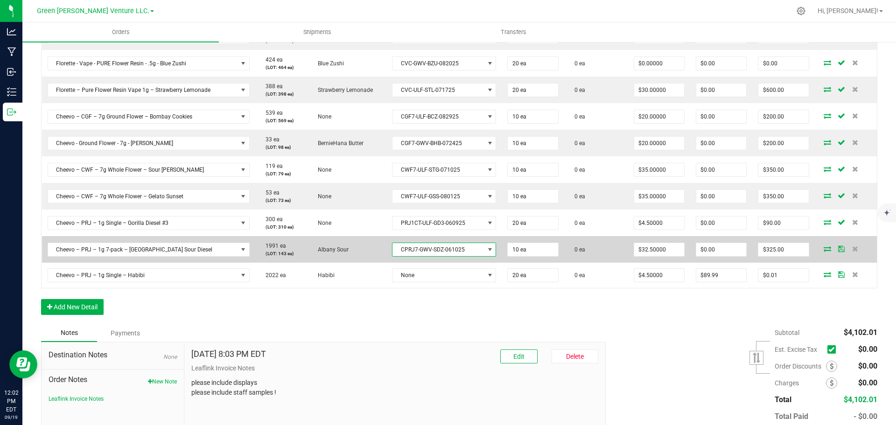
click at [429, 261] on td "CPRJ7-GWV-SDZ-061025" at bounding box center [444, 249] width 115 height 27
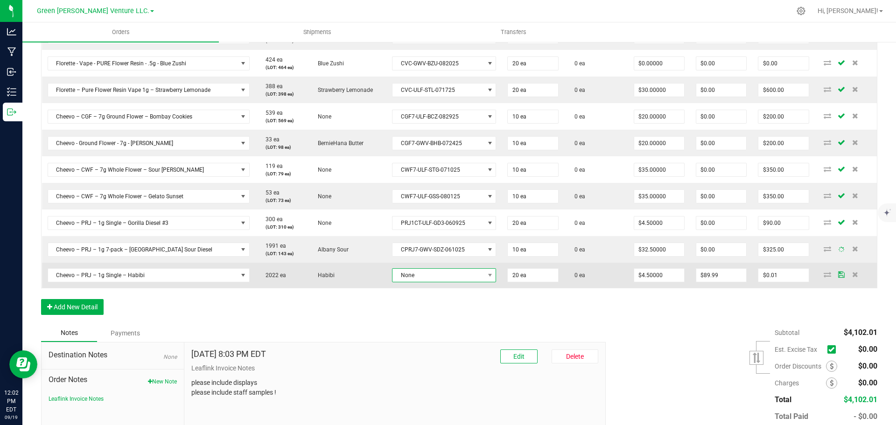
click at [428, 279] on span "None" at bounding box center [439, 275] width 92 height 13
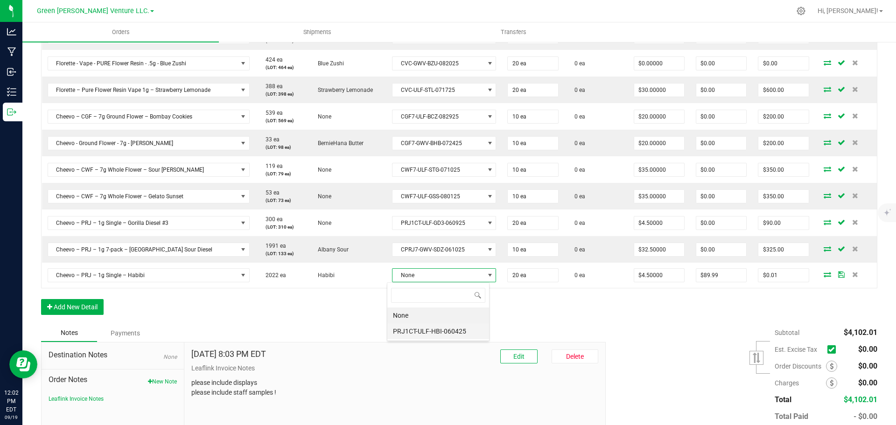
click at [429, 332] on li "PRJ1CT-ULF-HBI-060425" at bounding box center [438, 332] width 102 height 16
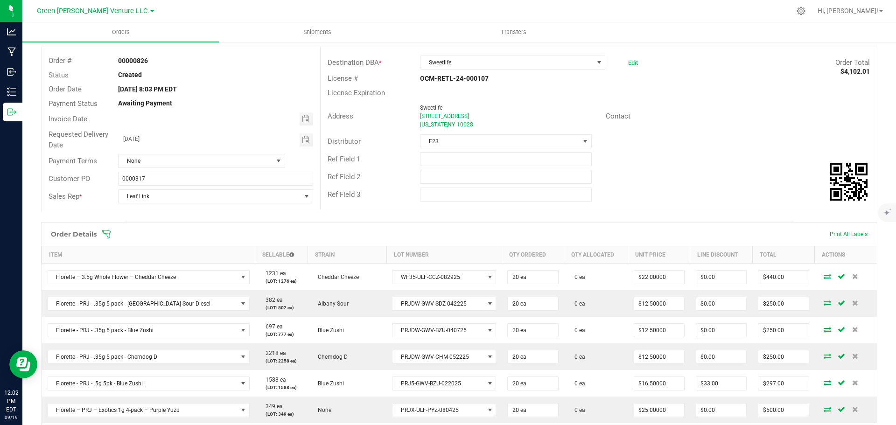
click at [110, 232] on icon at bounding box center [106, 234] width 9 height 9
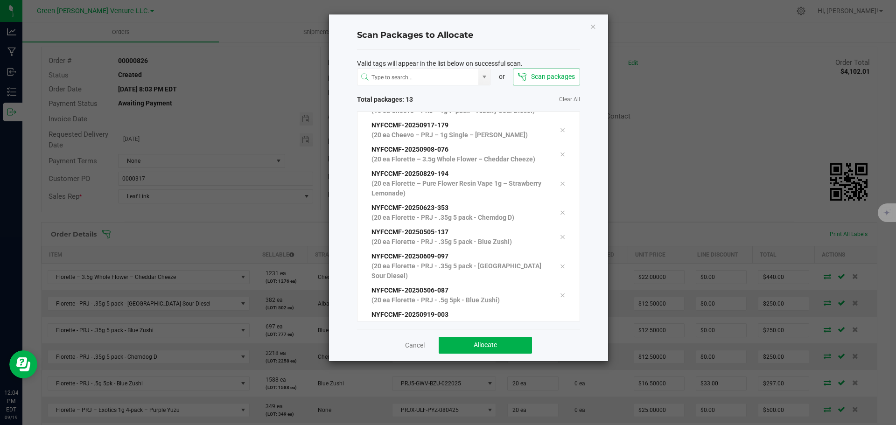
scroll to position [145, 0]
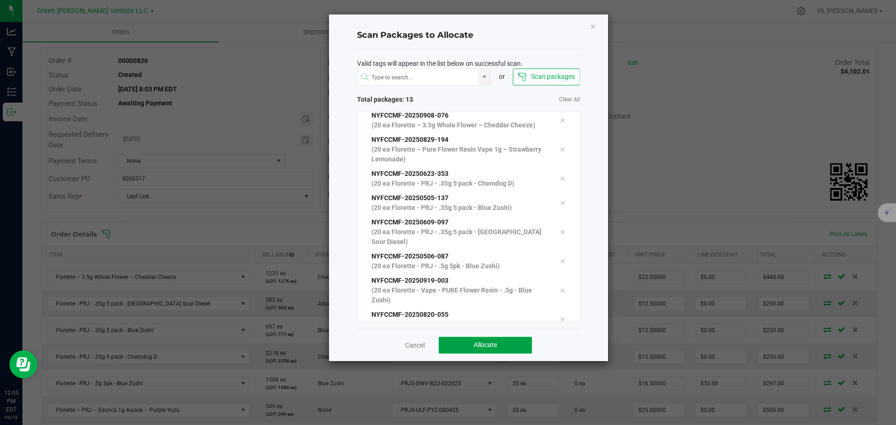
click at [465, 343] on button "Allocate" at bounding box center [485, 345] width 93 height 17
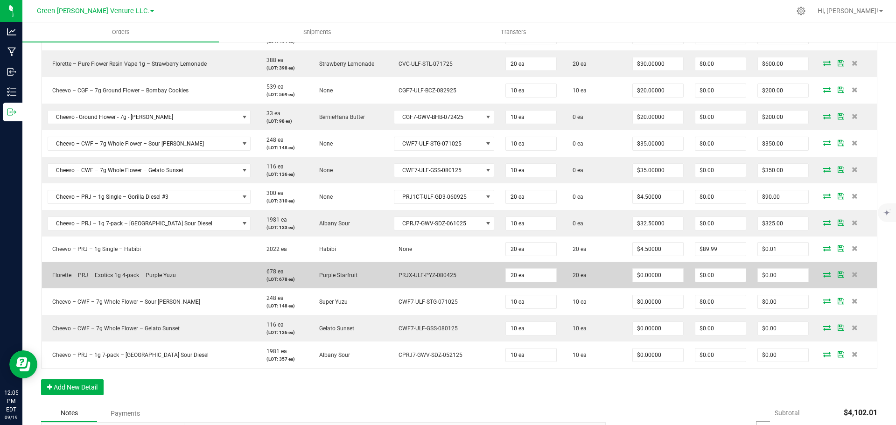
scroll to position [467, 0]
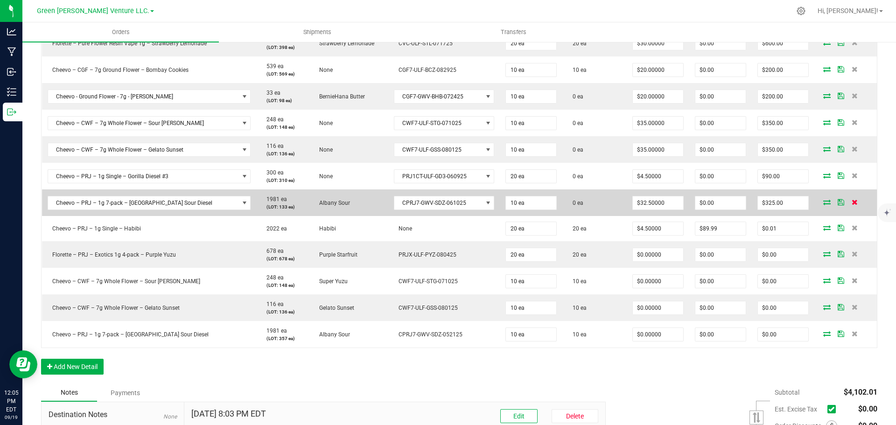
click at [852, 201] on icon at bounding box center [855, 202] width 6 height 6
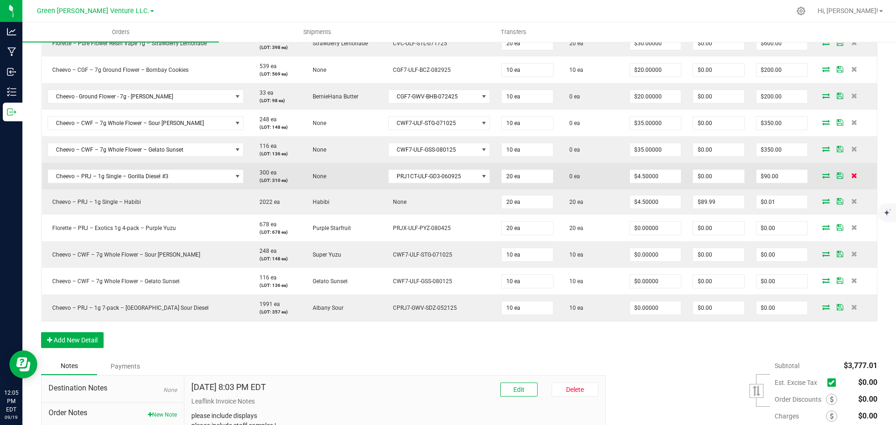
click at [852, 176] on icon at bounding box center [855, 176] width 6 height 6
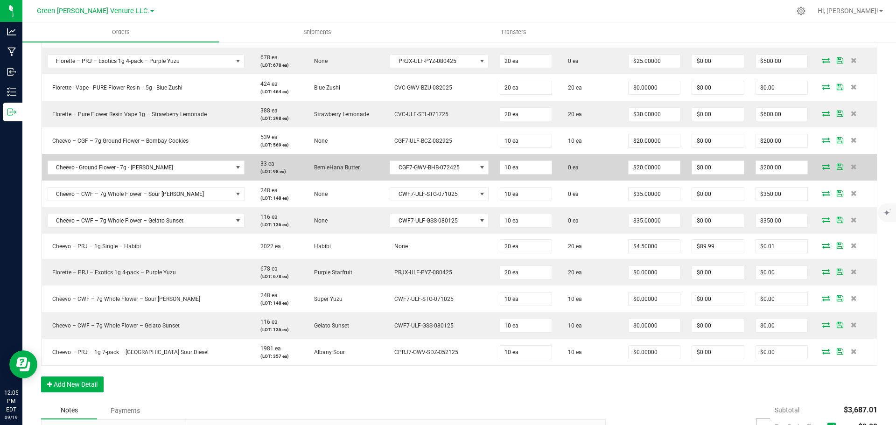
scroll to position [373, 0]
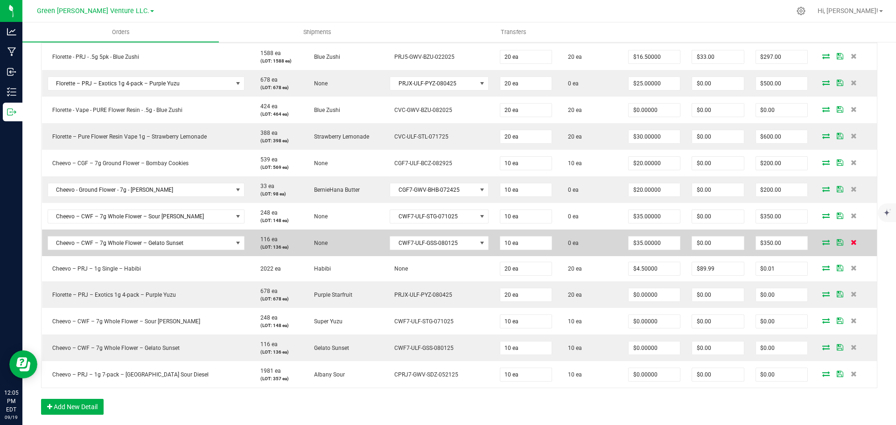
click at [851, 242] on icon at bounding box center [854, 242] width 6 height 6
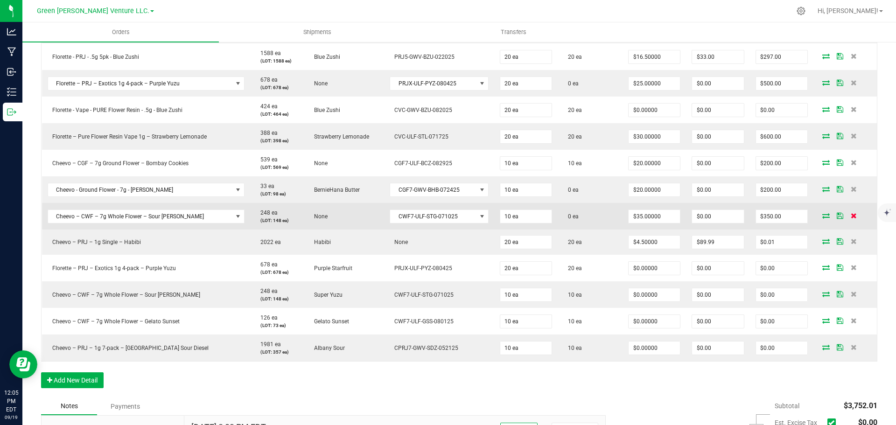
click at [851, 213] on icon at bounding box center [854, 216] width 6 height 6
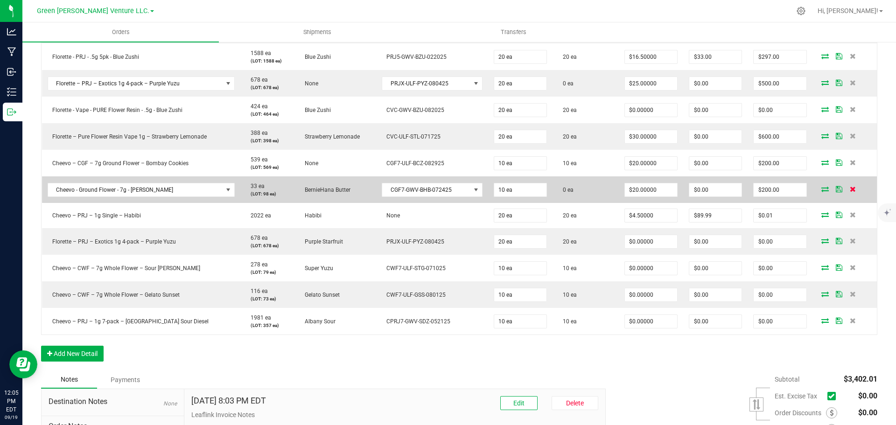
click at [850, 191] on icon at bounding box center [853, 189] width 6 height 6
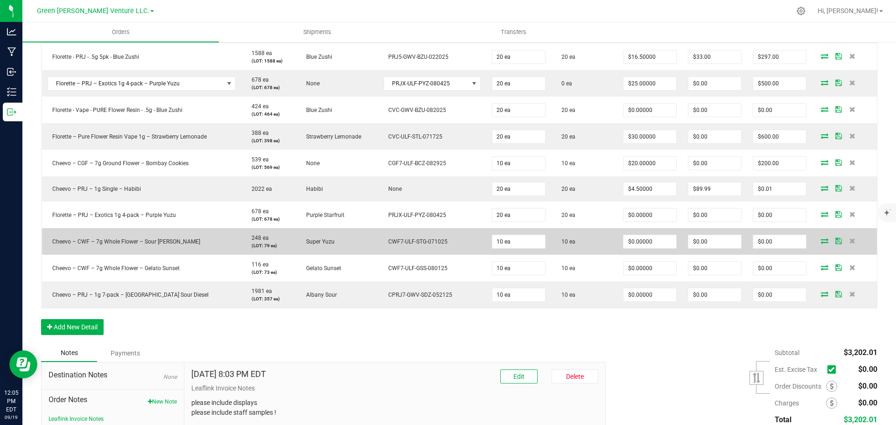
scroll to position [280, 0]
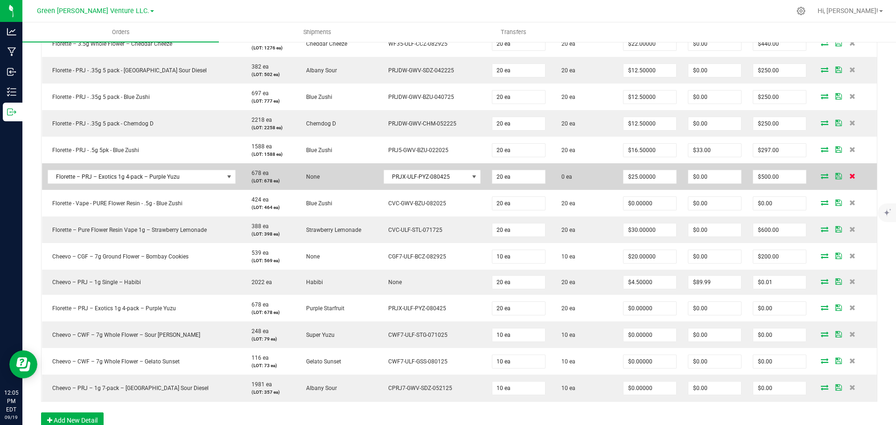
click at [850, 177] on icon at bounding box center [853, 176] width 6 height 6
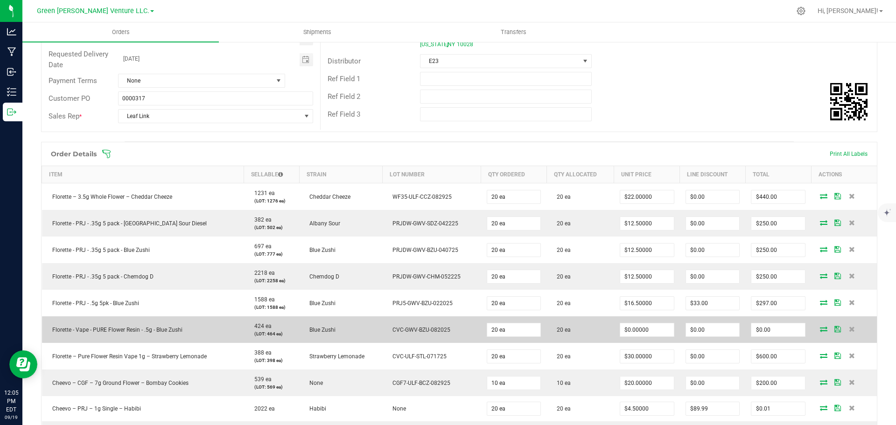
scroll to position [0, 0]
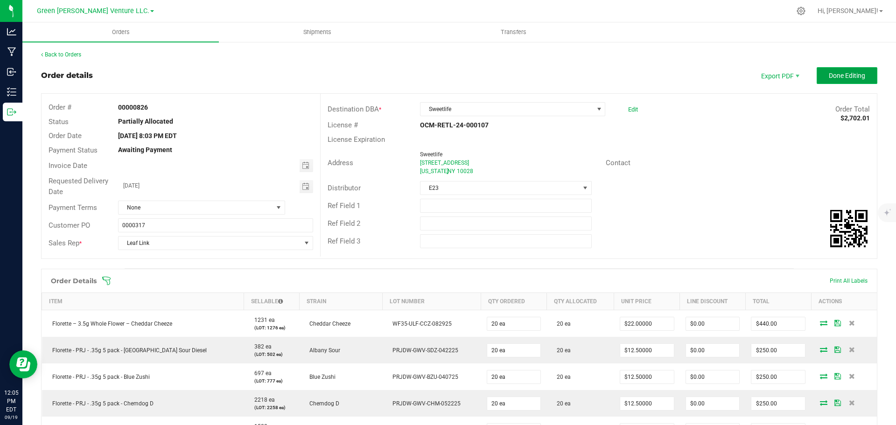
click at [820, 77] on button "Done Editing" at bounding box center [847, 75] width 61 height 17
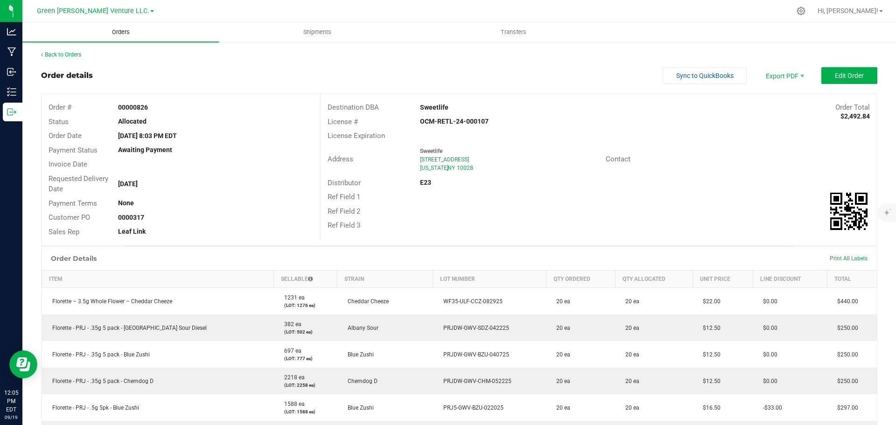
click at [118, 30] on span "Orders" at bounding box center [120, 32] width 43 height 8
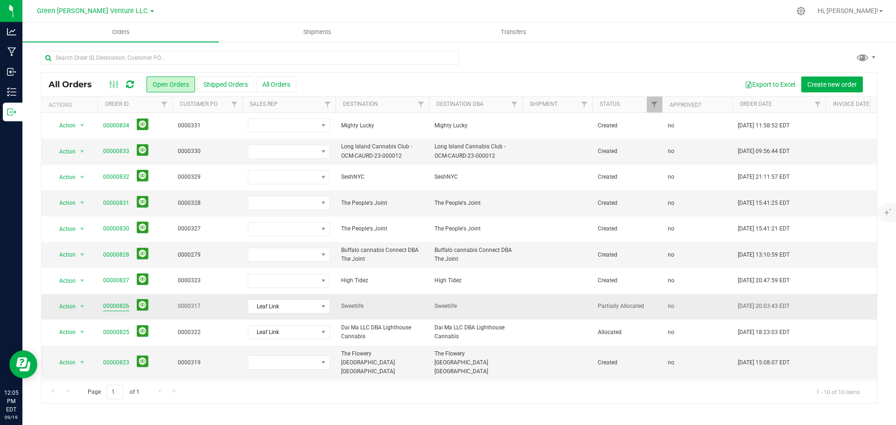
click at [112, 304] on link "00000826" at bounding box center [116, 306] width 26 height 9
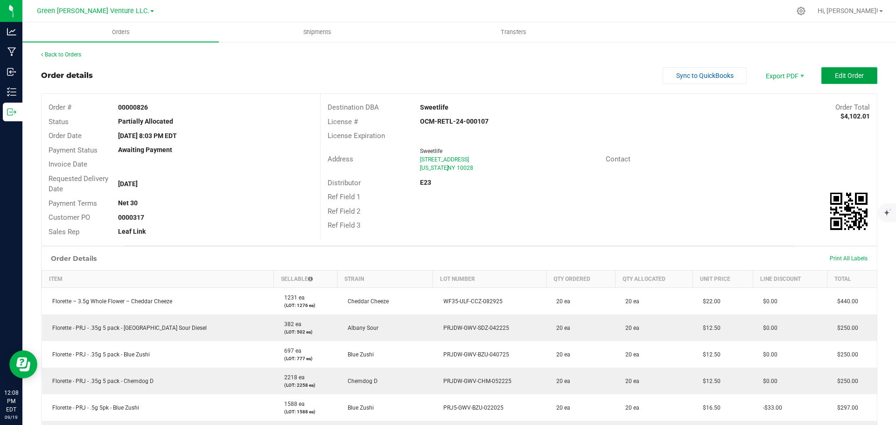
click at [835, 78] on span "Edit Order" at bounding box center [849, 75] width 29 height 7
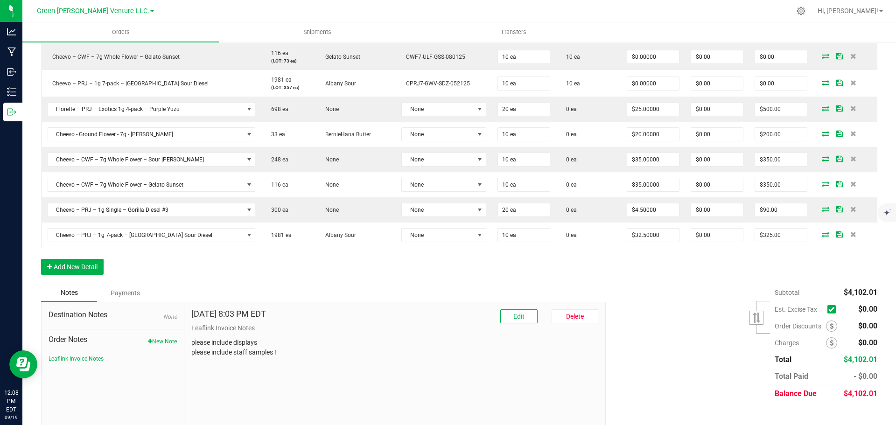
scroll to position [560, 0]
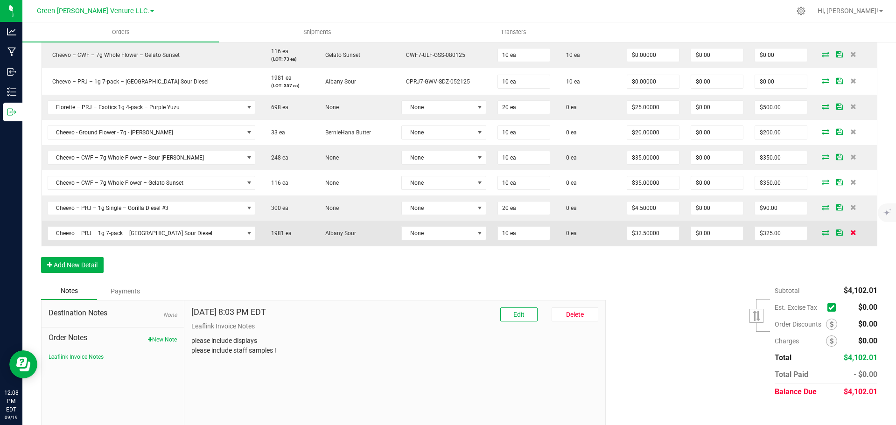
click at [851, 232] on icon at bounding box center [854, 233] width 6 height 6
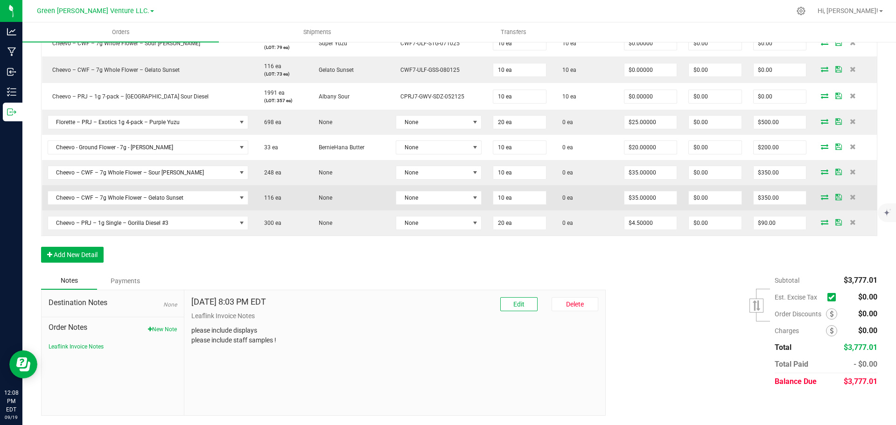
click at [843, 211] on td at bounding box center [844, 223] width 65 height 25
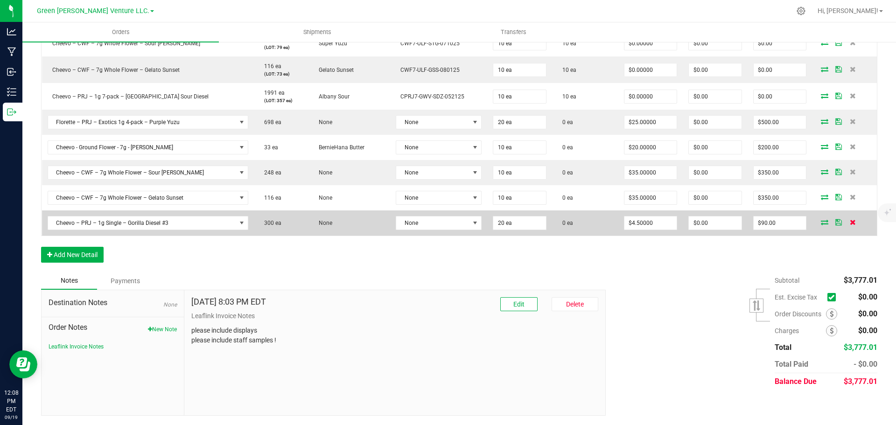
click at [850, 219] on icon at bounding box center [853, 222] width 6 height 6
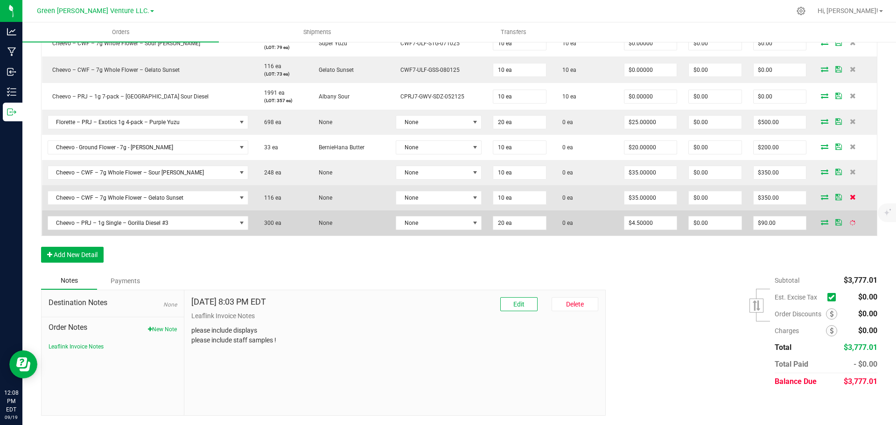
scroll to position [520, 0]
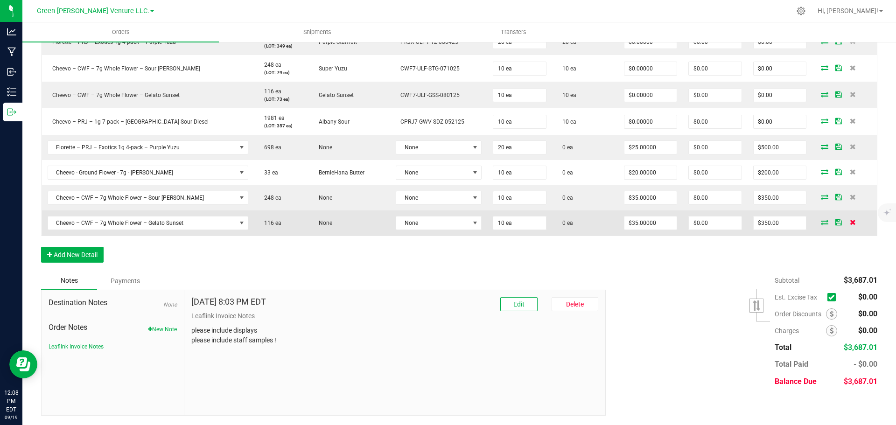
click at [850, 224] on icon at bounding box center [853, 222] width 6 height 6
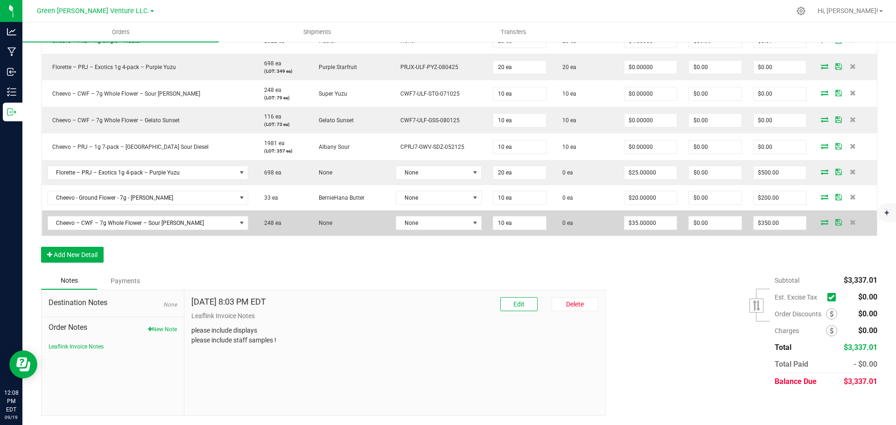
scroll to position [495, 0]
click at [850, 221] on icon at bounding box center [853, 222] width 6 height 6
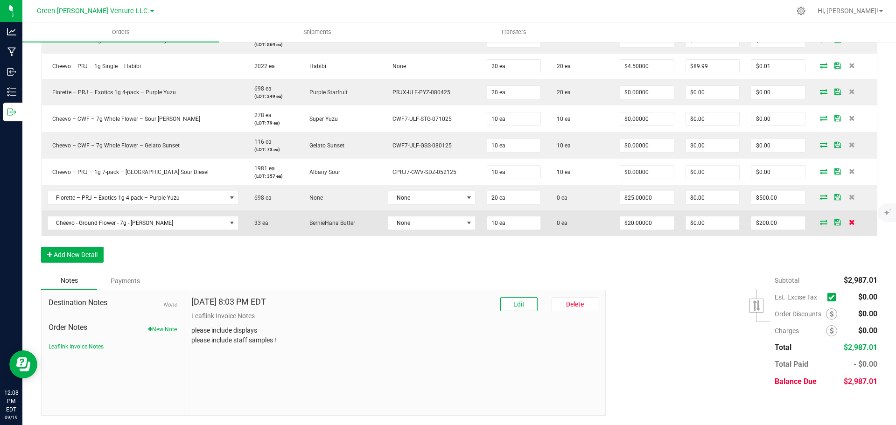
click at [849, 223] on icon at bounding box center [852, 222] width 6 height 6
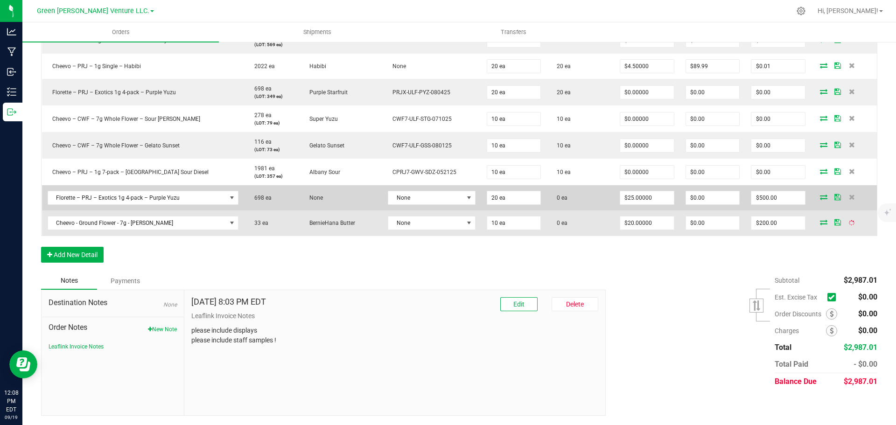
scroll to position [444, 0]
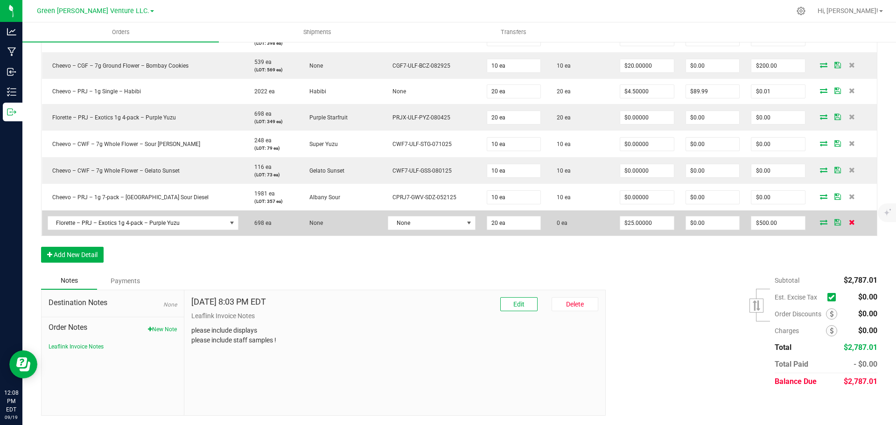
click at [849, 220] on icon at bounding box center [852, 222] width 6 height 6
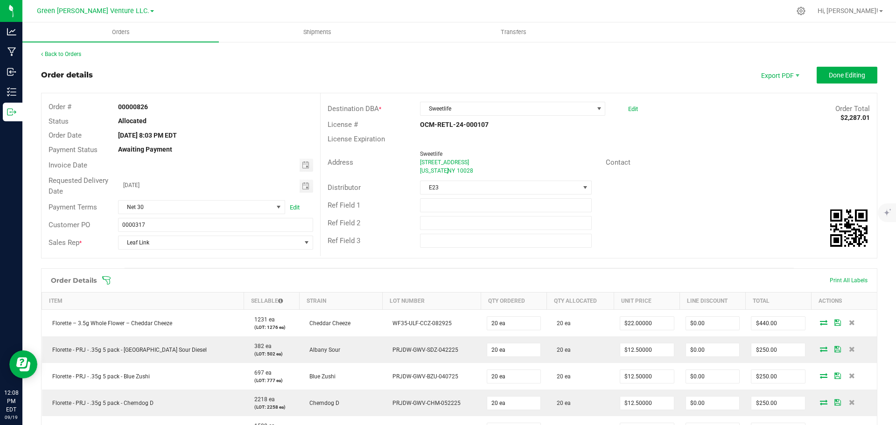
scroll to position [0, 0]
click at [838, 72] on span "Done Editing" at bounding box center [847, 75] width 36 height 7
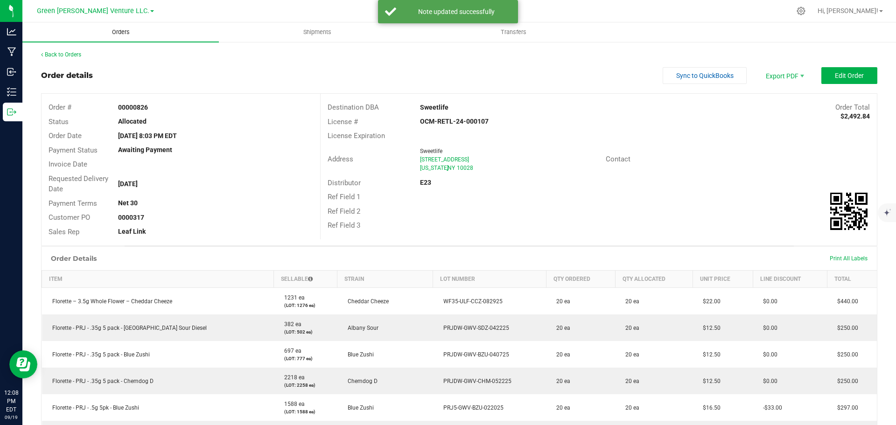
click at [121, 33] on span "Orders" at bounding box center [120, 32] width 43 height 8
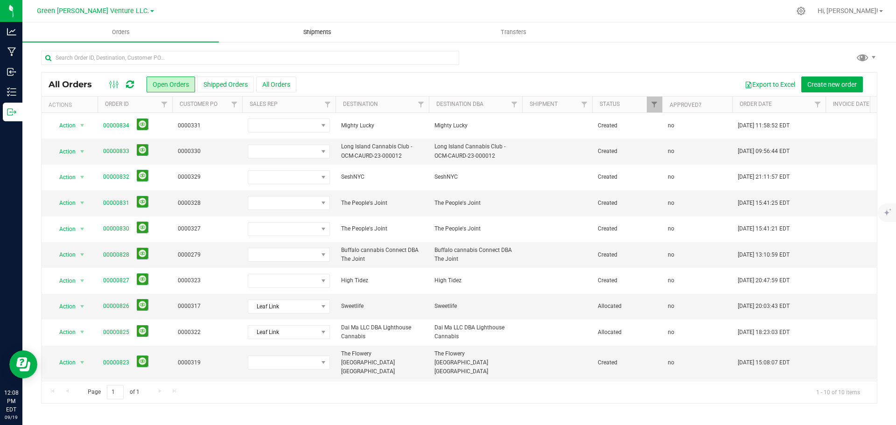
click at [318, 30] on span "Shipments" at bounding box center [317, 32] width 53 height 8
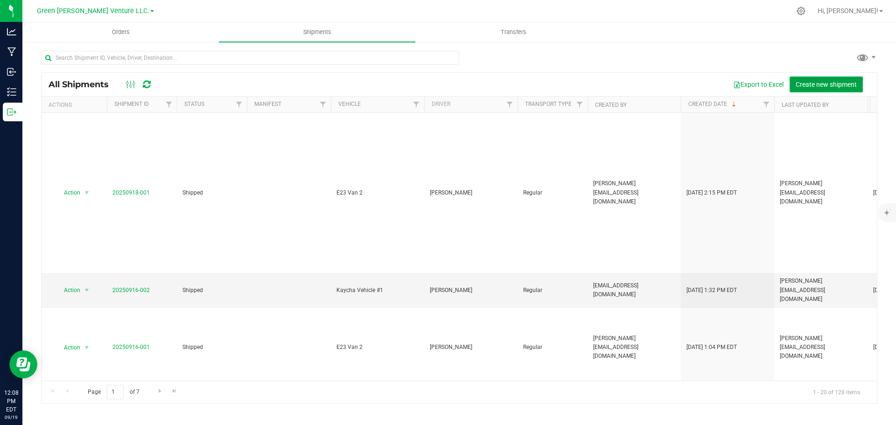
click at [857, 87] on button "Create new shipment" at bounding box center [826, 85] width 73 height 16
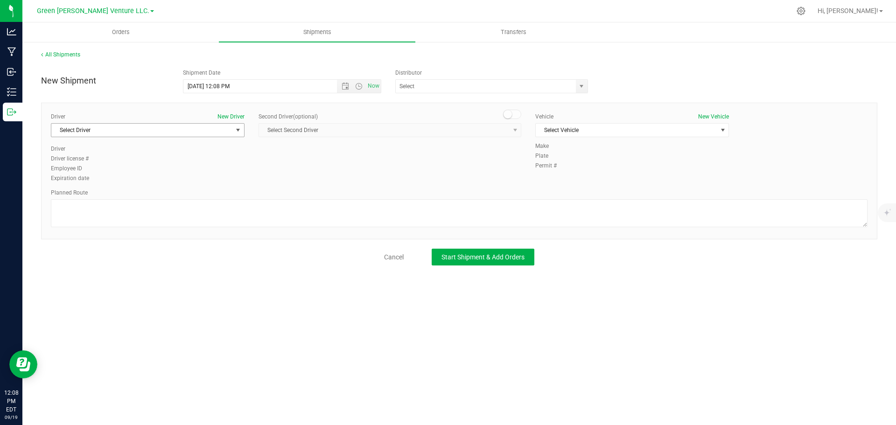
click at [142, 130] on span "Select Driver" at bounding box center [141, 130] width 181 height 13
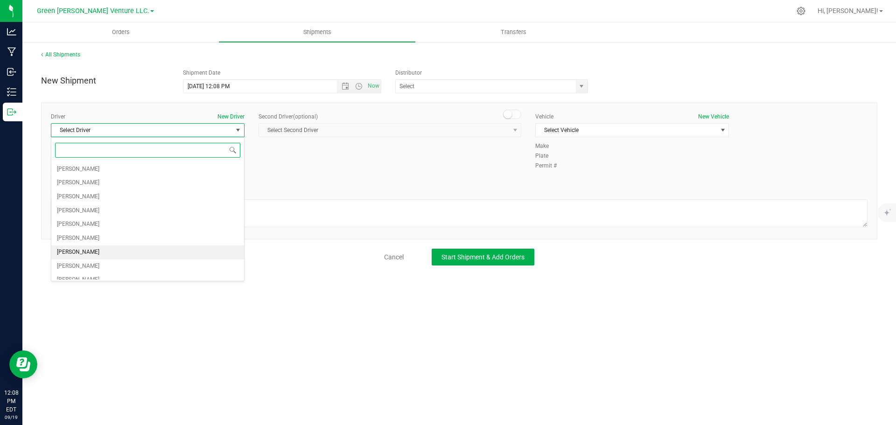
click at [89, 250] on span "Joshua Hoke" at bounding box center [78, 252] width 42 height 12
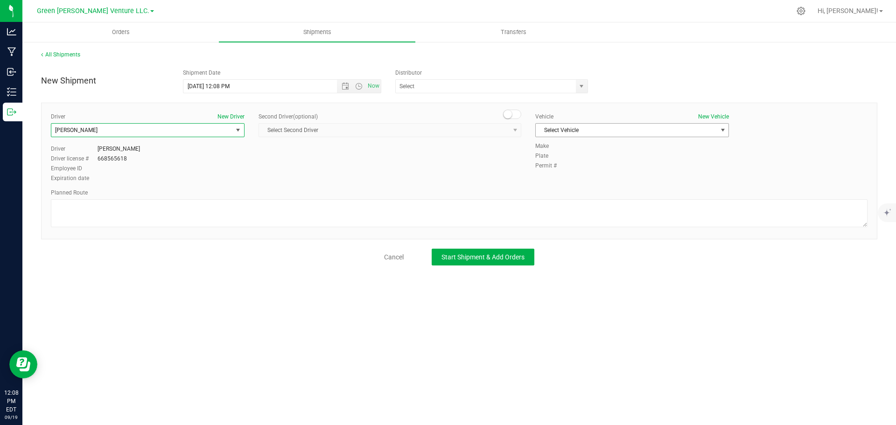
click at [593, 130] on span "Select Vehicle" at bounding box center [626, 130] width 181 height 13
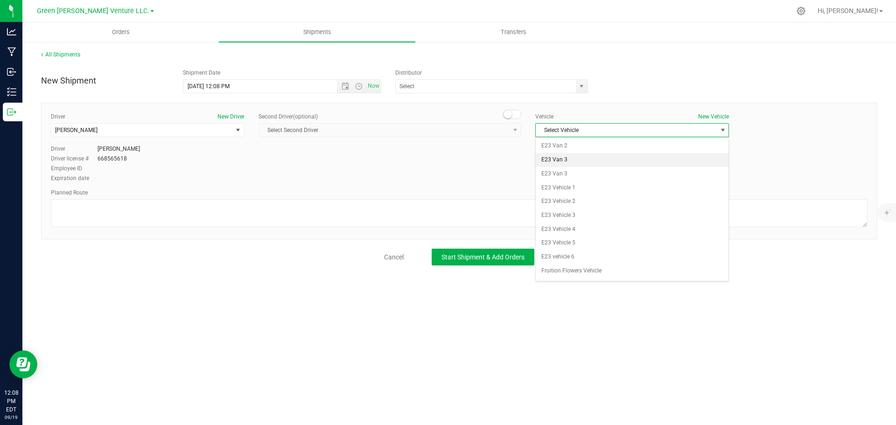
click at [574, 163] on li "E23 Van 3" at bounding box center [632, 160] width 193 height 14
click at [587, 132] on span "E23 Van 3" at bounding box center [626, 130] width 181 height 13
click at [583, 147] on li "E23 Van 2" at bounding box center [632, 146] width 193 height 14
click at [199, 84] on input "9/19/2025 12:08 PM" at bounding box center [268, 86] width 170 height 13
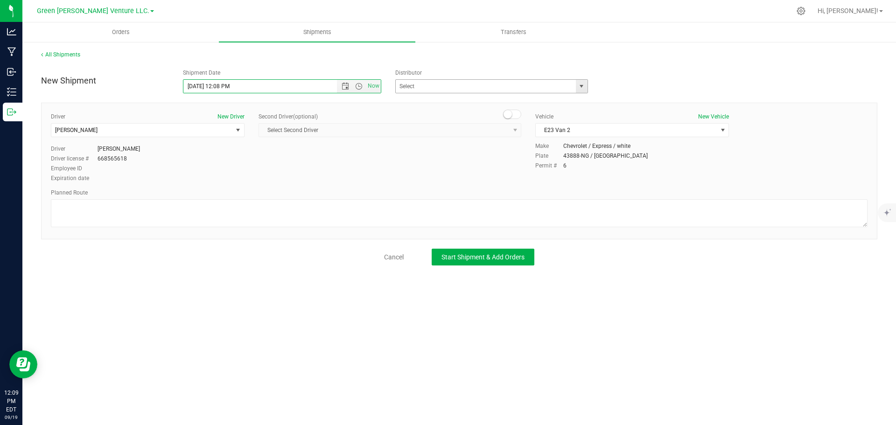
click at [584, 88] on span "select" at bounding box center [581, 86] width 7 height 7
type input "9/20/2025 12:08 PM"
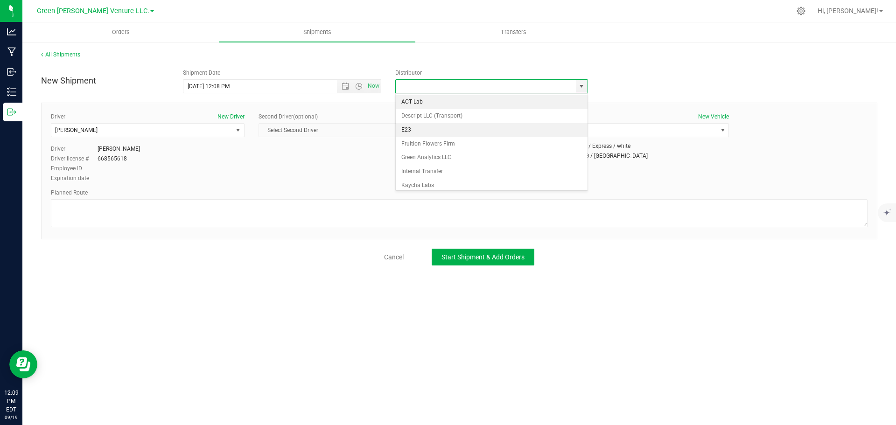
click at [448, 128] on li "E23" at bounding box center [492, 130] width 192 height 14
type input "E23"
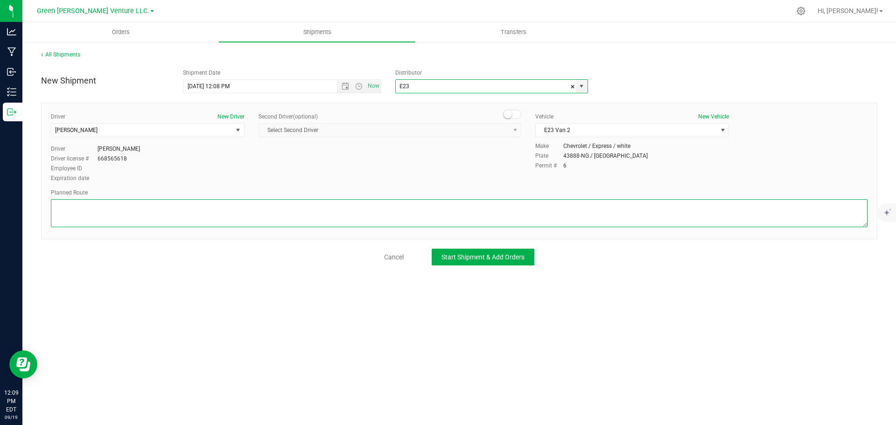
click at [97, 219] on textarea at bounding box center [459, 213] width 817 height 28
type textarea "Randomized Route TBD by E23"
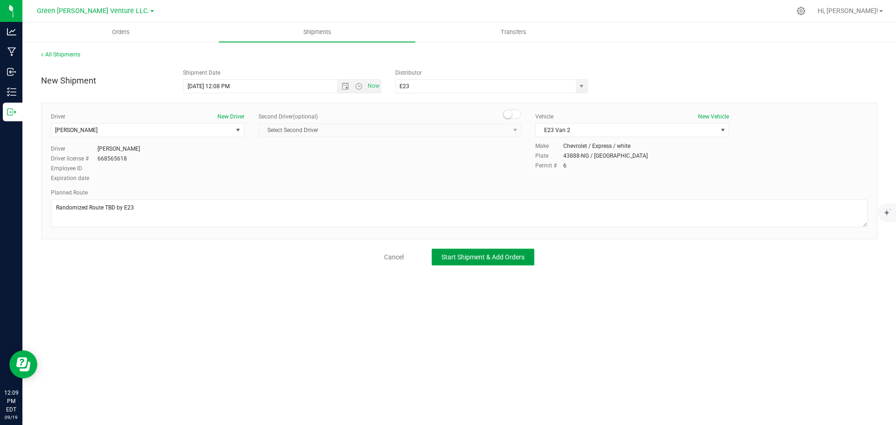
click at [477, 260] on span "Start Shipment & Add Orders" at bounding box center [483, 256] width 83 height 7
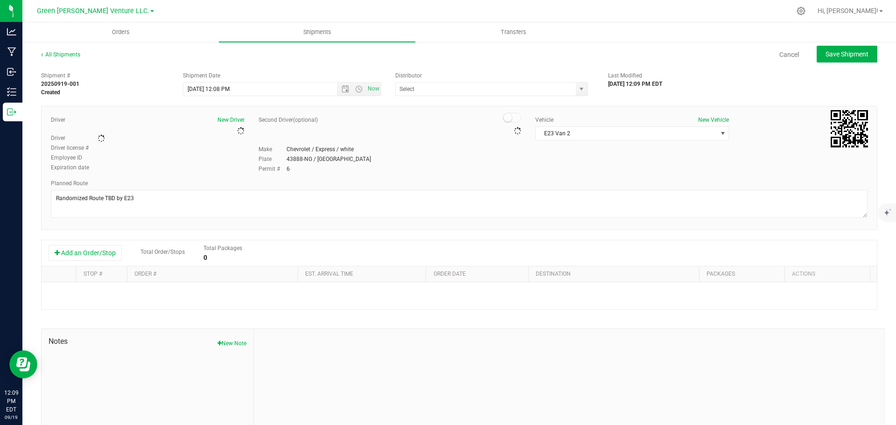
type input "E23"
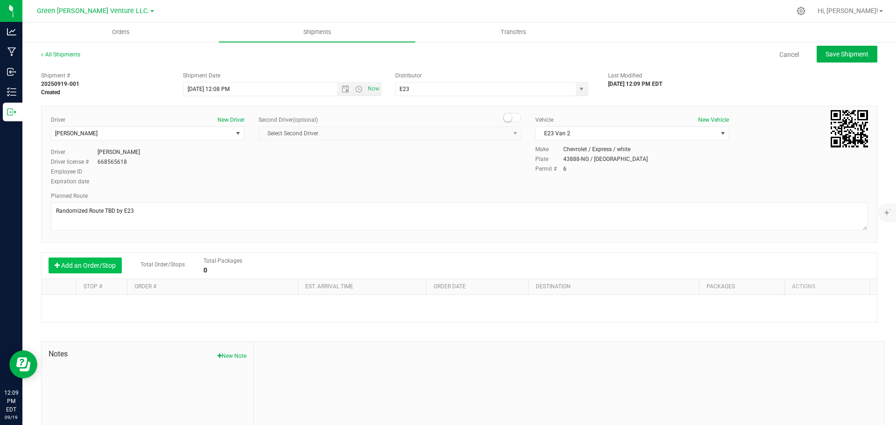
click at [101, 268] on button "Add an Order/Stop" at bounding box center [85, 266] width 73 height 16
click at [83, 267] on button "Add an Order/Stop" at bounding box center [85, 266] width 73 height 16
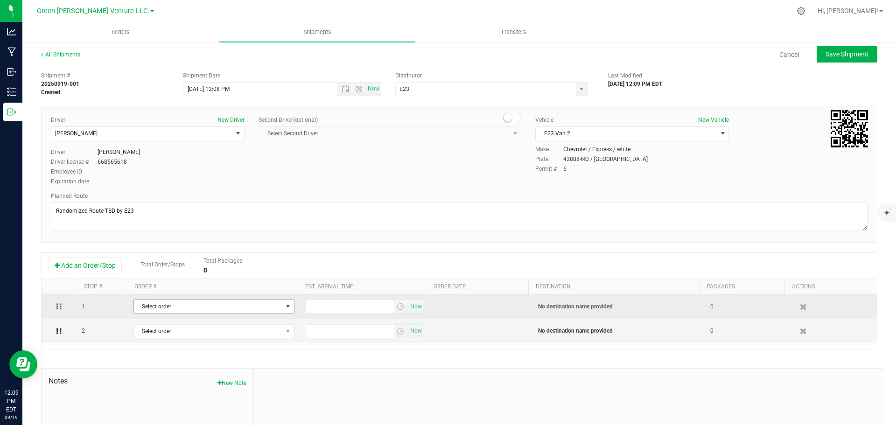
click at [209, 307] on span "Select order" at bounding box center [208, 306] width 148 height 13
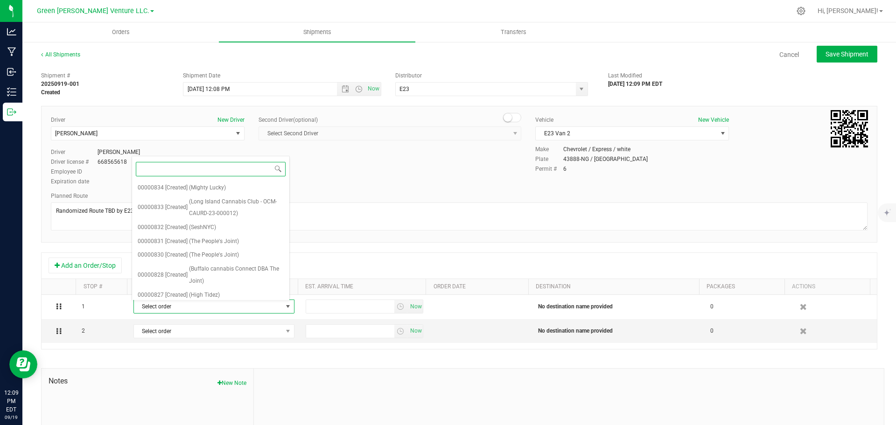
scroll to position [70, 0]
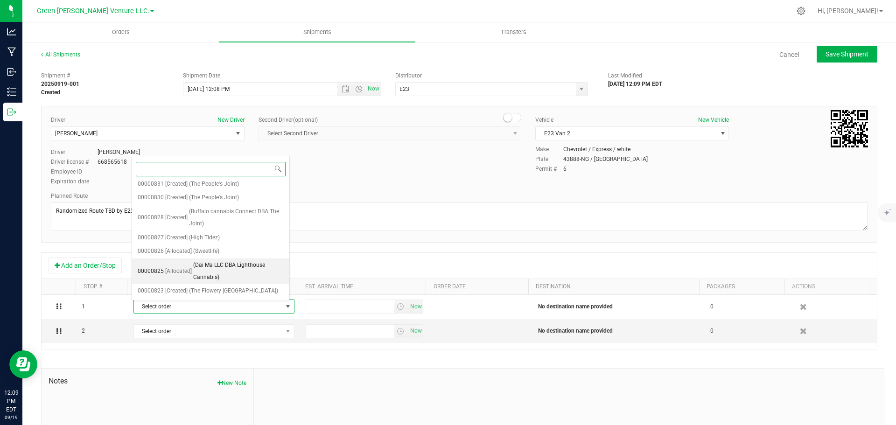
click at [214, 260] on span "(Dai Ma LLC DBA Lighthouse Cannabis)" at bounding box center [238, 272] width 91 height 24
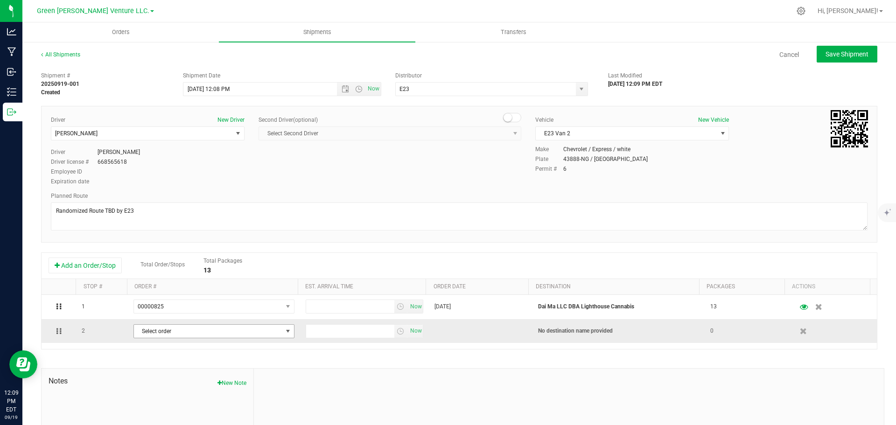
click at [218, 332] on span "Select order" at bounding box center [208, 331] width 148 height 13
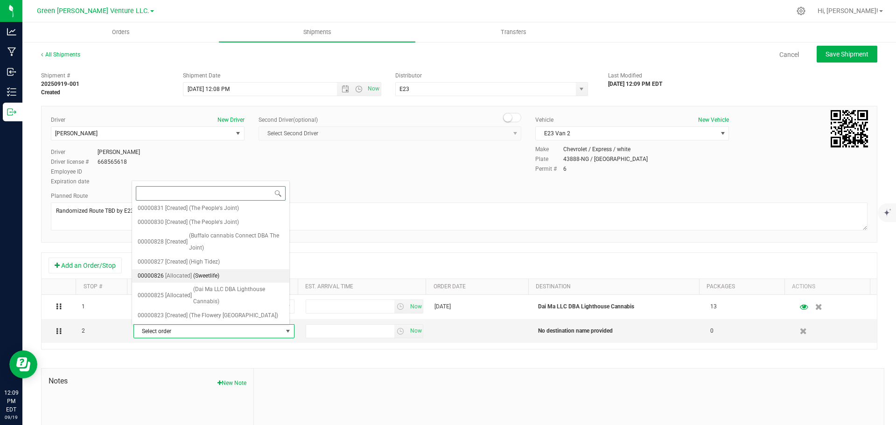
click at [223, 269] on li "00000826 [Allocated] (Sweetlife)" at bounding box center [210, 276] width 157 height 14
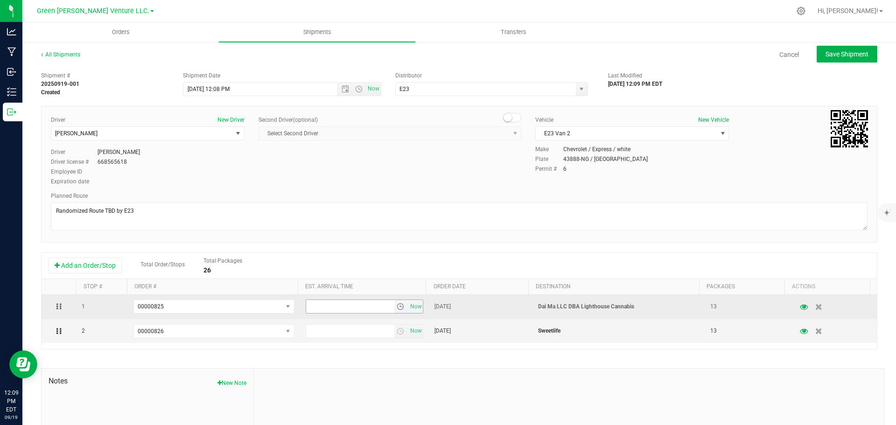
click at [341, 309] on input "text" at bounding box center [350, 306] width 88 height 13
type input "4:00 PM"
click at [326, 309] on input "4:00 PM" at bounding box center [350, 306] width 88 height 13
drag, startPoint x: 306, startPoint y: 308, endPoint x: 337, endPoint y: 307, distance: 30.4
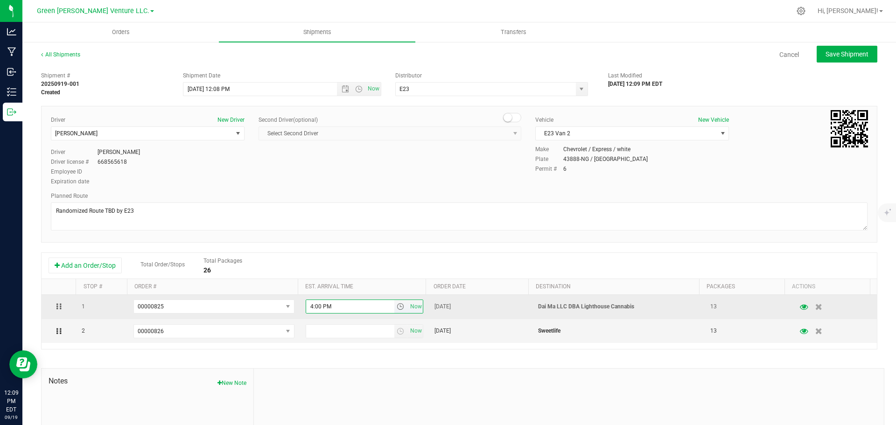
click at [337, 307] on input "4:00 PM" at bounding box center [350, 306] width 88 height 13
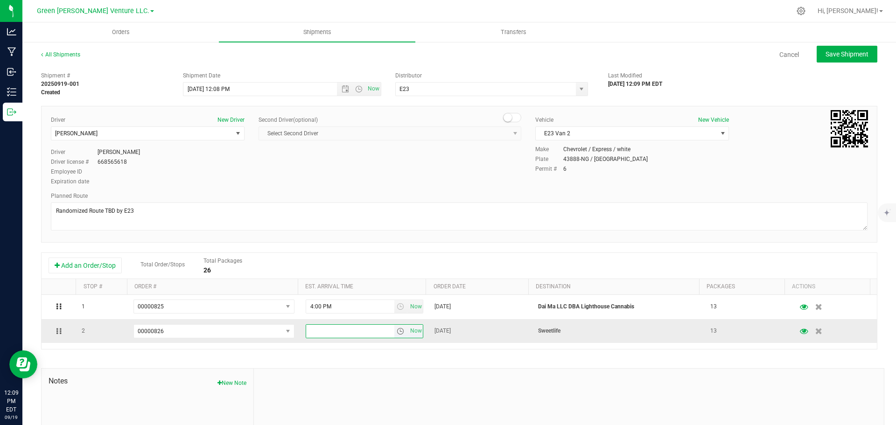
click at [331, 333] on input "text" at bounding box center [350, 331] width 88 height 13
paste input "4:00 PM"
type input "4:00 PM"
click at [826, 55] on span "Save Shipment" at bounding box center [847, 53] width 43 height 7
type input "9/20/2025 4:08 PM"
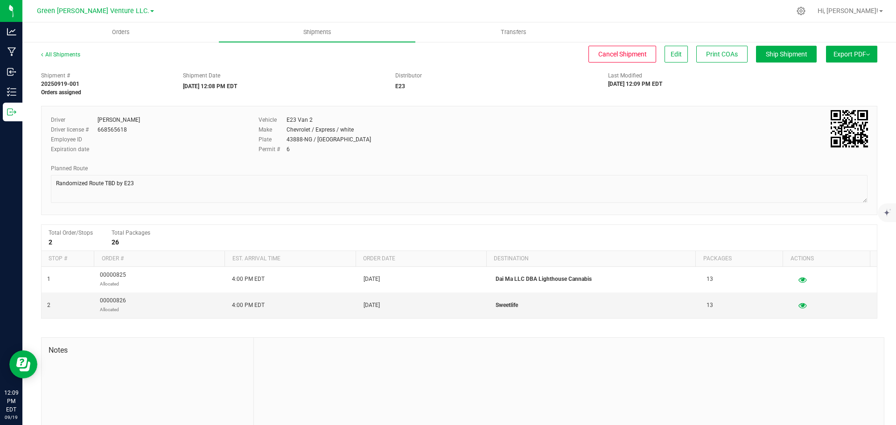
click at [866, 55] on img at bounding box center [868, 55] width 4 height 2
click at [845, 87] on div "Manifest by Lot" at bounding box center [852, 88] width 86 height 7
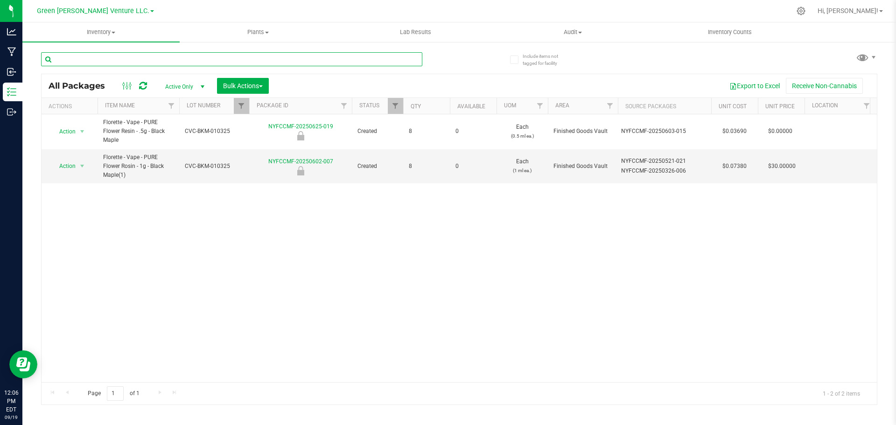
click at [79, 65] on input "text" at bounding box center [231, 59] width 381 height 14
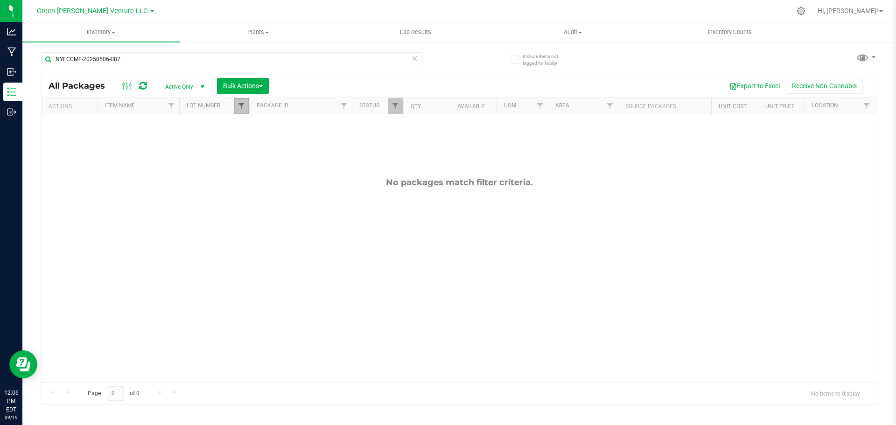
click at [241, 107] on span "Filter" at bounding box center [241, 105] width 7 height 7
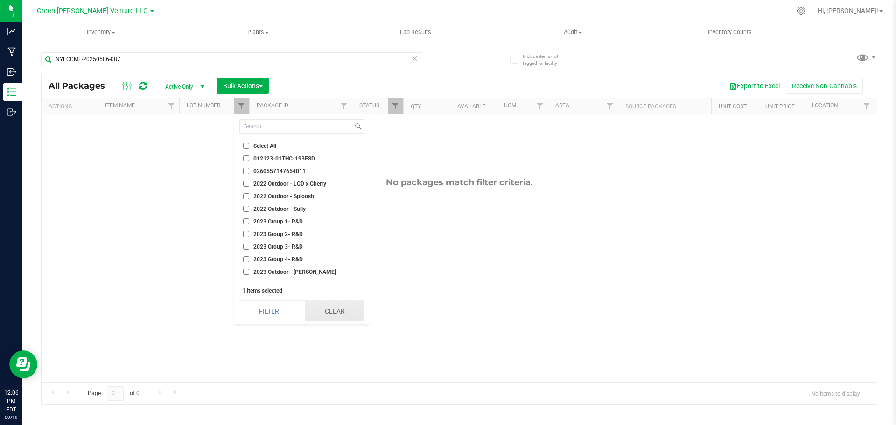
click at [326, 303] on button "Clear" at bounding box center [334, 311] width 59 height 21
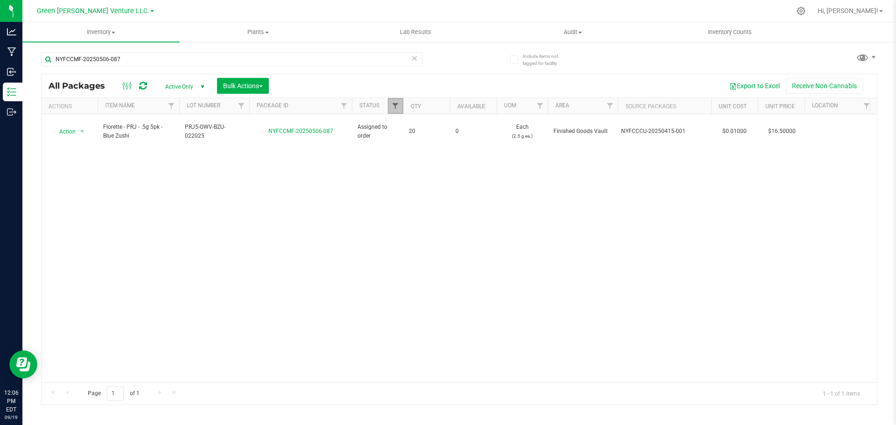
click at [395, 108] on span "Filter" at bounding box center [395, 105] width 7 height 7
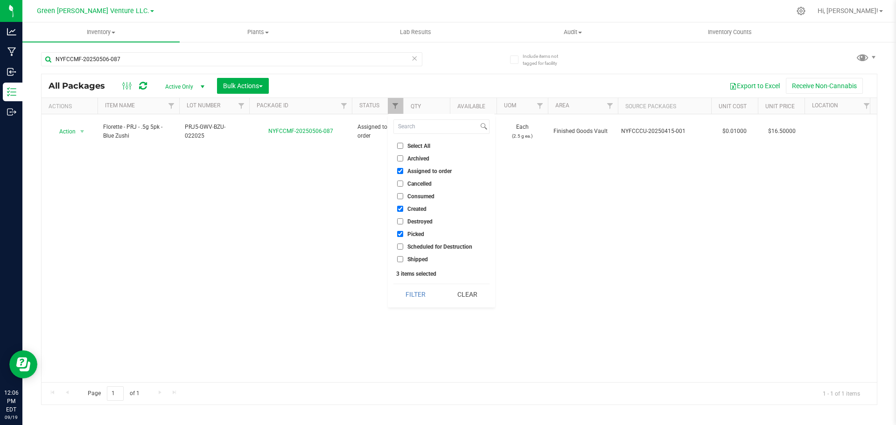
click at [299, 232] on div "Action Action Edit attributes Global inventory Locate package Print package lab…" at bounding box center [460, 248] width 836 height 268
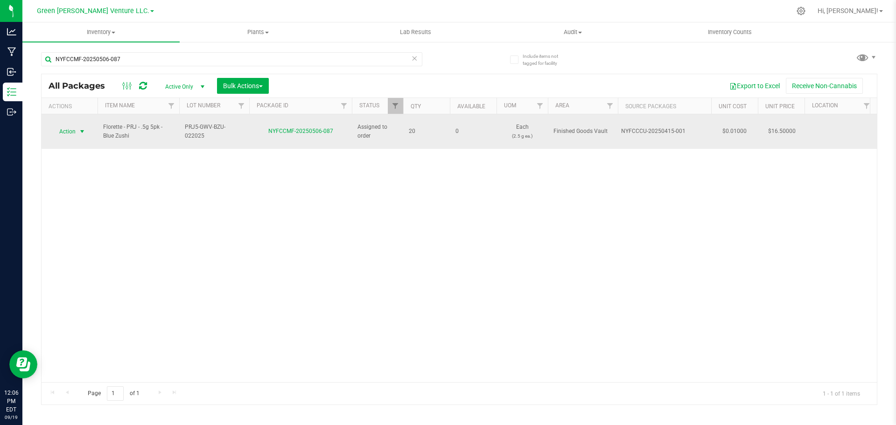
click at [64, 125] on span "Action" at bounding box center [63, 131] width 25 height 13
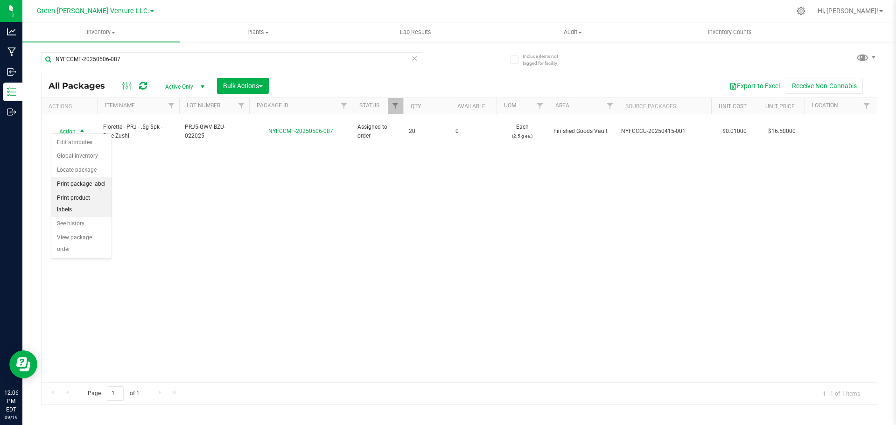
click at [84, 185] on li "Print package label" at bounding box center [81, 184] width 60 height 14
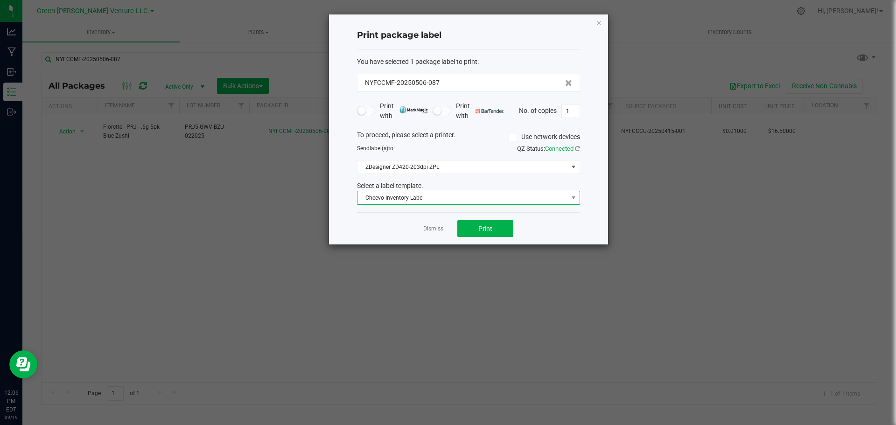
click at [413, 196] on span "Cheevo Inventory Label" at bounding box center [463, 197] width 211 height 13
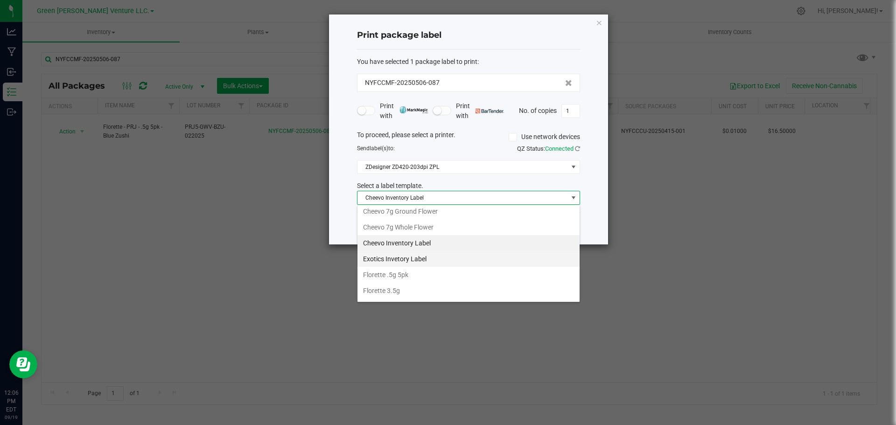
scroll to position [114, 0]
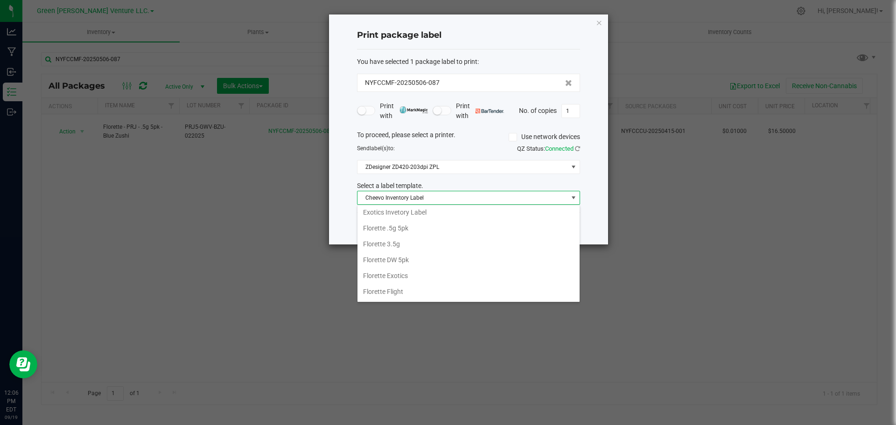
click at [411, 256] on li "Florette DW 5pk" at bounding box center [469, 260] width 222 height 16
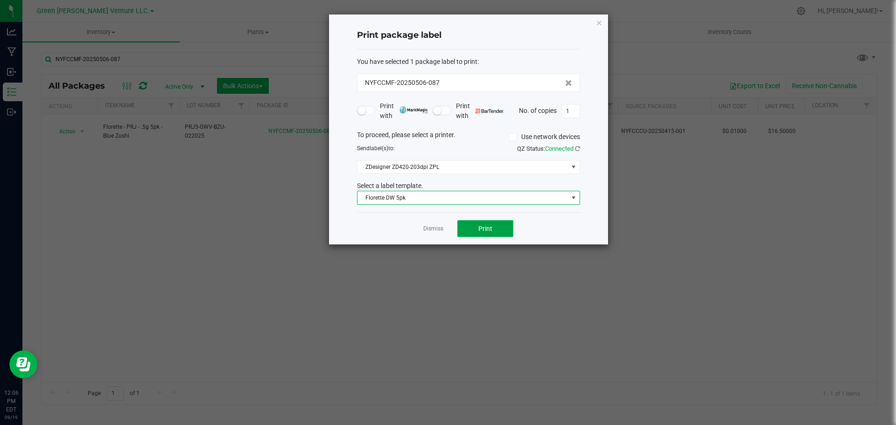
click at [479, 229] on span "Print" at bounding box center [486, 228] width 14 height 7
click at [435, 225] on app-cancel-button "Dismiss" at bounding box center [433, 229] width 20 height 10
click at [421, 226] on div "Dismiss Print" at bounding box center [468, 228] width 223 height 32
click at [429, 229] on link "Dismiss" at bounding box center [433, 229] width 20 height 8
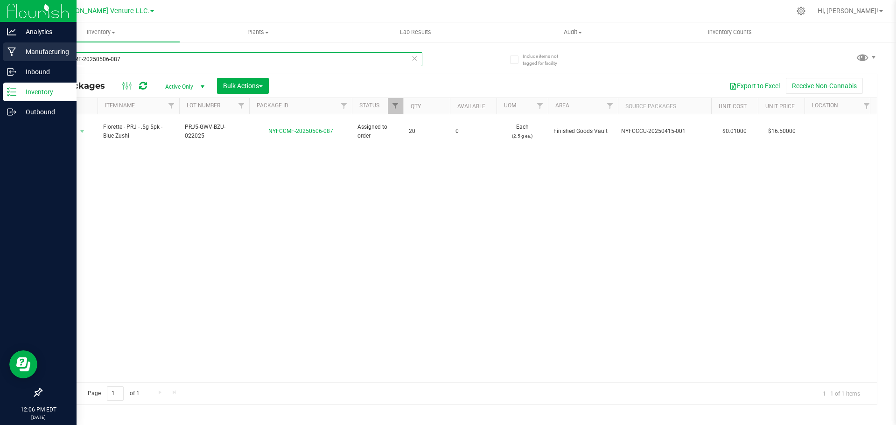
drag, startPoint x: 134, startPoint y: 55, endPoint x: 7, endPoint y: 54, distance: 127.5
click at [3, 57] on div "Analytics Manufacturing Inbound Inventory Outbound 12:06 PM EDT 09/19/2025 09/1…" at bounding box center [448, 212] width 896 height 425
type input "NYFCCMF-20250505-137"
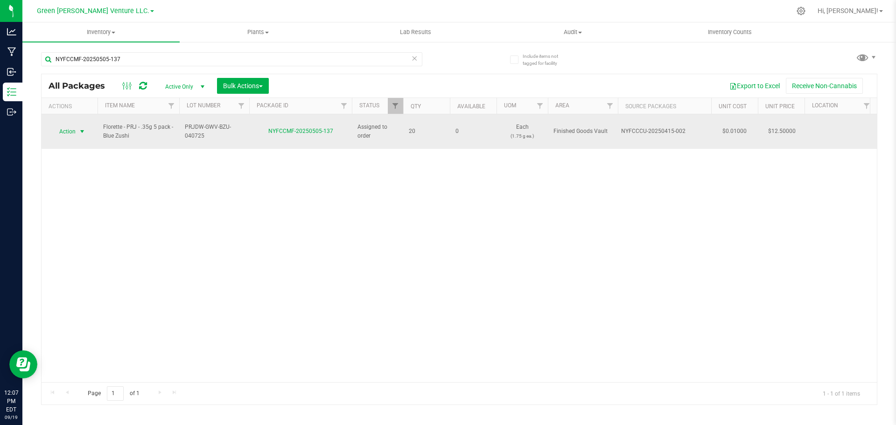
click at [75, 127] on span "Action" at bounding box center [63, 131] width 25 height 13
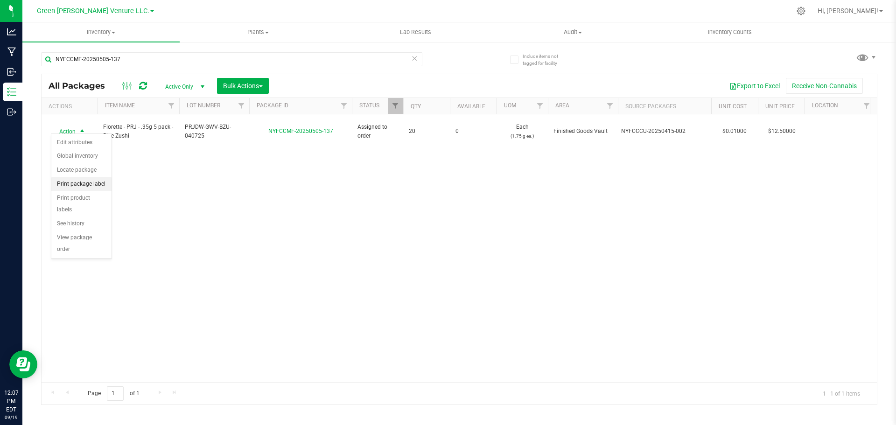
click at [84, 177] on li "Print package label" at bounding box center [81, 184] width 60 height 14
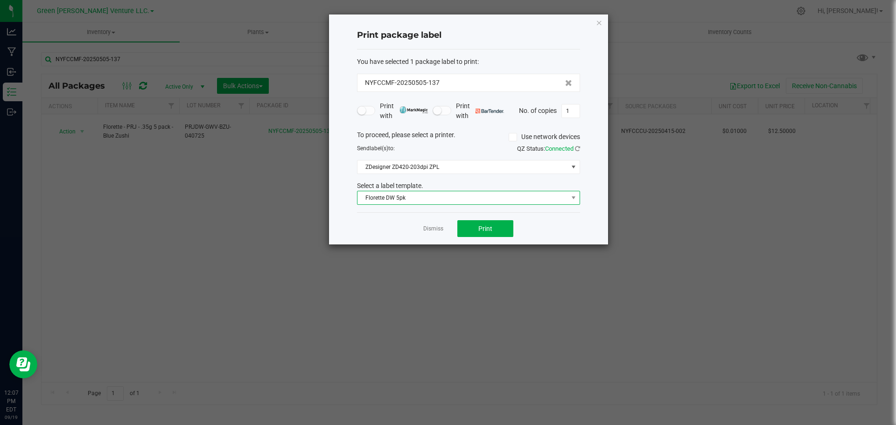
click at [474, 200] on span "Florette DW 5pk" at bounding box center [463, 197] width 211 height 13
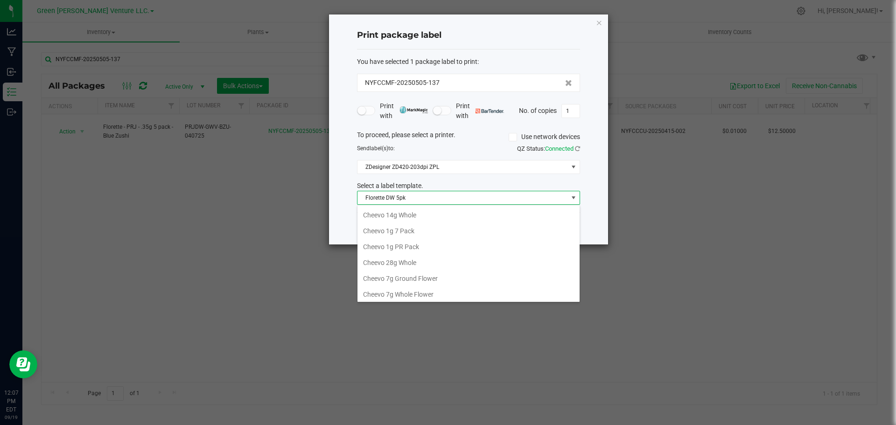
scroll to position [14, 223]
click at [401, 293] on li "Florette DW 5pk" at bounding box center [469, 293] width 222 height 16
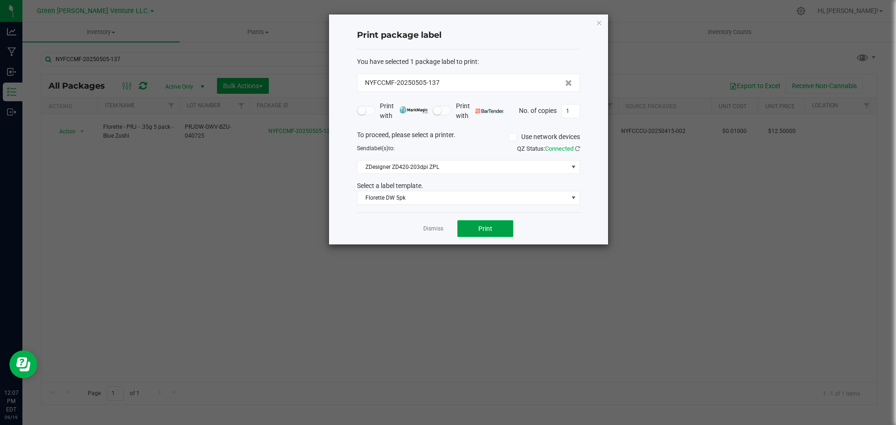
click at [464, 232] on button "Print" at bounding box center [486, 228] width 56 height 17
click at [426, 229] on link "Dismiss" at bounding box center [433, 229] width 20 height 8
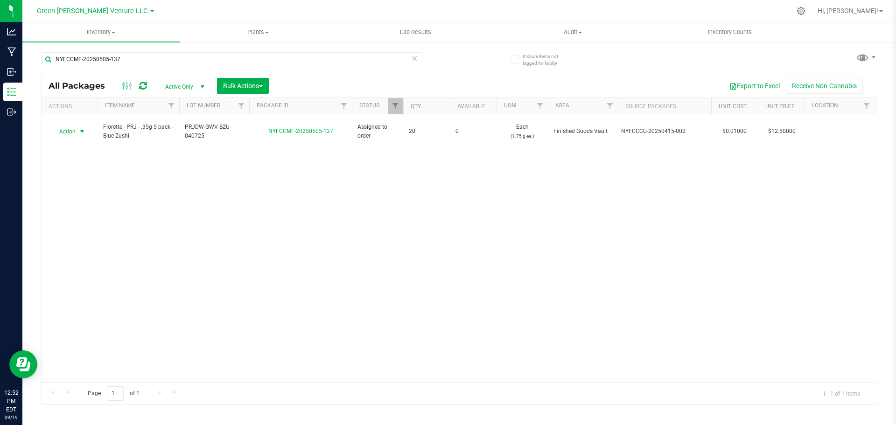
click at [413, 56] on icon at bounding box center [414, 57] width 7 height 11
